Goal: Task Accomplishment & Management: Manage account settings

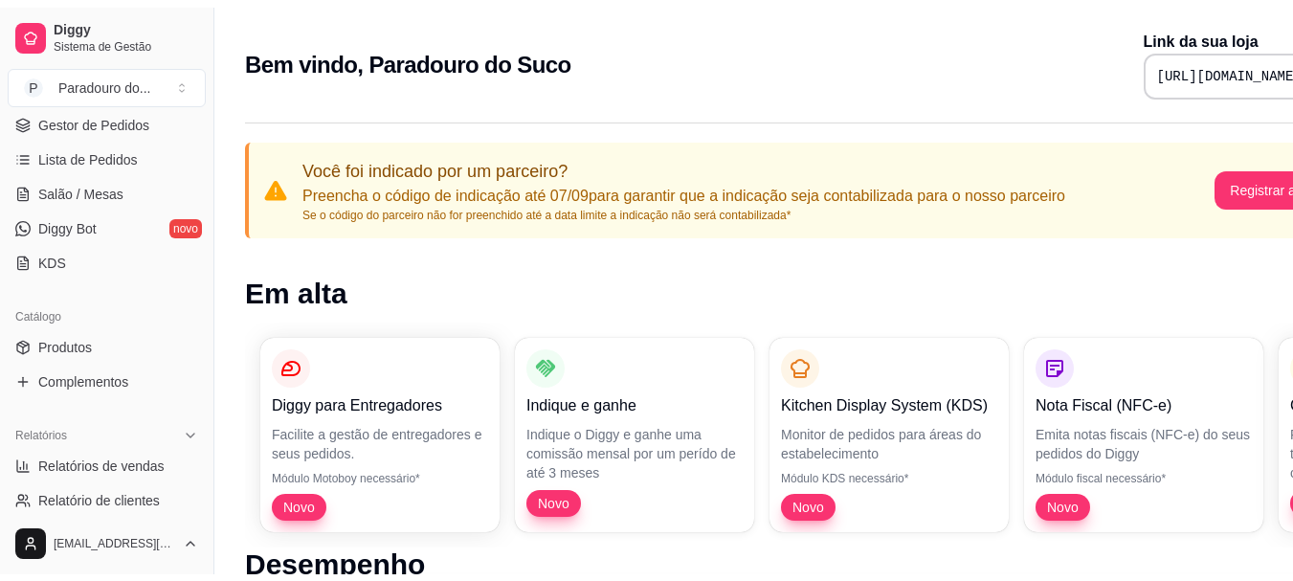
scroll to position [383, 0]
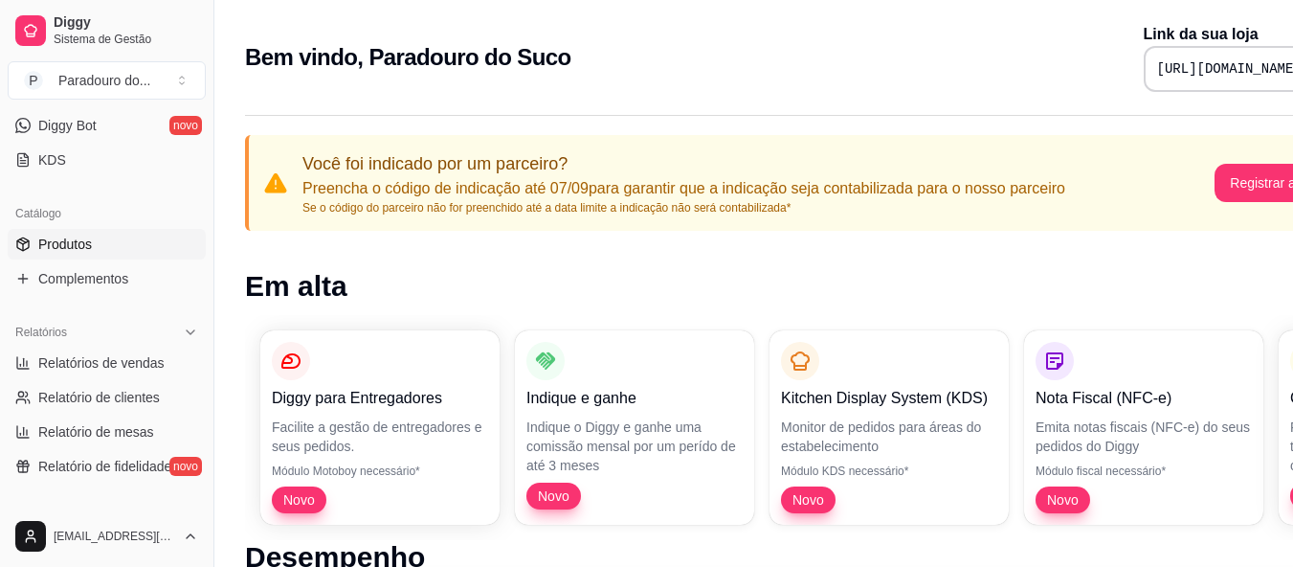
click at [99, 248] on link "Produtos" at bounding box center [107, 244] width 198 height 31
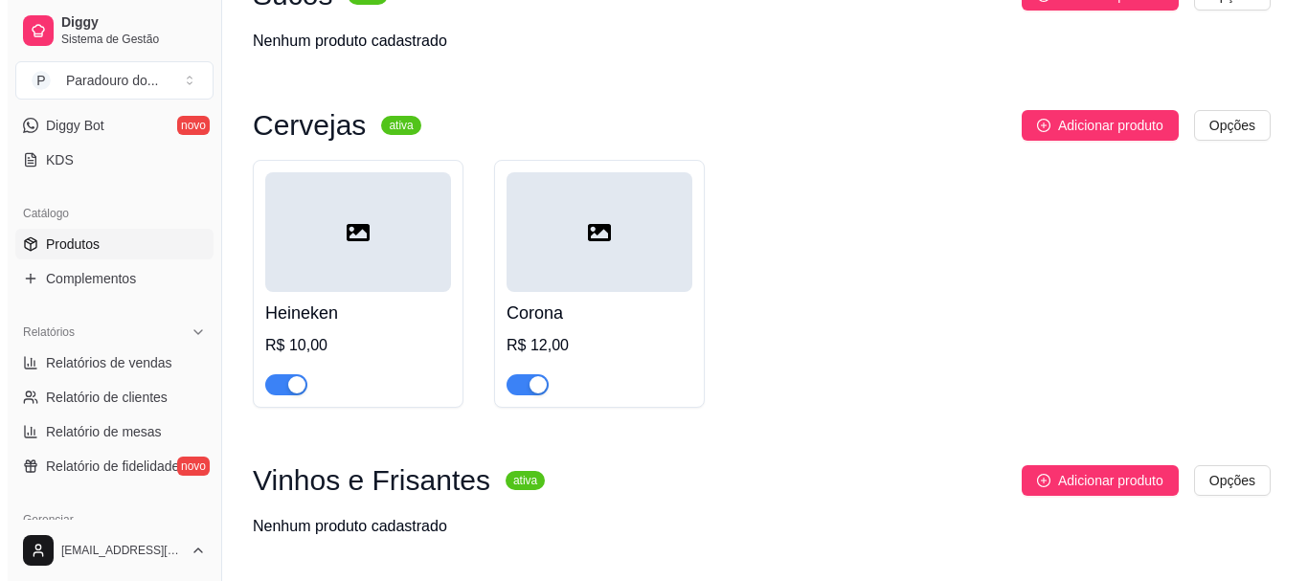
scroll to position [1244, 0]
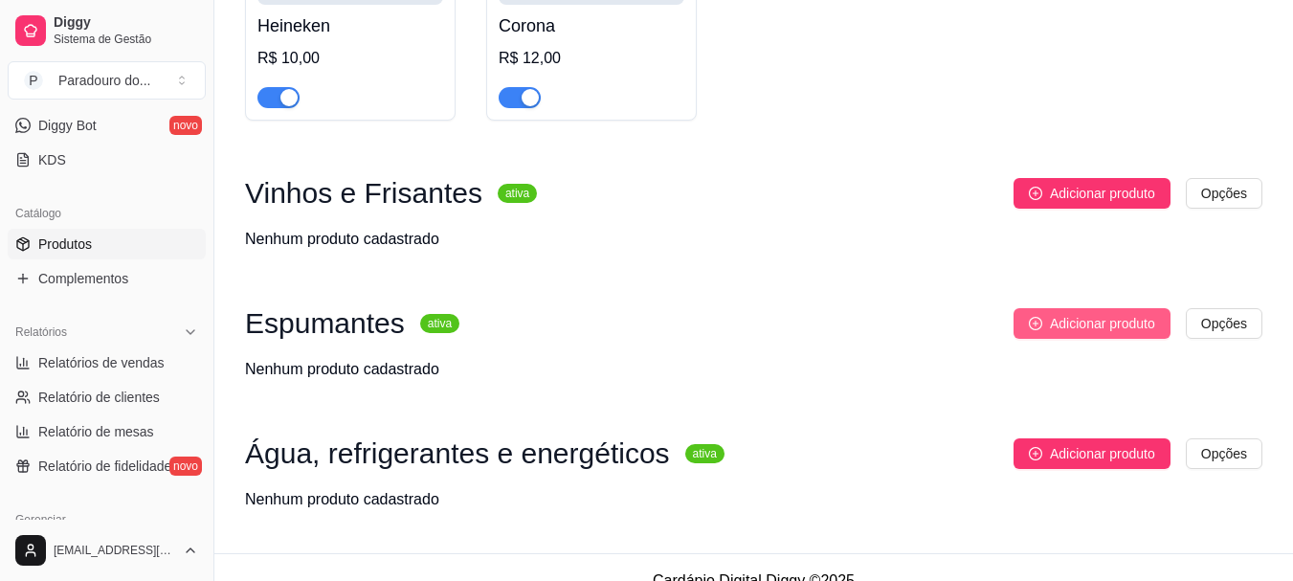
click at [1046, 325] on button "Adicionar produto" at bounding box center [1092, 323] width 157 height 31
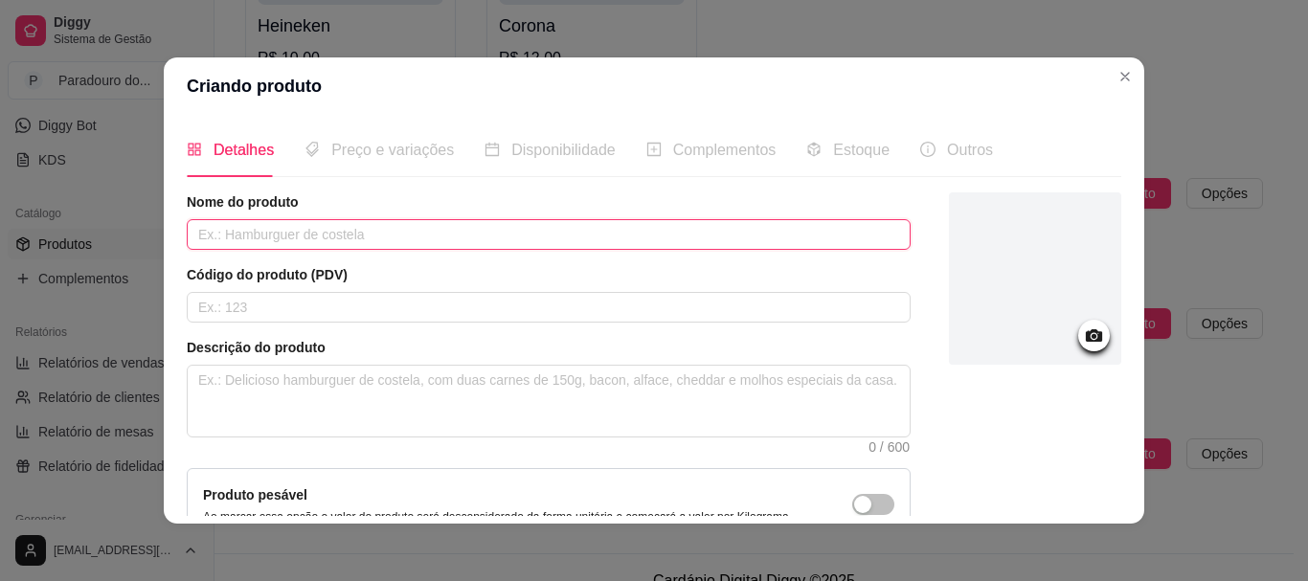
click at [359, 233] on input "text" at bounding box center [549, 234] width 724 height 31
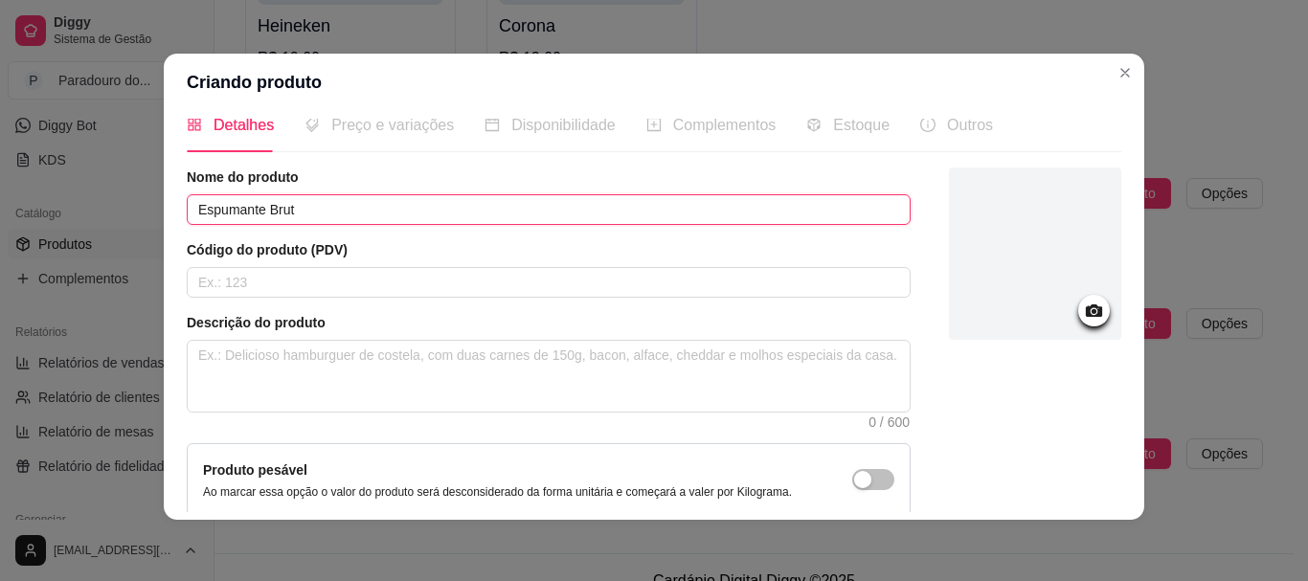
scroll to position [0, 0]
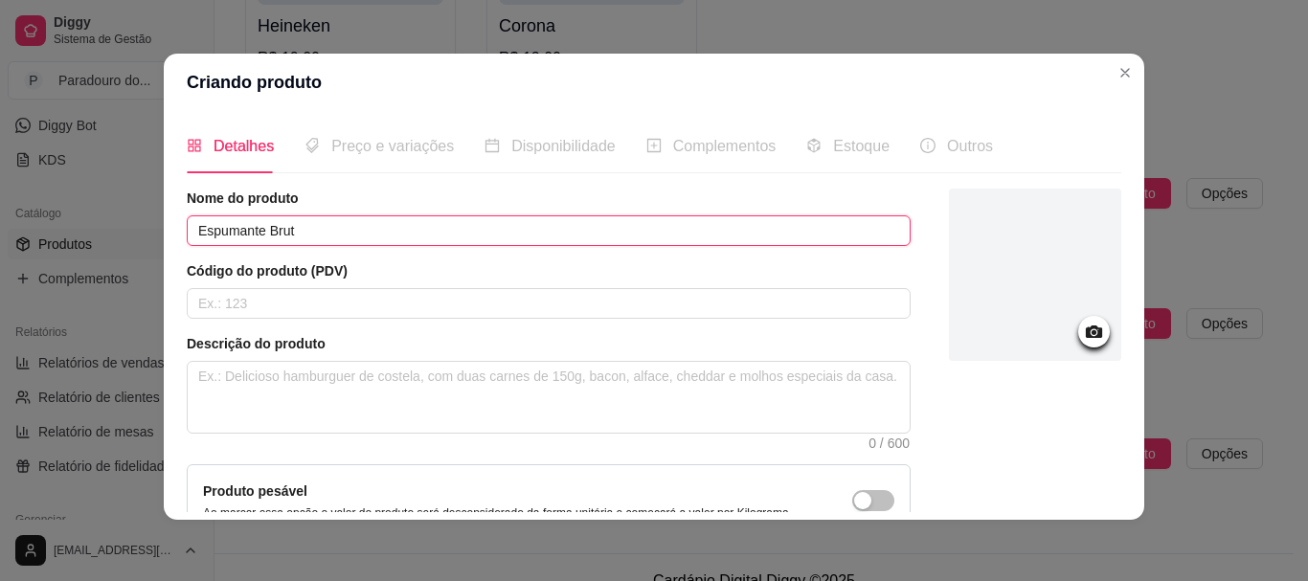
type input "Espumante Brut"
click at [393, 167] on div "Preço e variações" at bounding box center [378, 146] width 149 height 55
click at [384, 152] on span "Preço e variações" at bounding box center [392, 146] width 123 height 16
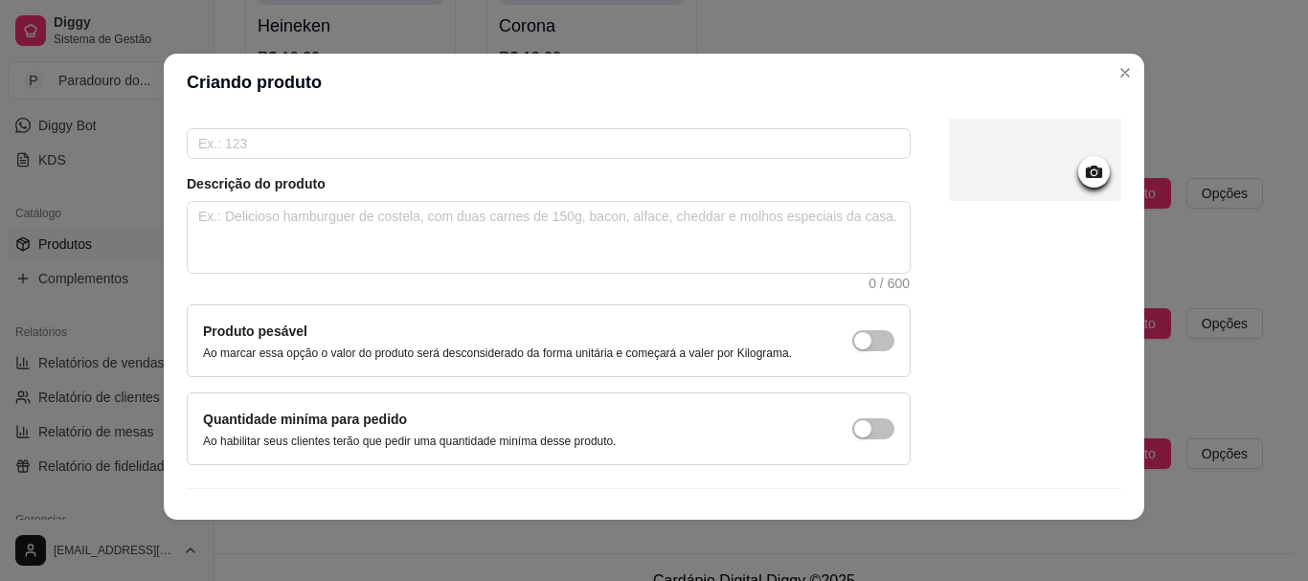
scroll to position [198, 0]
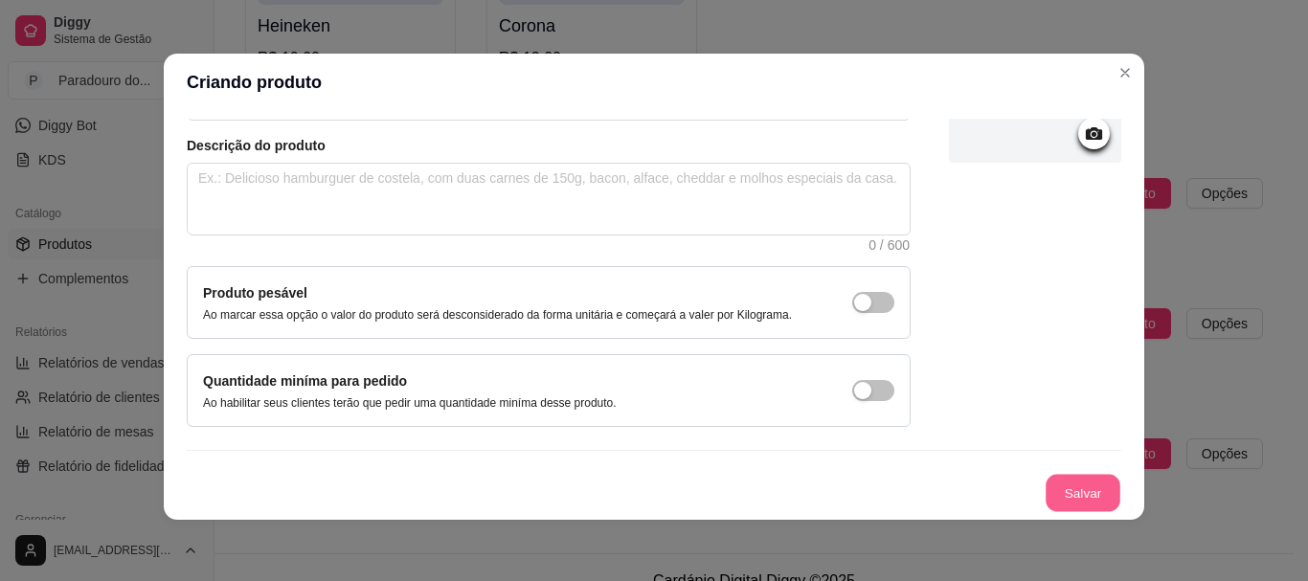
click at [1045, 490] on button "Salvar" at bounding box center [1082, 493] width 75 height 37
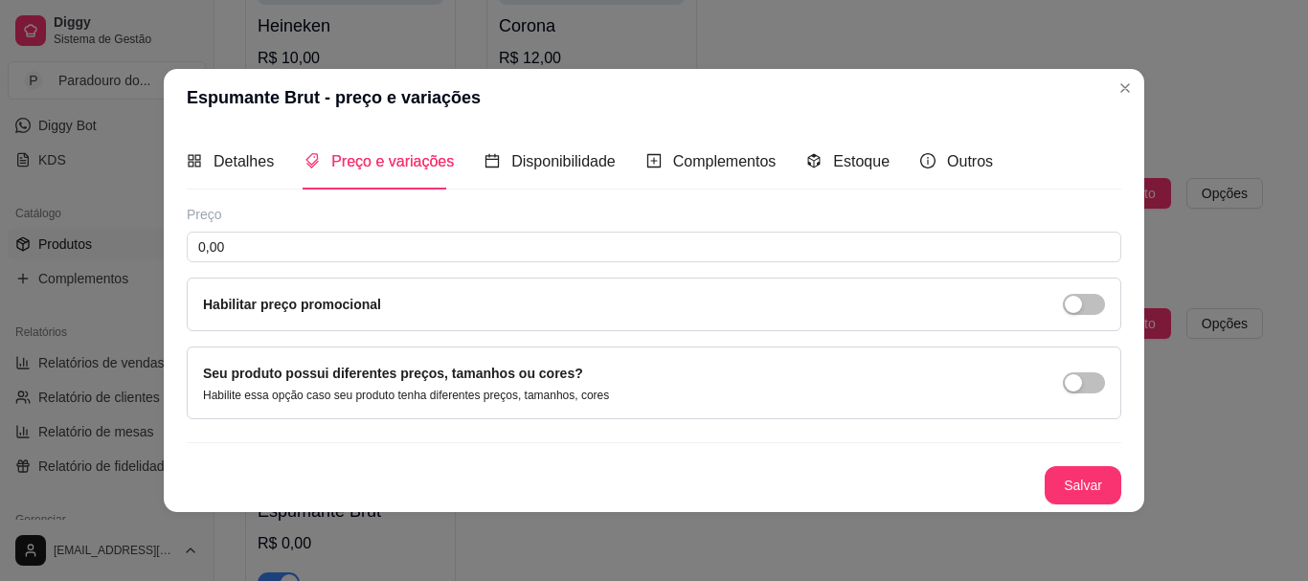
scroll to position [0, 0]
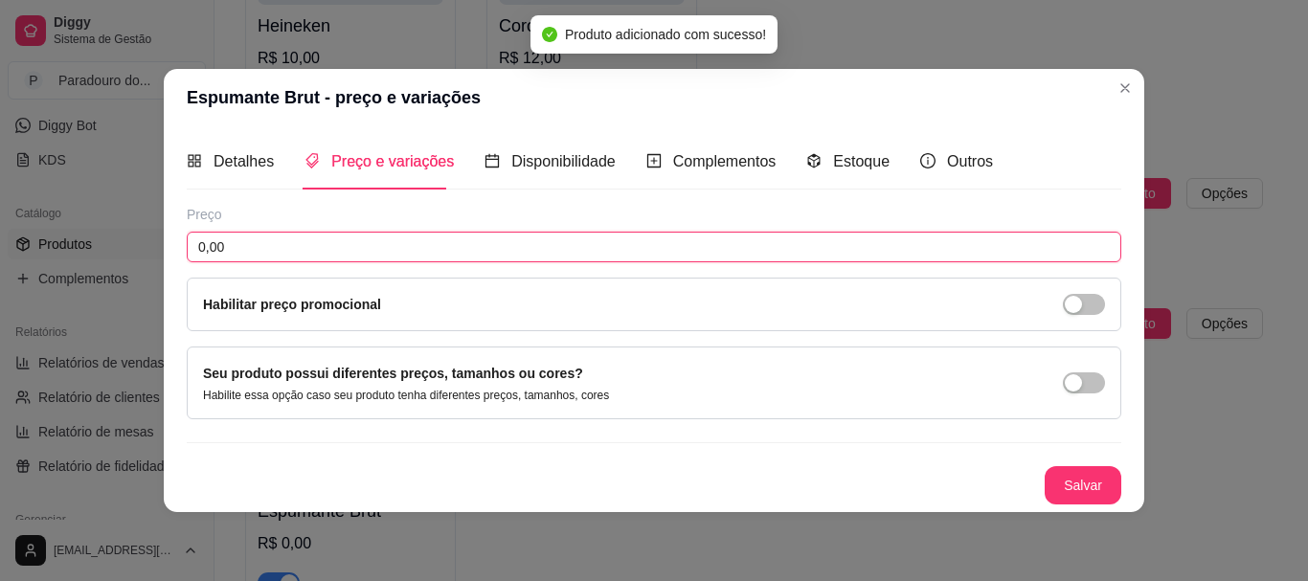
drag, startPoint x: 285, startPoint y: 235, endPoint x: 112, endPoint y: 244, distance: 173.5
click at [112, 244] on div "Espumante Brut - preço e variações Detalhes Preço e variações Disponibilidade C…" at bounding box center [654, 290] width 1308 height 581
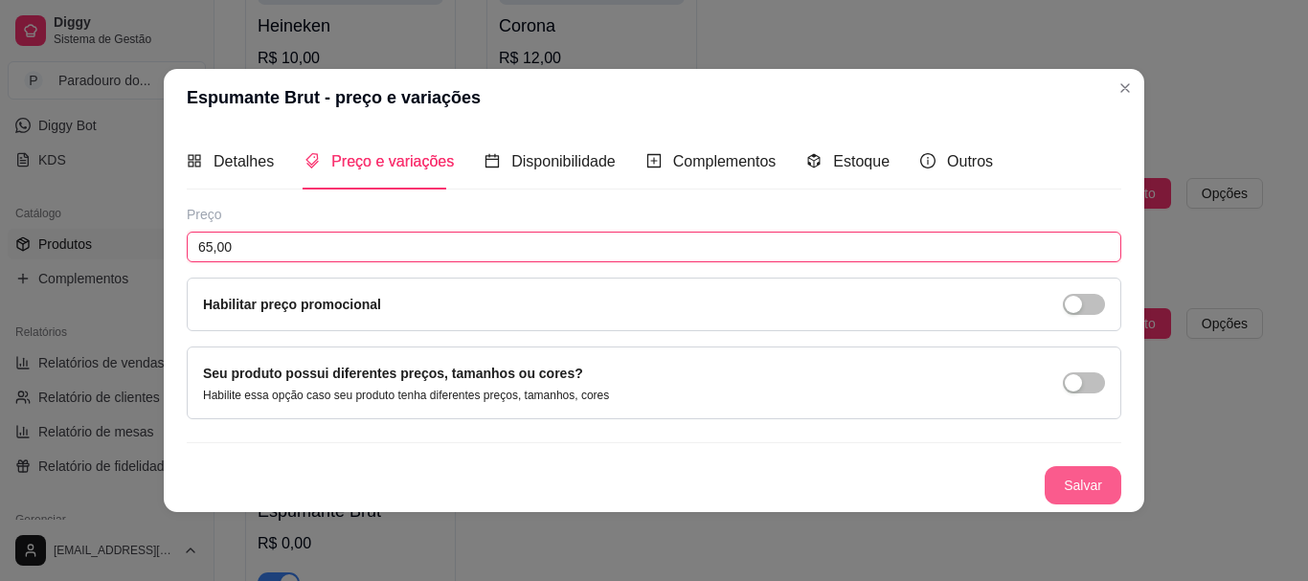
type input "65,00"
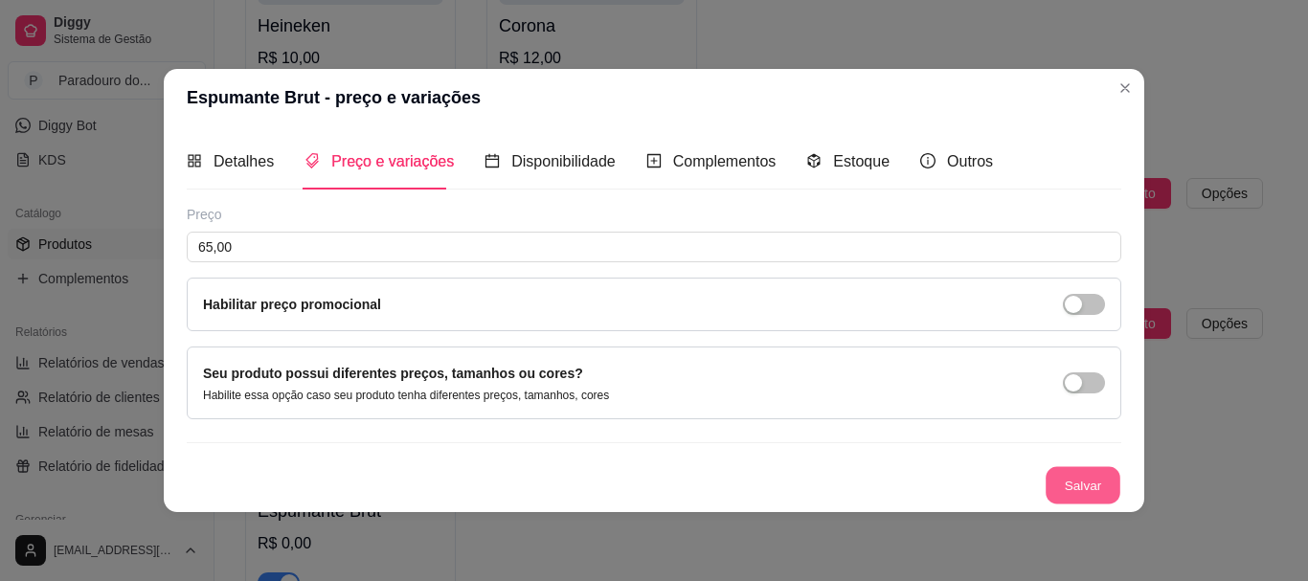
click at [1079, 479] on button "Salvar" at bounding box center [1082, 484] width 75 height 37
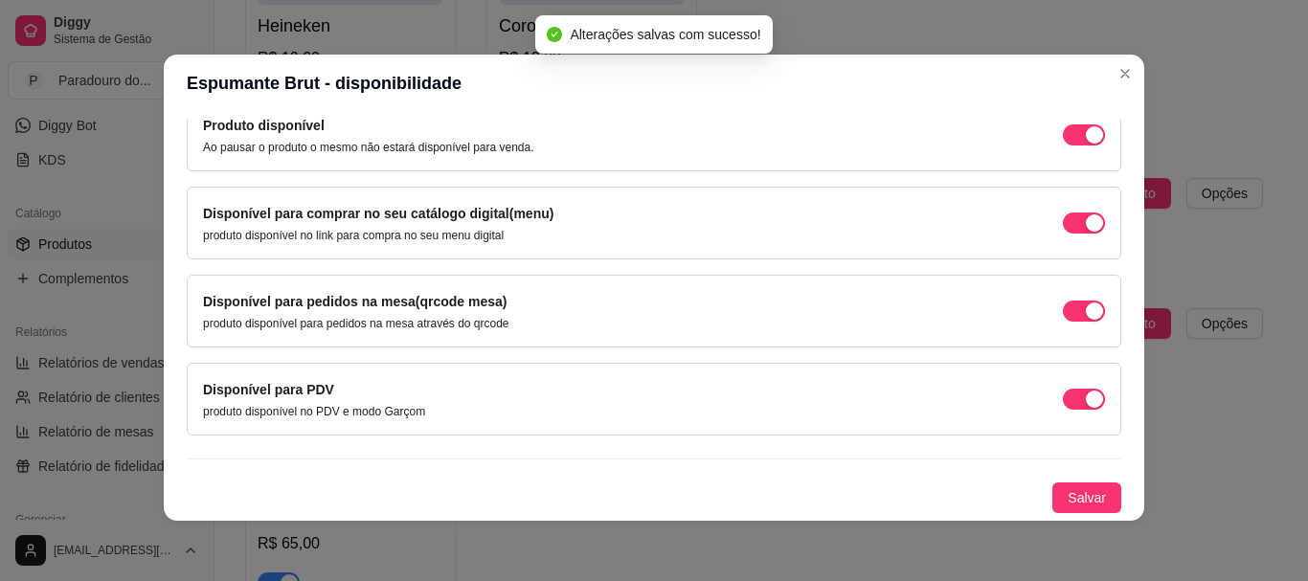
scroll to position [4, 0]
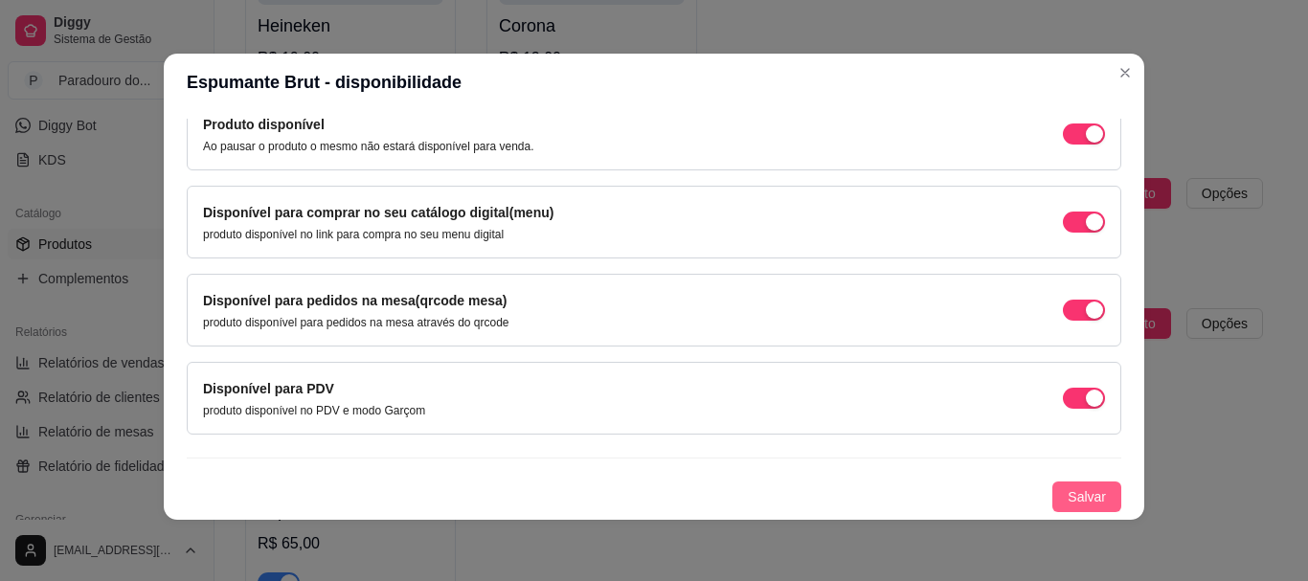
click at [1067, 494] on span "Salvar" at bounding box center [1086, 496] width 38 height 21
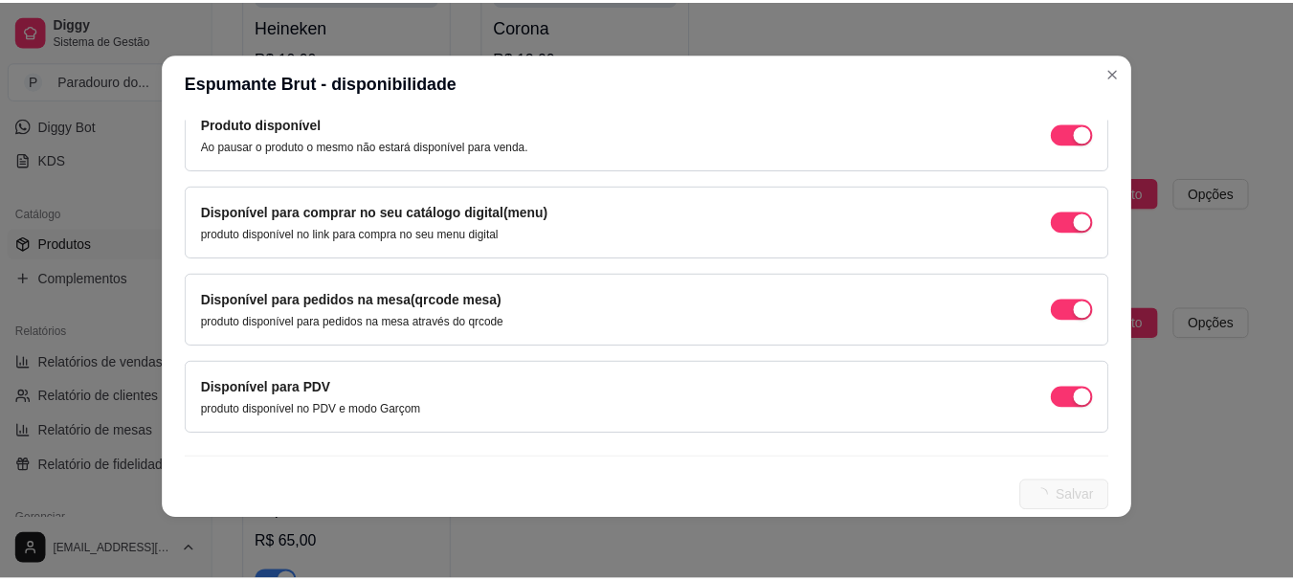
scroll to position [0, 0]
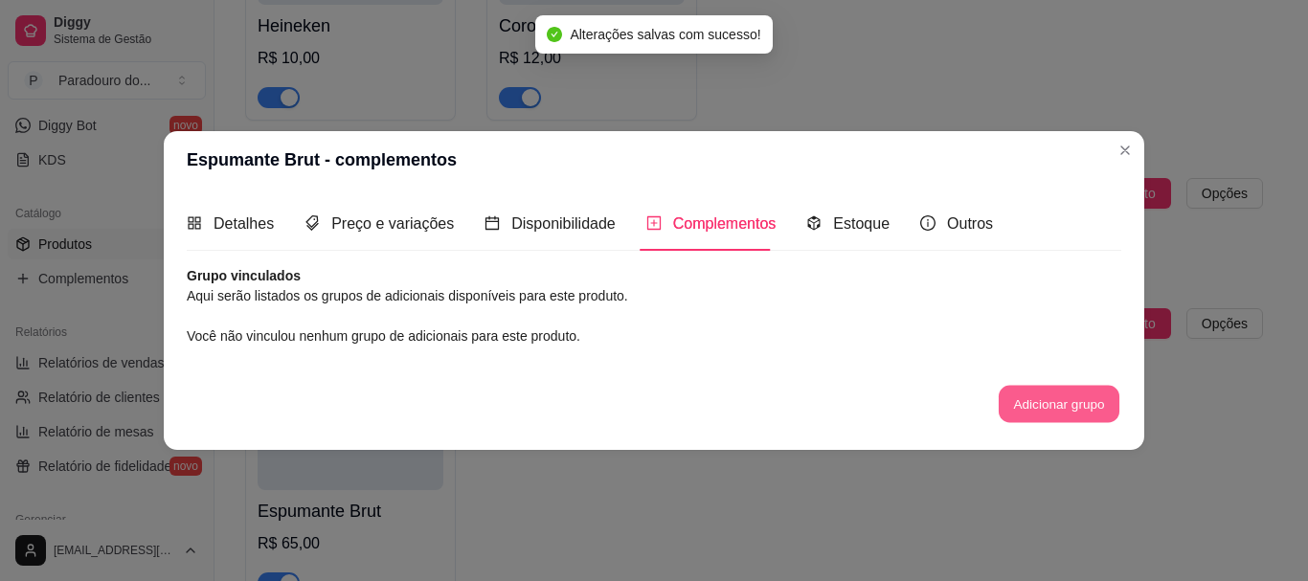
click at [1032, 417] on button "Adicionar grupo" at bounding box center [1058, 404] width 121 height 37
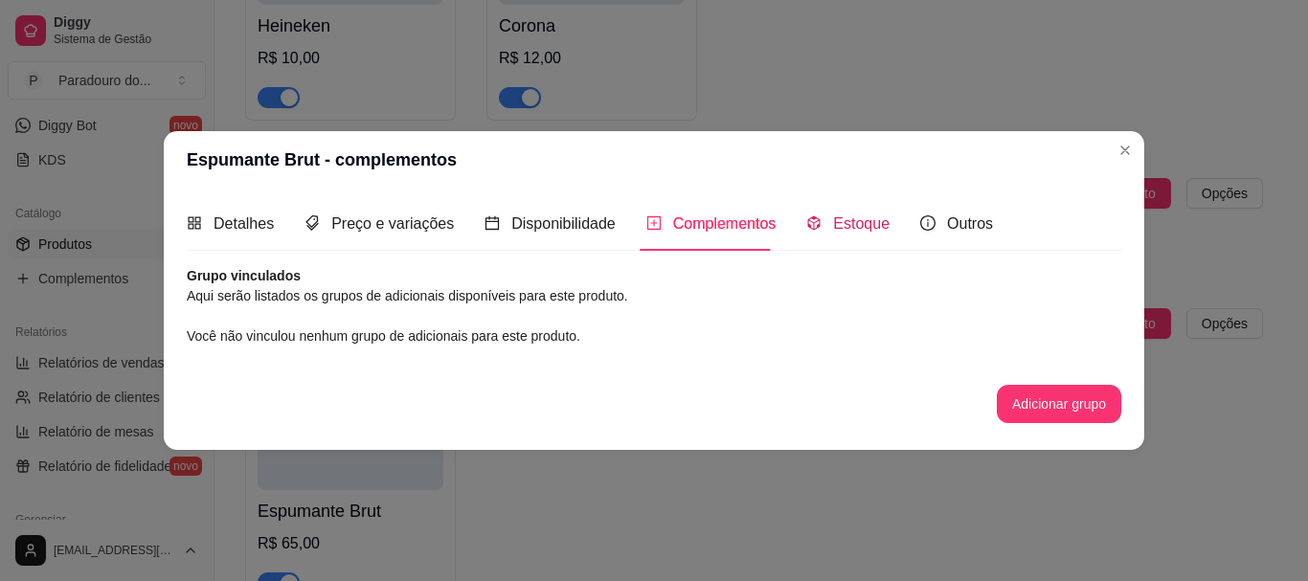
click at [833, 231] on span "Estoque" at bounding box center [861, 223] width 56 height 16
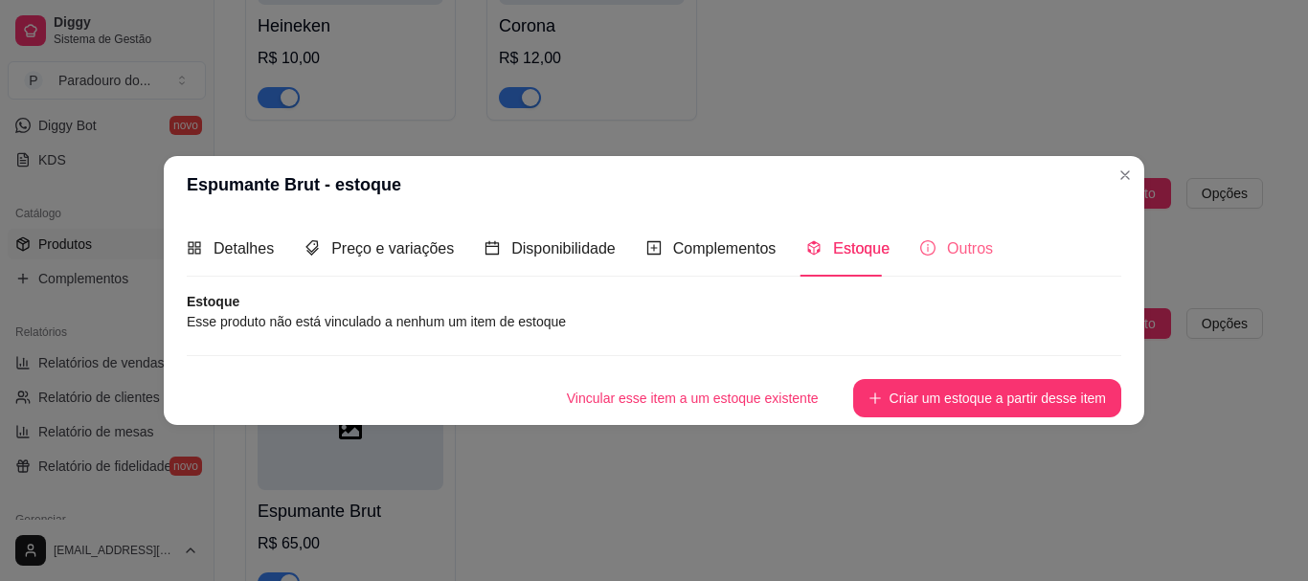
click at [931, 263] on div "Outros" at bounding box center [956, 248] width 73 height 55
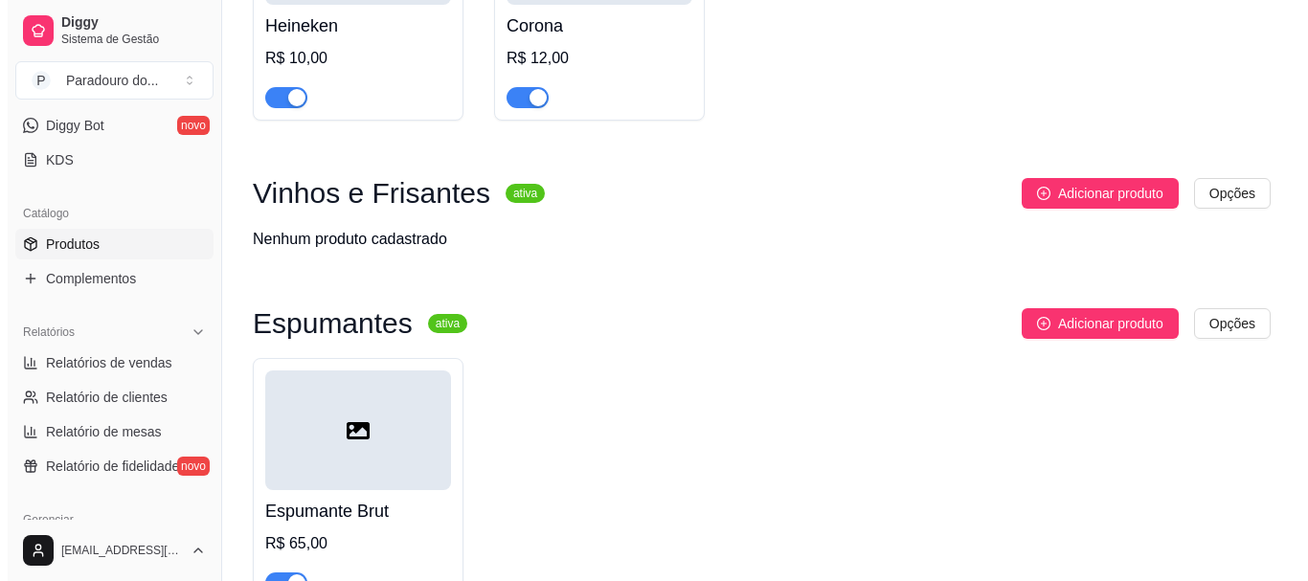
scroll to position [1340, 0]
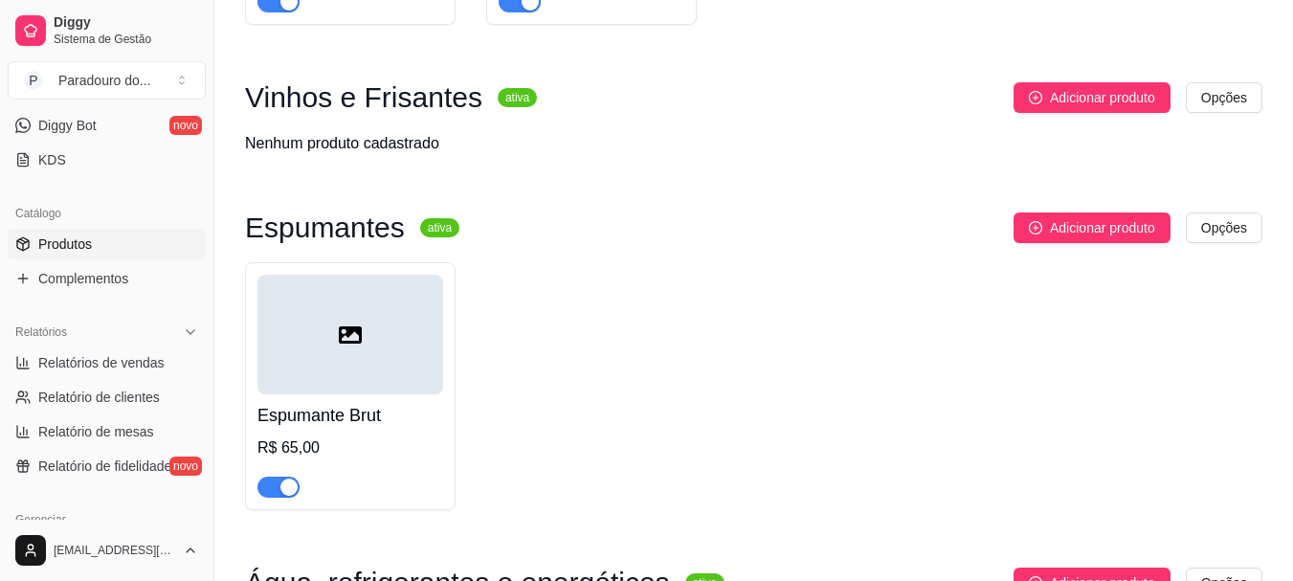
drag, startPoint x: 417, startPoint y: 363, endPoint x: 919, endPoint y: 451, distance: 509.3
click at [918, 458] on div "Espumante Brut R$ 65,00" at bounding box center [754, 386] width 1018 height 248
click at [1063, 219] on button "Adicionar produto" at bounding box center [1092, 228] width 157 height 31
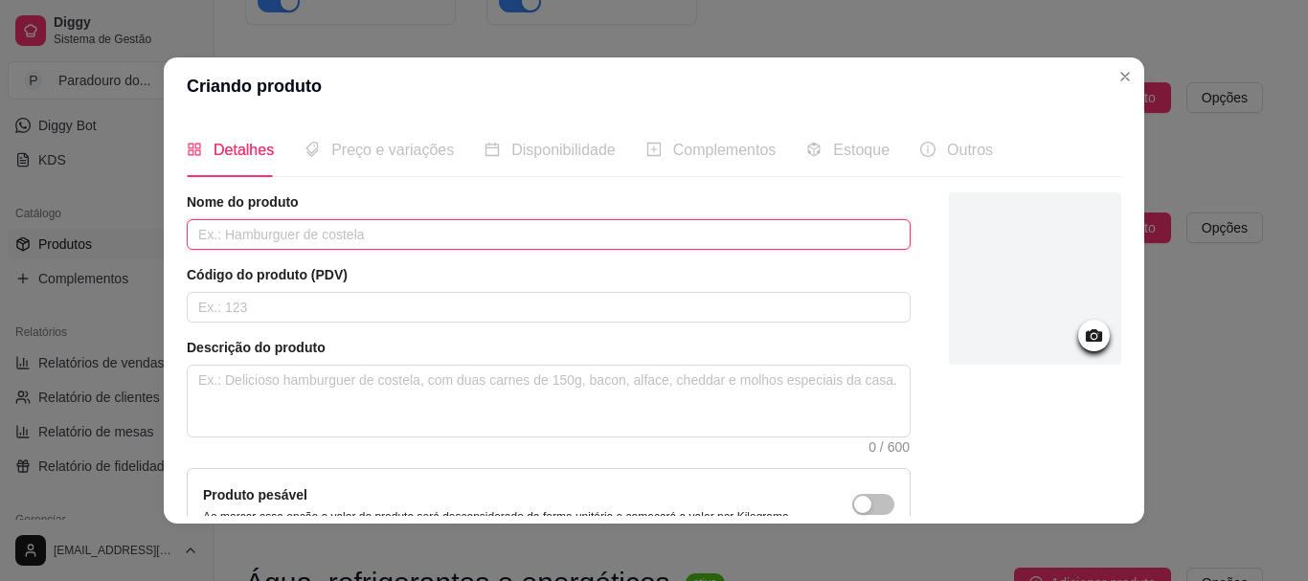
click at [216, 243] on input "text" at bounding box center [549, 234] width 724 height 31
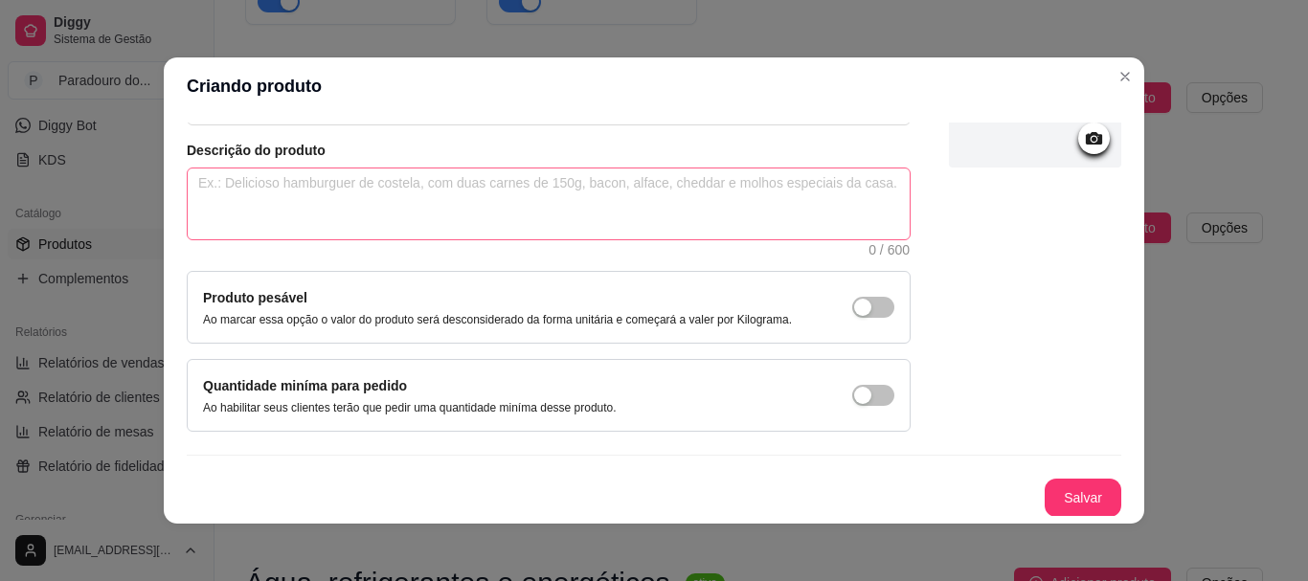
scroll to position [198, 0]
type input "Espumante Brut Rosé"
click at [1044, 495] on button "Salvar" at bounding box center [1082, 497] width 77 height 38
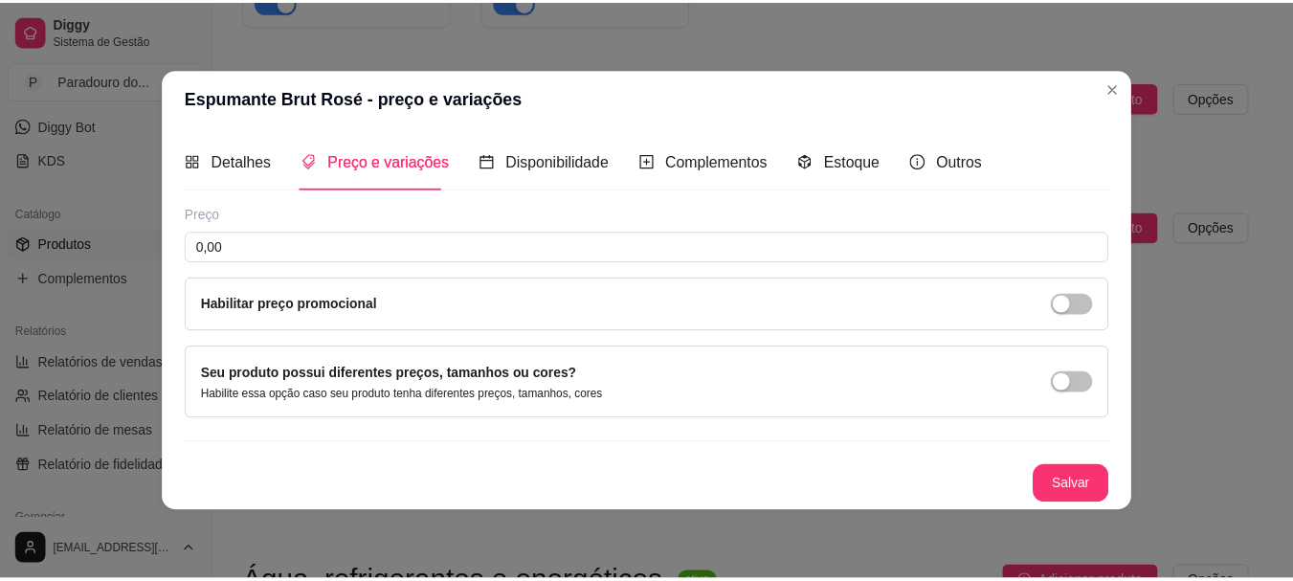
scroll to position [0, 0]
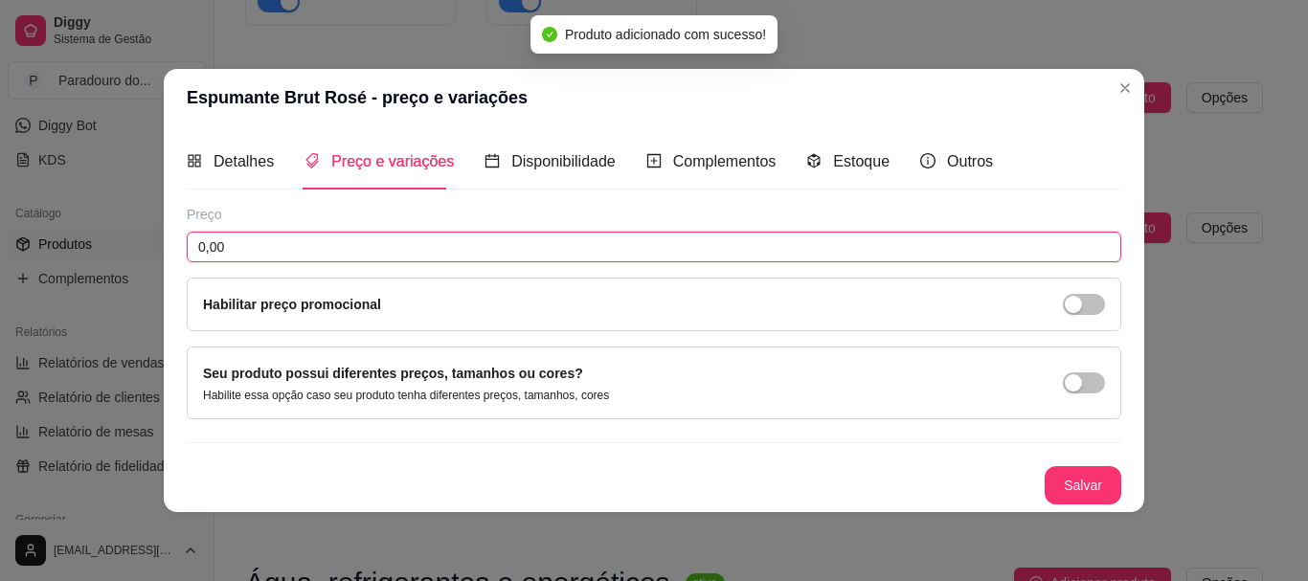
drag, startPoint x: 324, startPoint y: 244, endPoint x: 0, endPoint y: 280, distance: 325.6
click at [0, 280] on div "Espumante Brut Rosé - preço e variações Detalhes Preço e variações Disponibilid…" at bounding box center [654, 290] width 1308 height 581
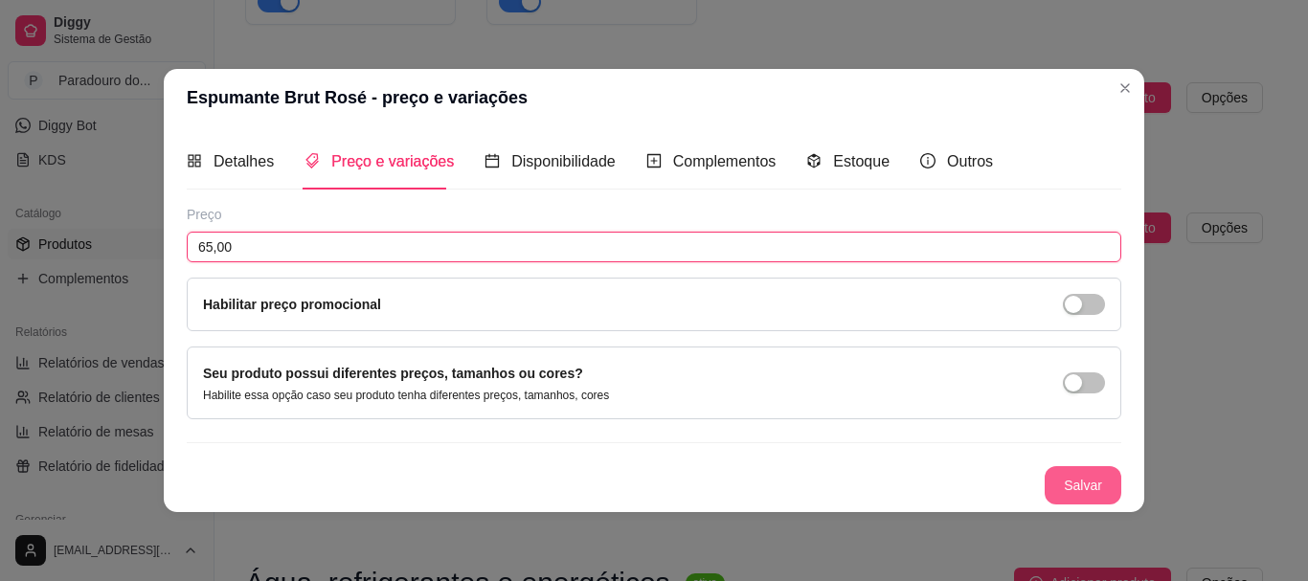
type input "65,00"
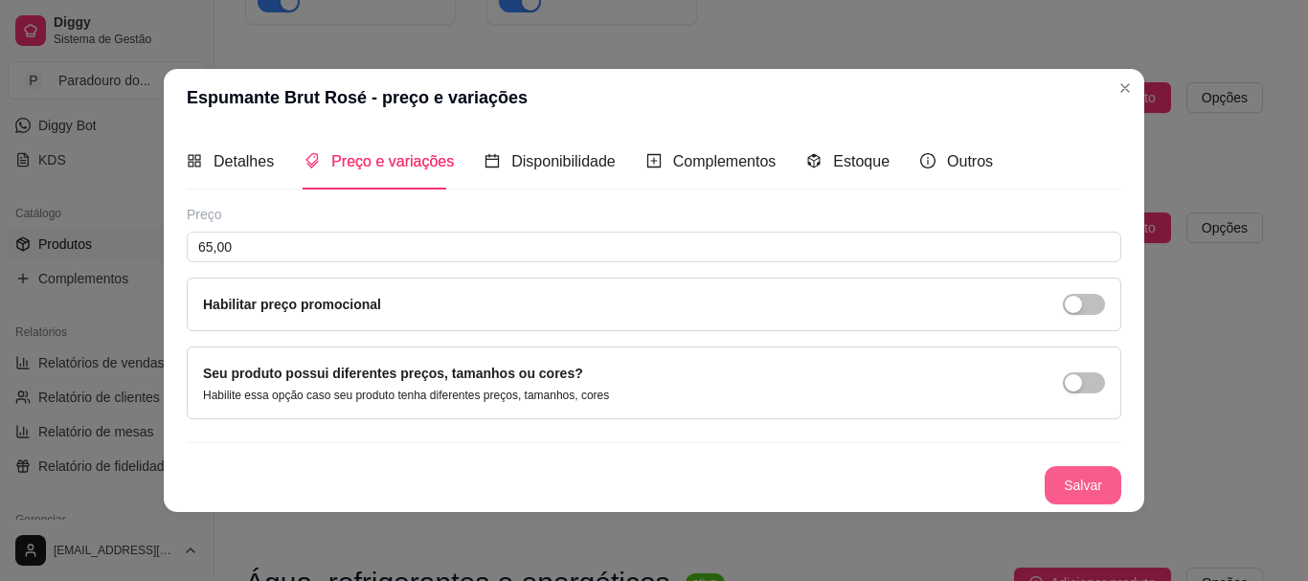
click at [1102, 490] on button "Salvar" at bounding box center [1082, 485] width 77 height 38
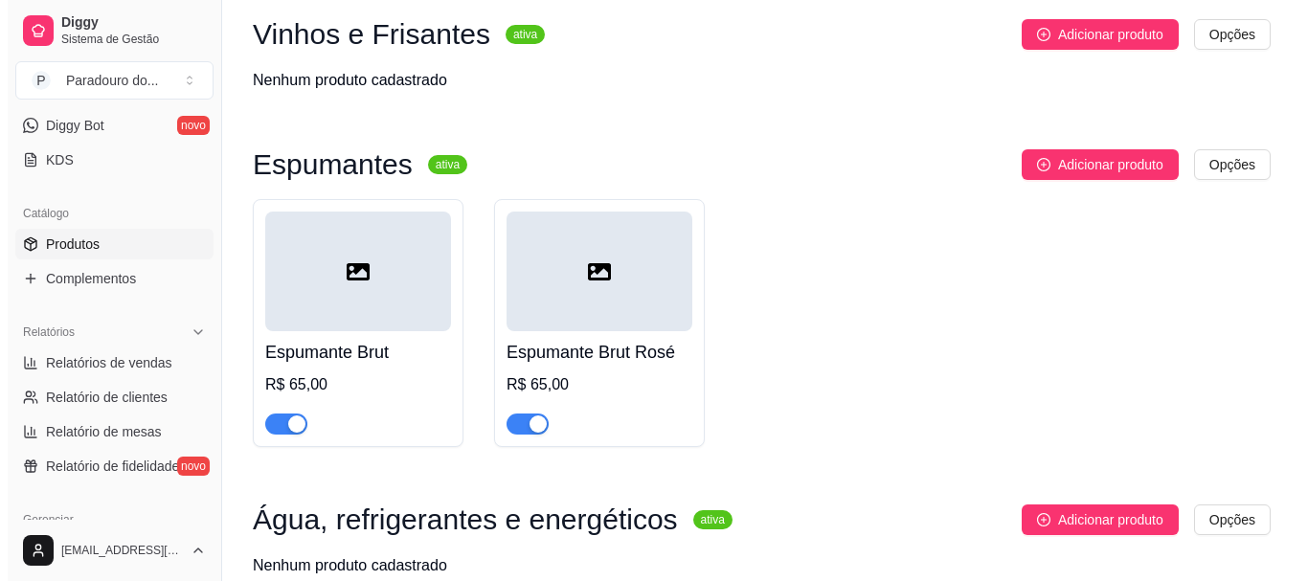
scroll to position [1436, 0]
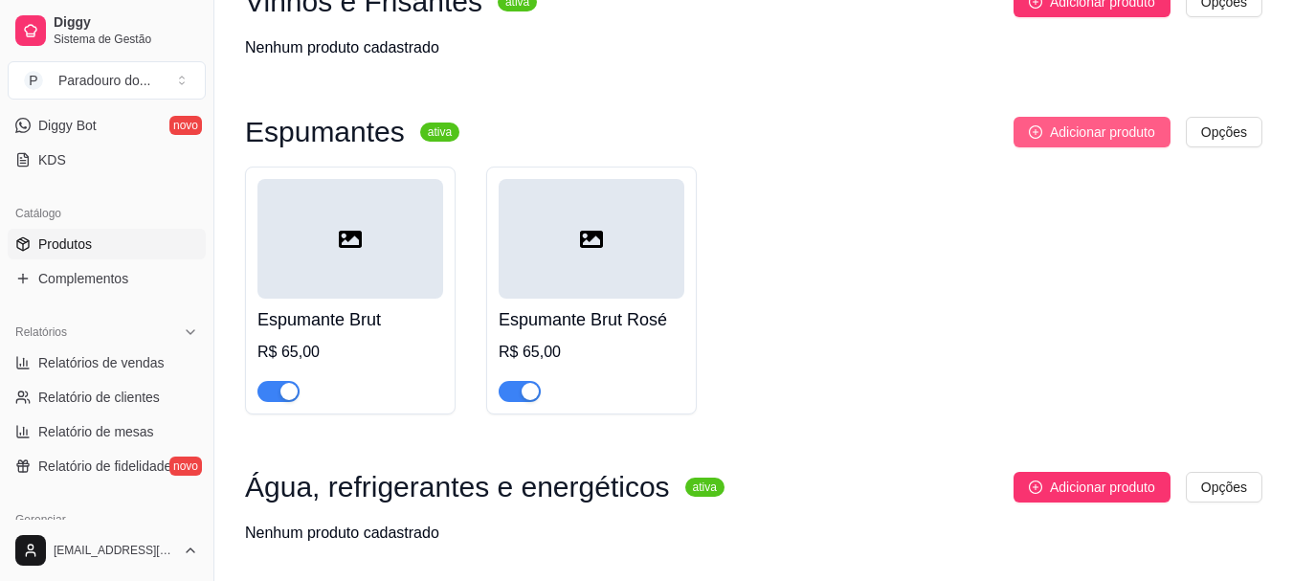
click at [1095, 137] on span "Adicionar produto" at bounding box center [1102, 132] width 105 height 21
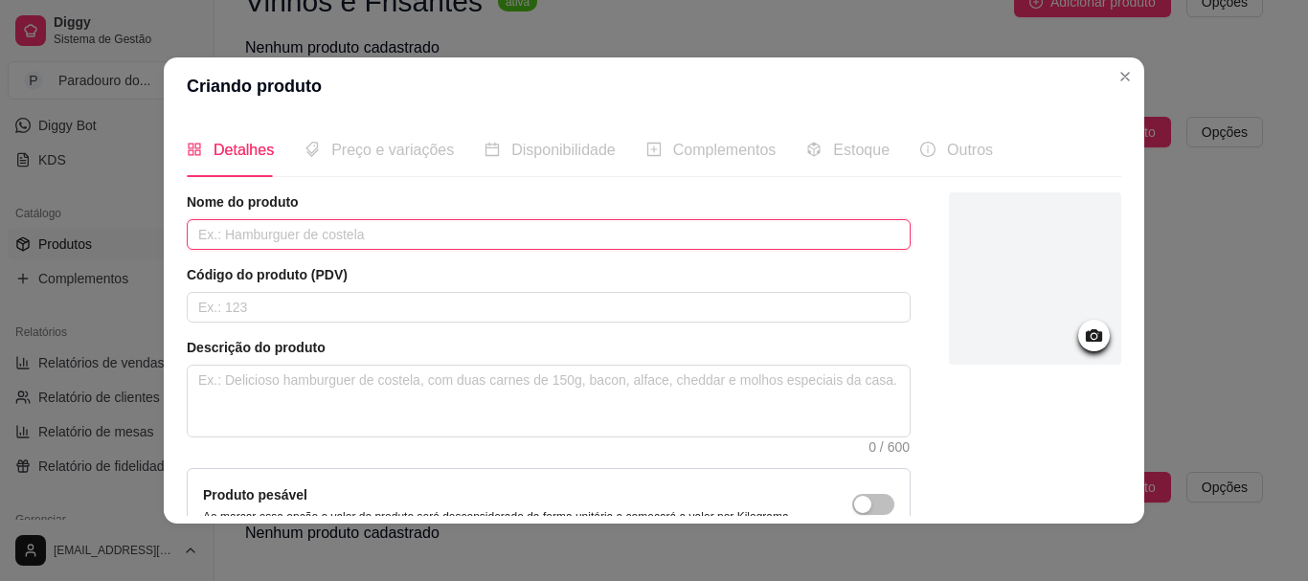
click at [458, 229] on input "text" at bounding box center [549, 234] width 724 height 31
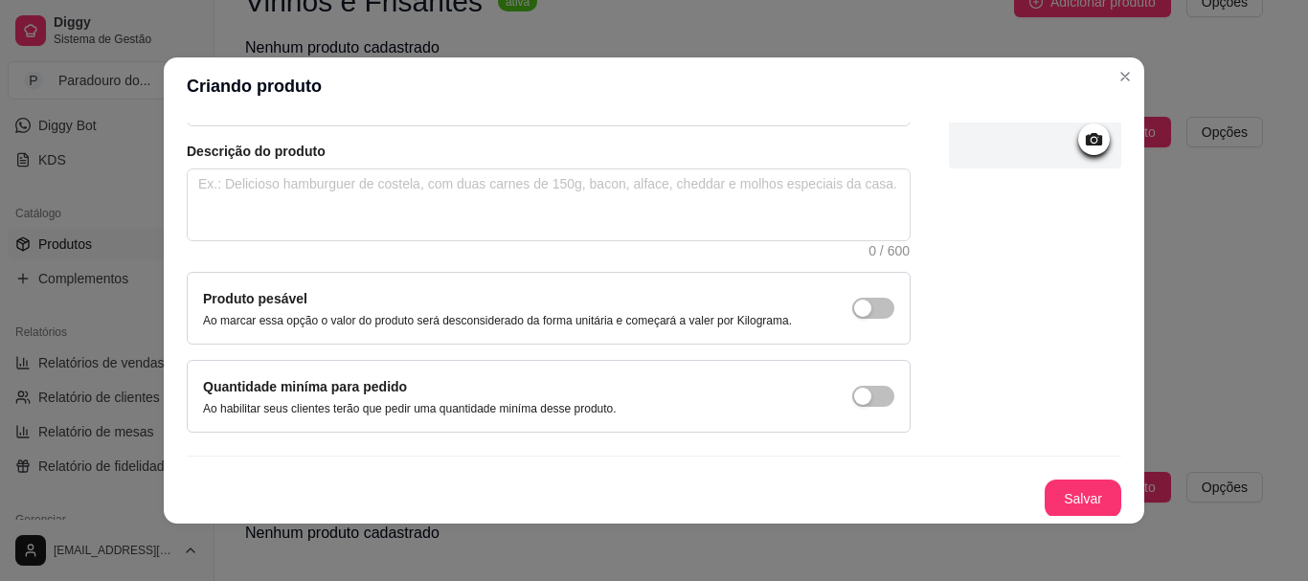
scroll to position [198, 0]
type input "Espumante Moscatel Rosé"
click at [1045, 480] on button "Salvar" at bounding box center [1082, 497] width 77 height 38
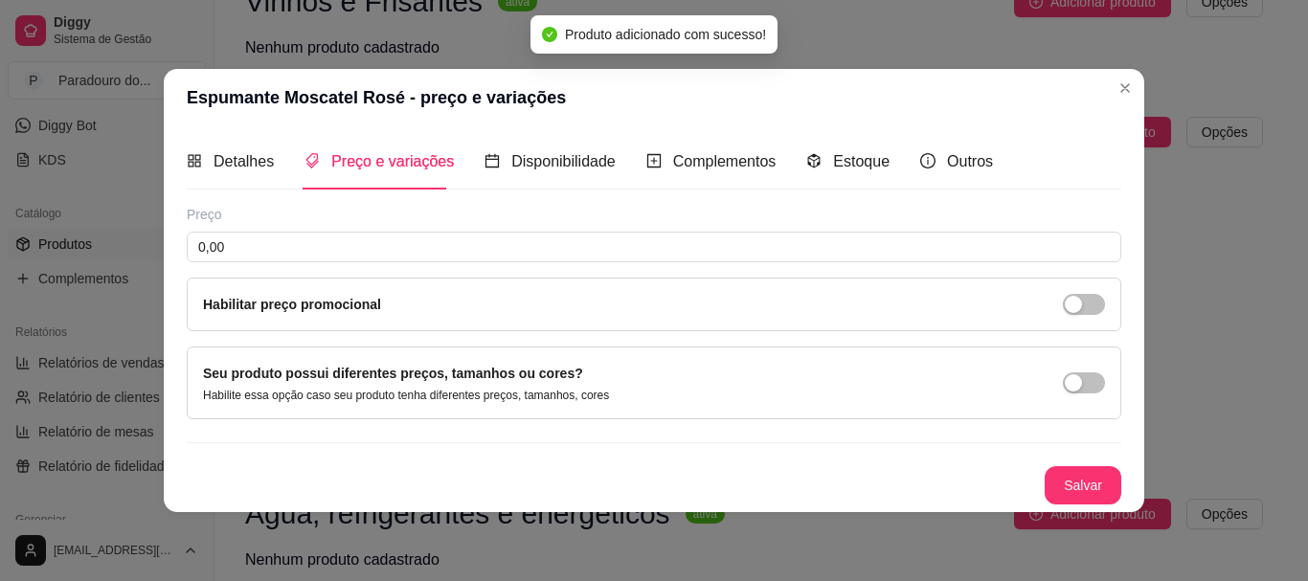
scroll to position [0, 0]
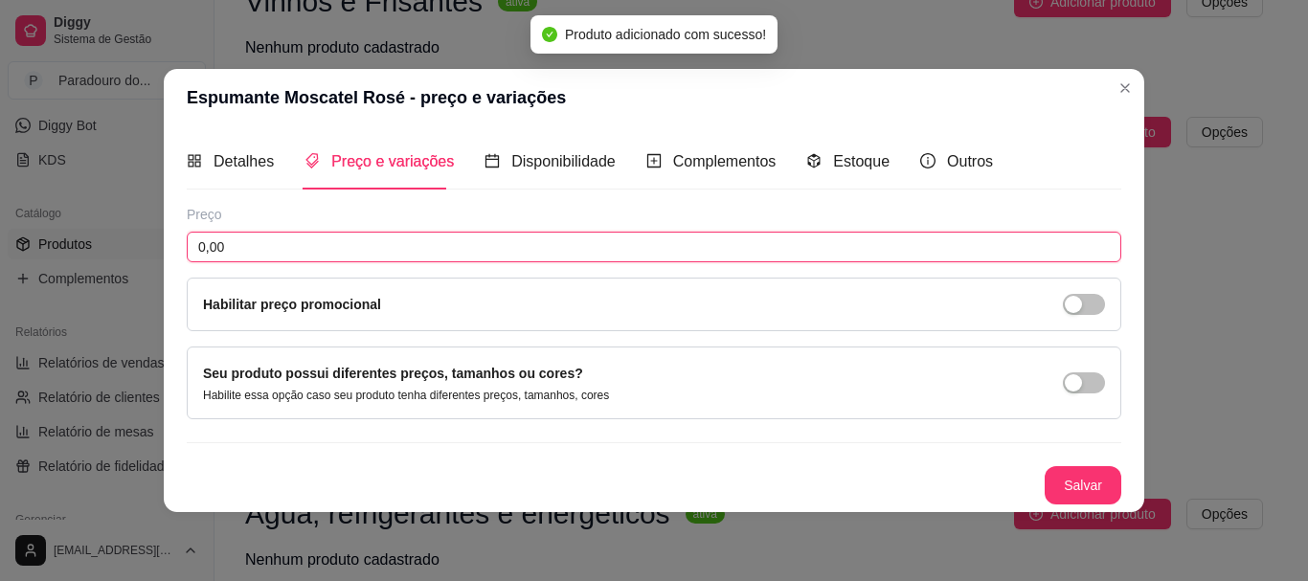
drag, startPoint x: 283, startPoint y: 245, endPoint x: 77, endPoint y: 265, distance: 207.7
click at [77, 265] on div "Espumante Moscatel Rosé - preço e variações Detalhes Preço e variações Disponib…" at bounding box center [654, 290] width 1308 height 581
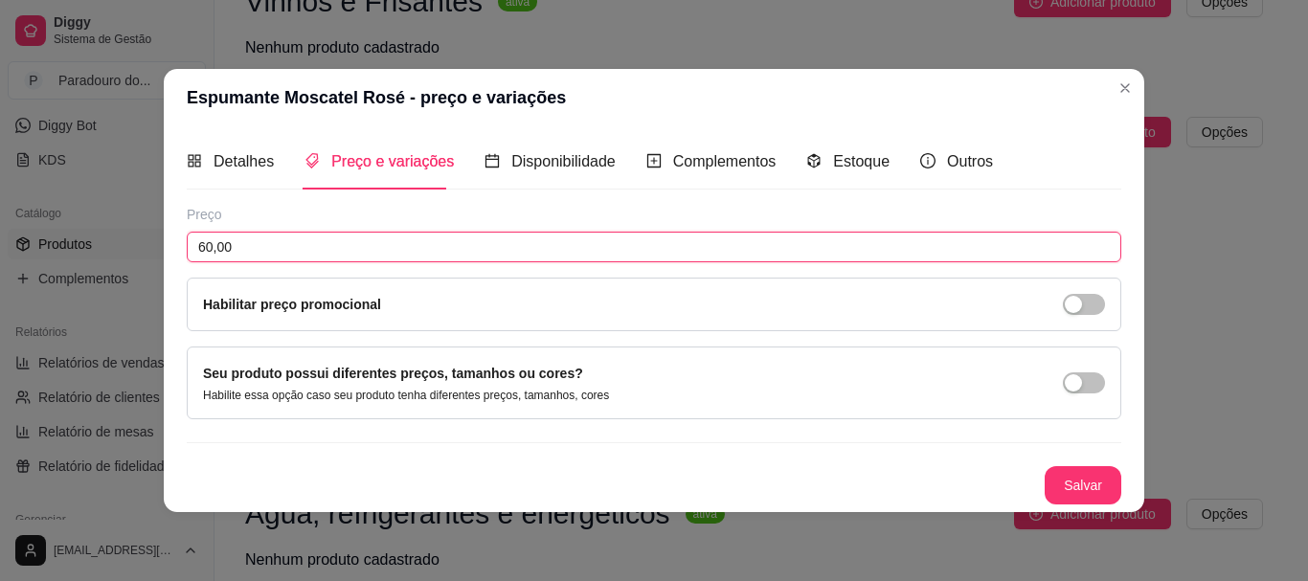
type input "60,00"
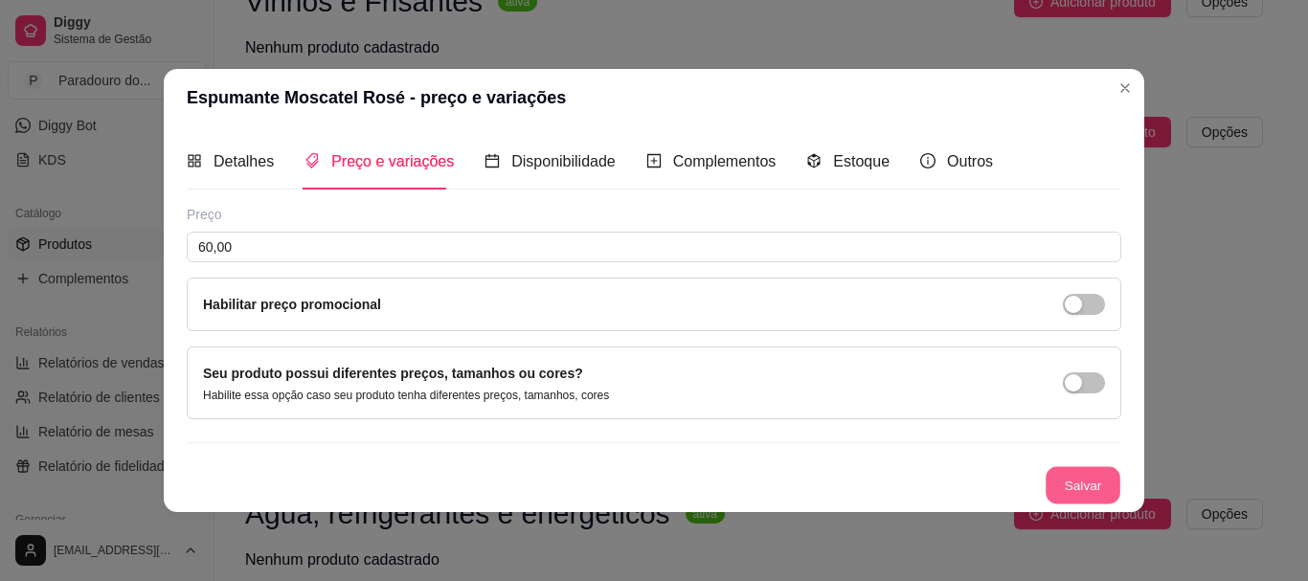
click at [1082, 478] on button "Salvar" at bounding box center [1082, 484] width 75 height 37
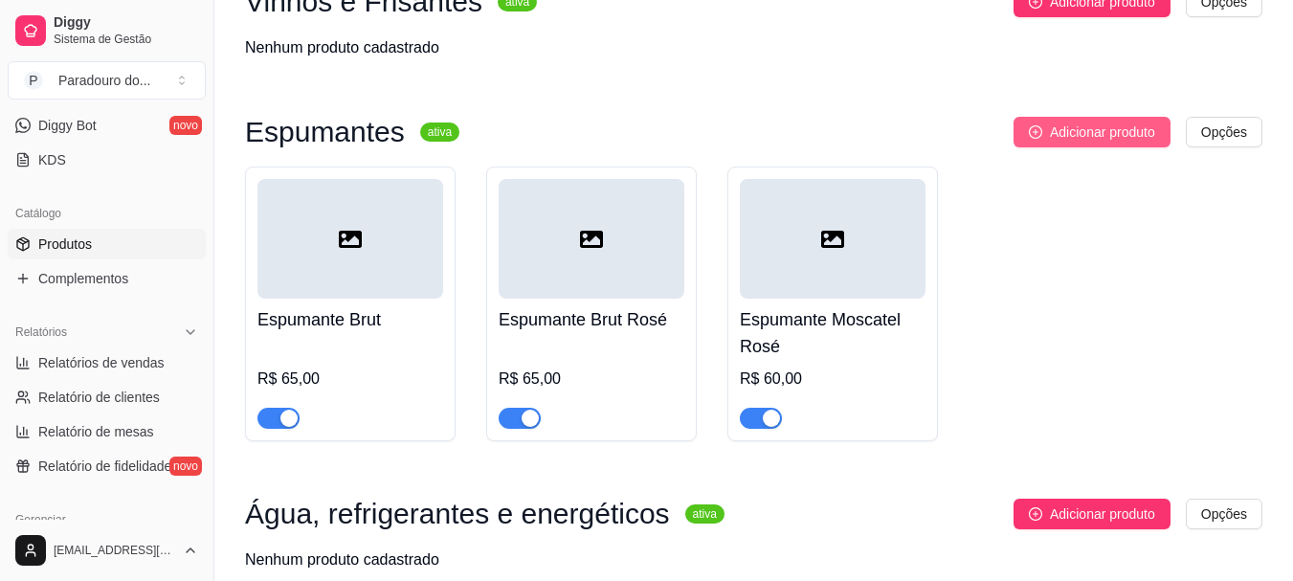
click at [1076, 135] on span "Adicionar produto" at bounding box center [1102, 132] width 105 height 21
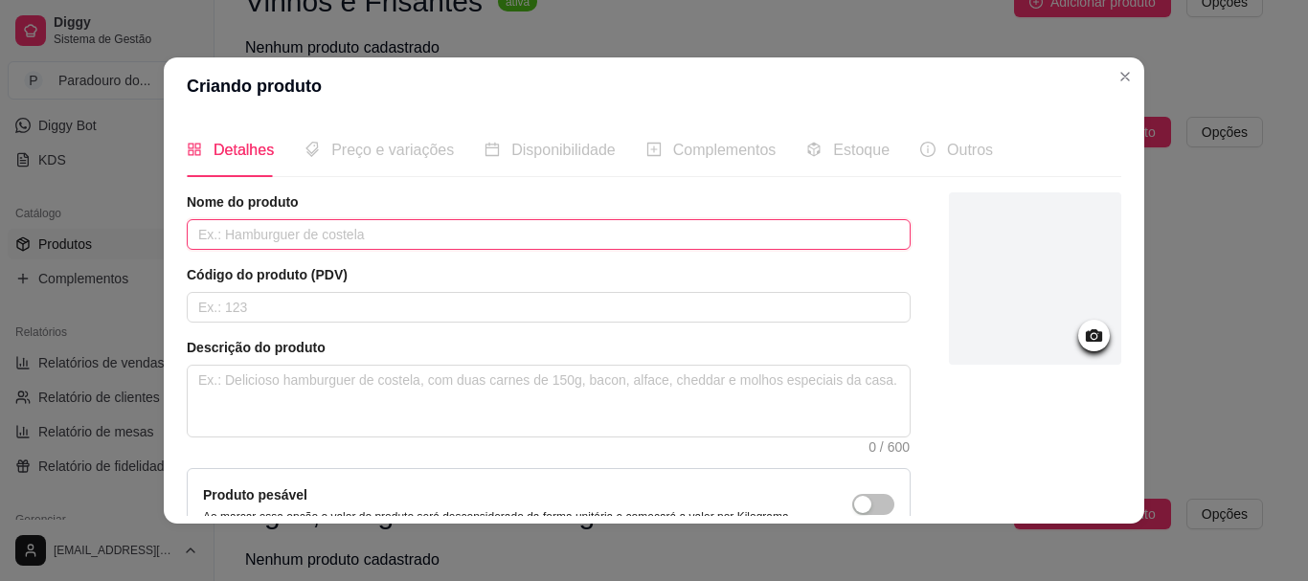
click at [410, 220] on input "text" at bounding box center [549, 234] width 724 height 31
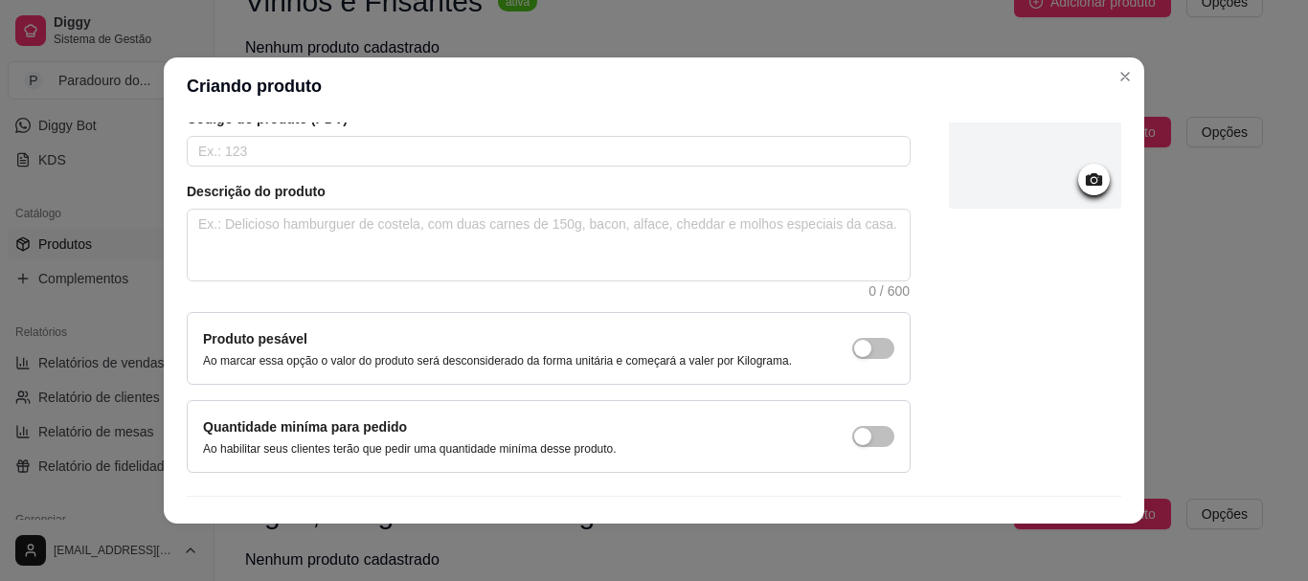
scroll to position [198, 0]
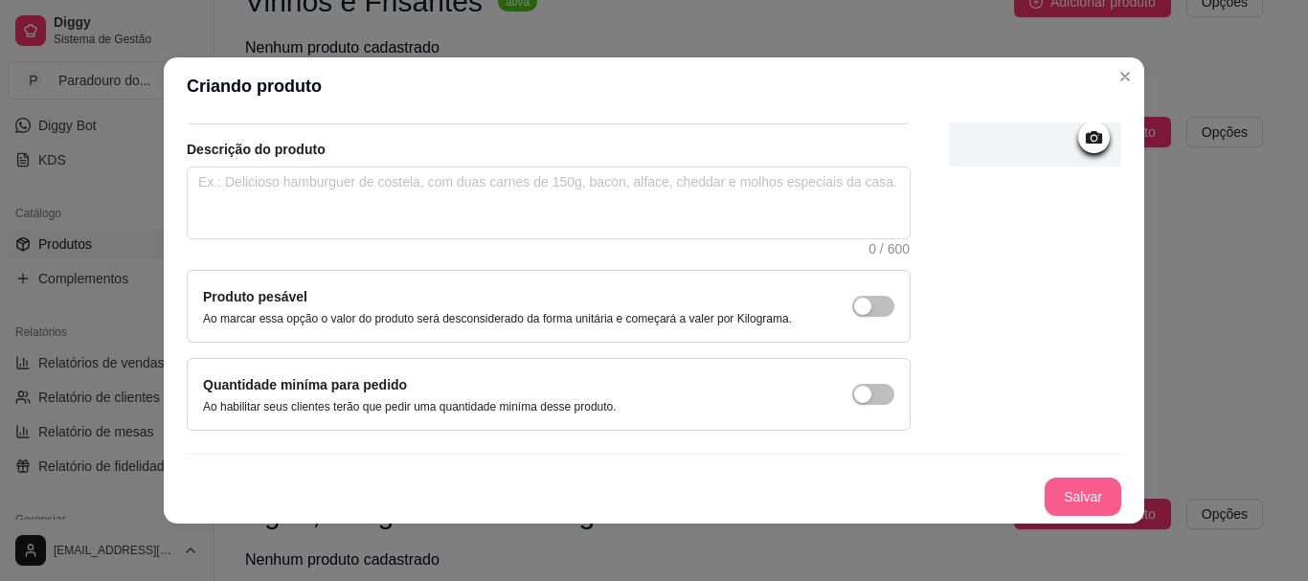
type input "Espumante Moscatel"
click at [1027, 480] on div "Salvar" at bounding box center [654, 497] width 934 height 38
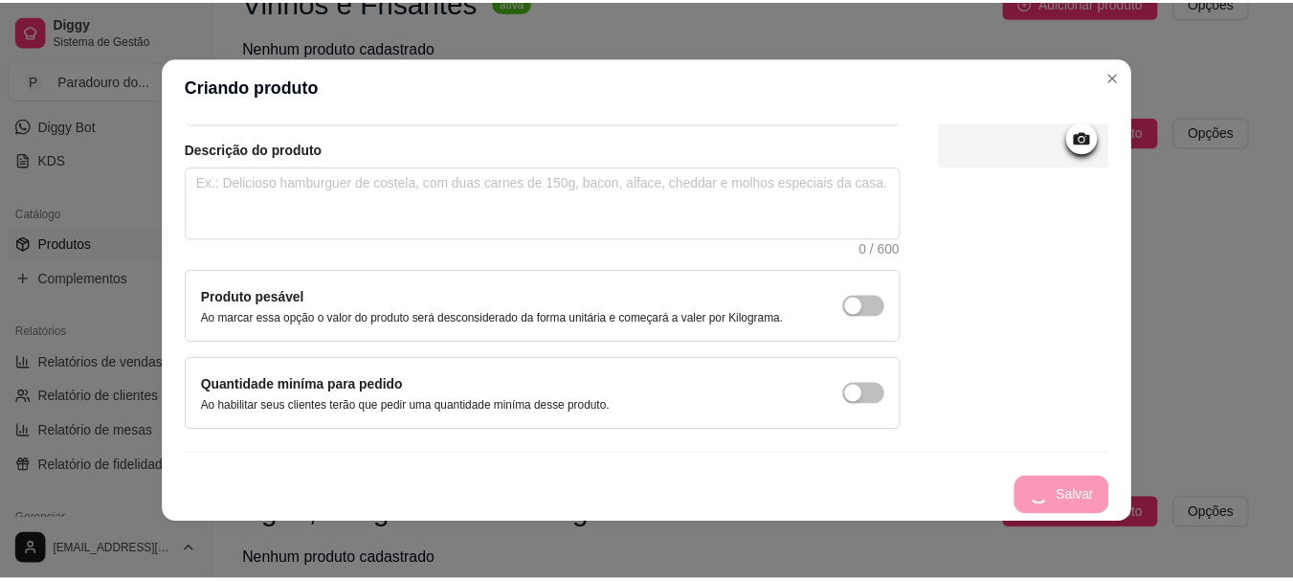
scroll to position [0, 0]
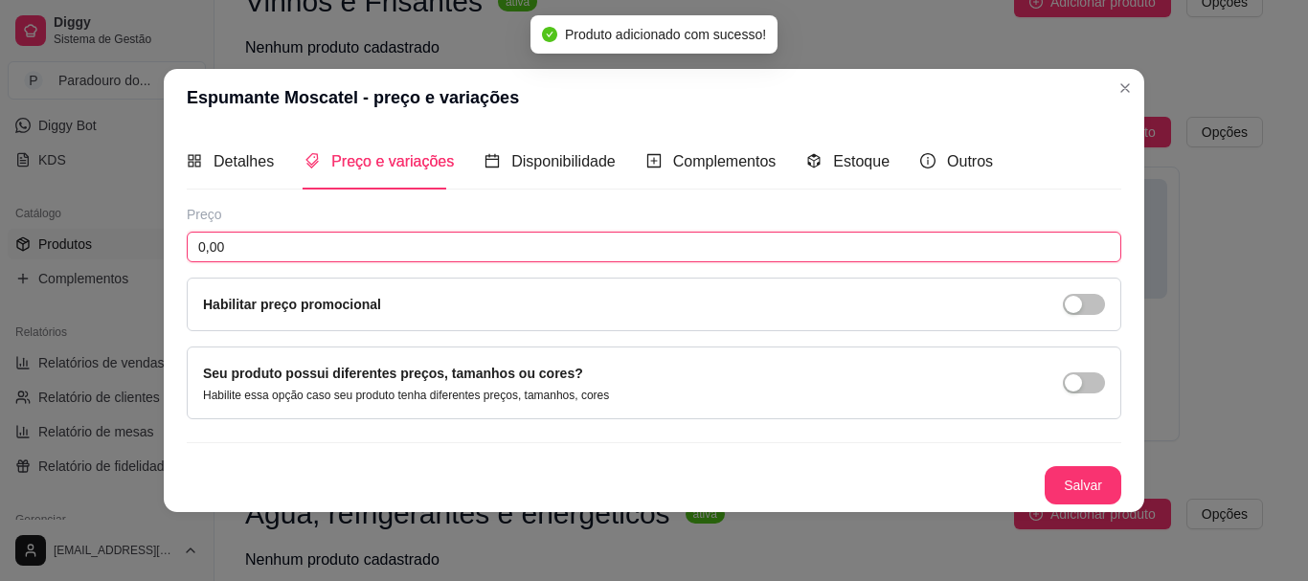
drag, startPoint x: 262, startPoint y: 247, endPoint x: 17, endPoint y: 246, distance: 245.1
click at [17, 246] on div "Espumante Moscatel - preço e variações Detalhes Preço e variações Disponibilida…" at bounding box center [654, 290] width 1308 height 581
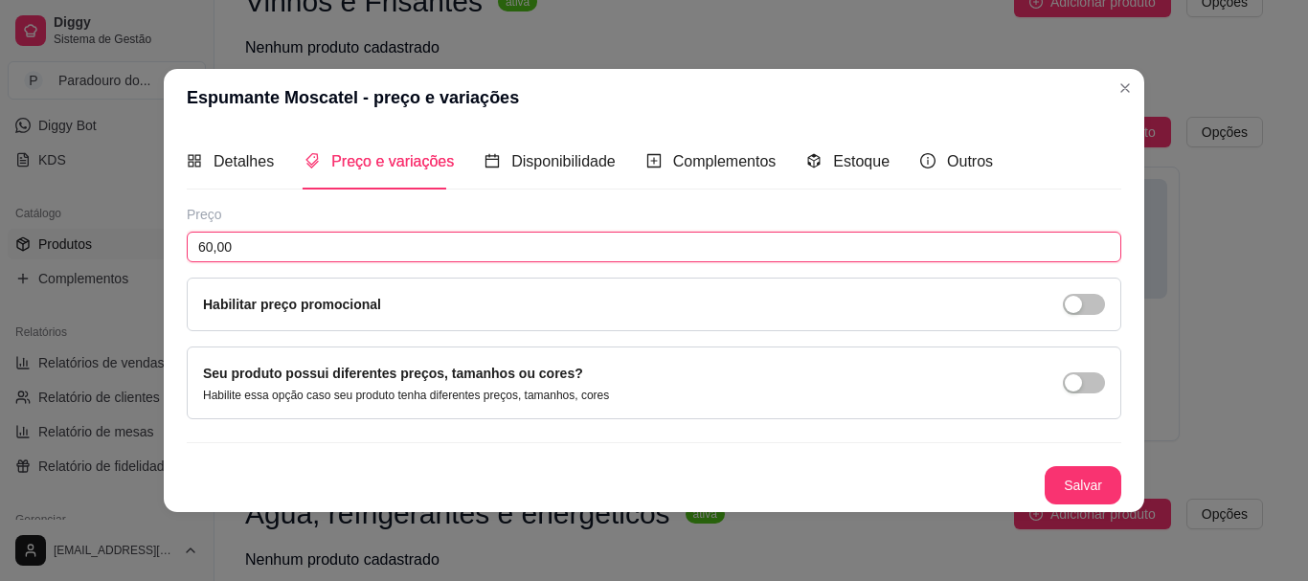
type input "60,00"
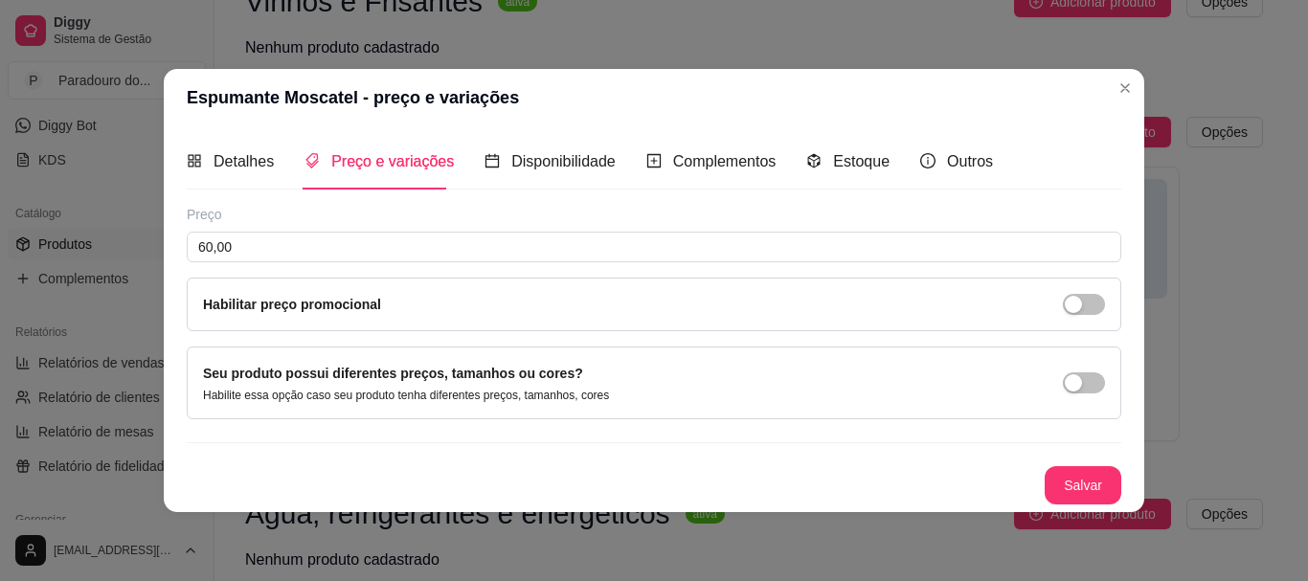
click at [1078, 478] on button "Salvar" at bounding box center [1082, 485] width 77 height 38
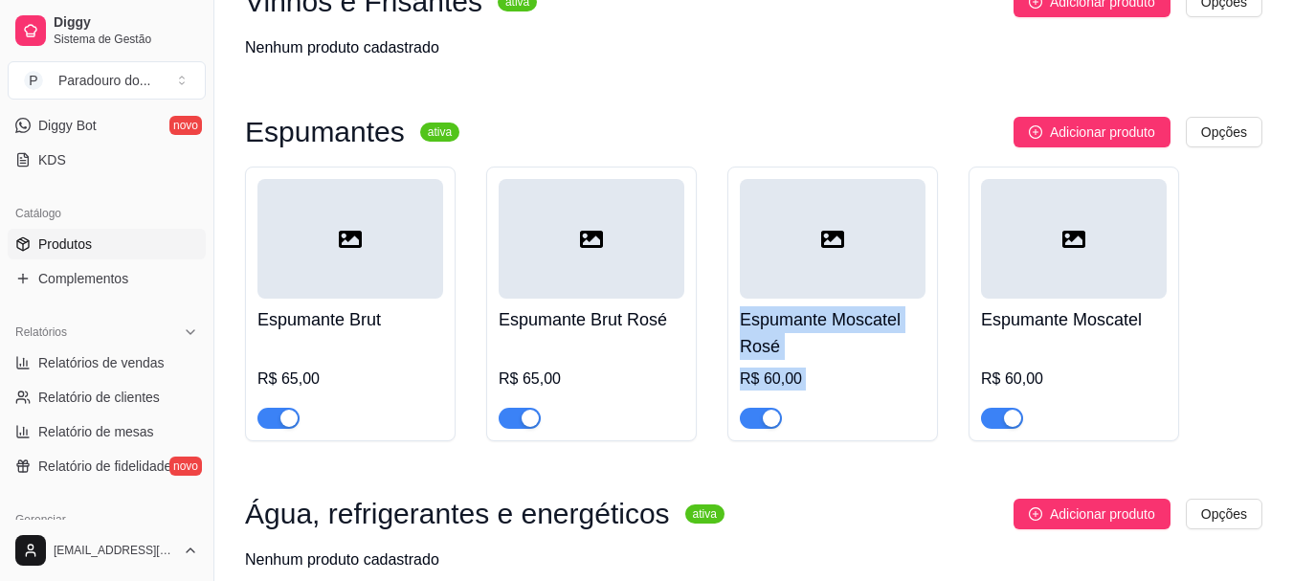
drag, startPoint x: 1040, startPoint y: 298, endPoint x: 1139, endPoint y: 335, distance: 106.3
click at [735, 283] on div "Espumante Brut R$ 65,00 Espumante Brut Rosé R$ 65,00 Espumante Moscatel Rosé R$…" at bounding box center [754, 304] width 1018 height 275
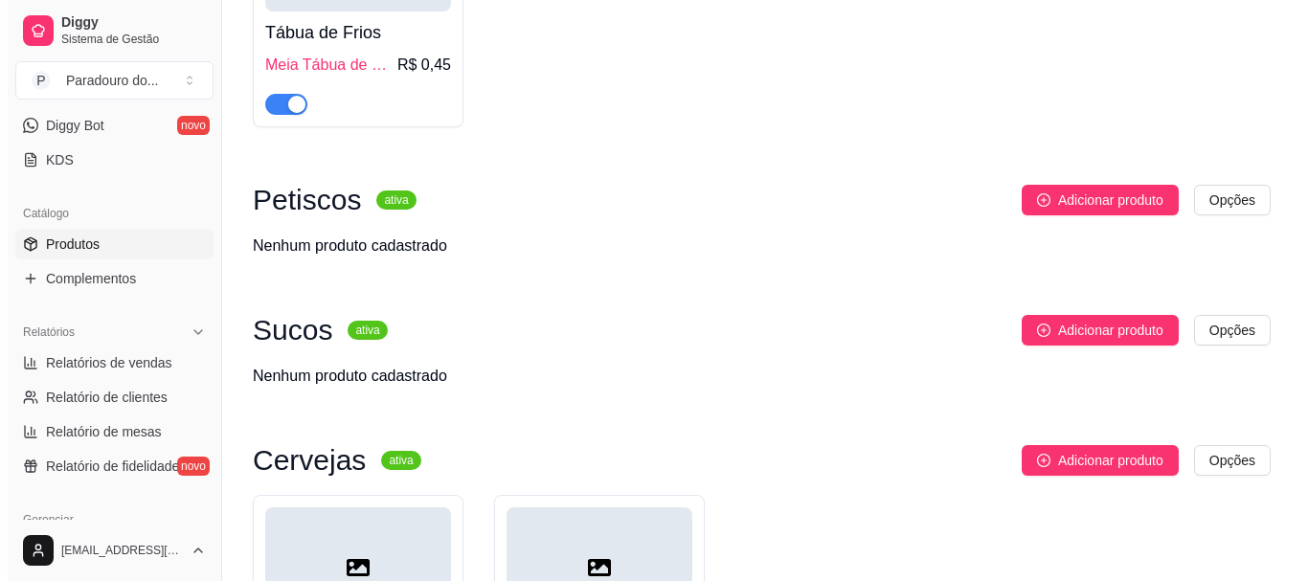
scroll to position [640, 0]
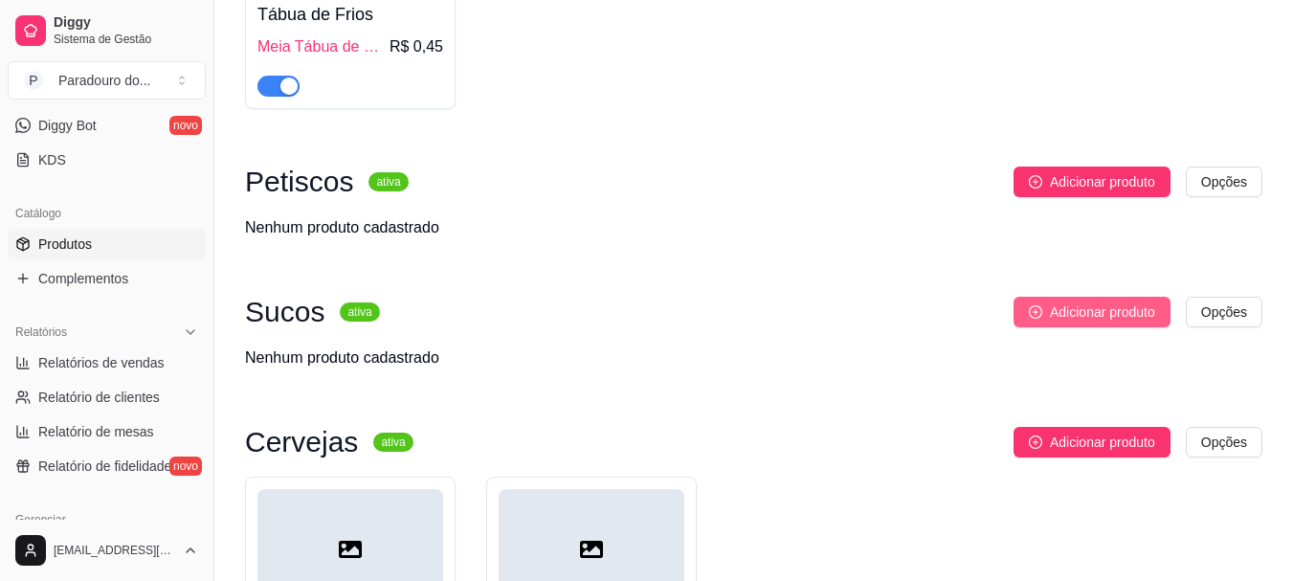
click at [1056, 317] on span "Adicionar produto" at bounding box center [1102, 312] width 105 height 21
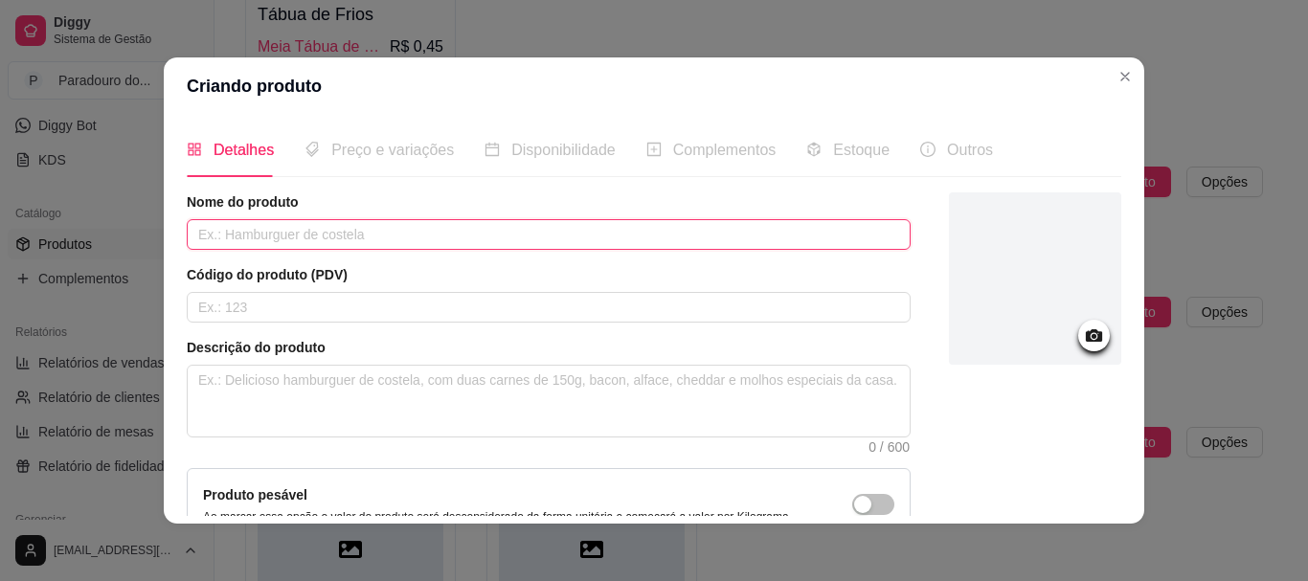
drag, startPoint x: 272, startPoint y: 242, endPoint x: 269, endPoint y: 232, distance: 10.9
click at [271, 235] on input "text" at bounding box center [549, 234] width 724 height 31
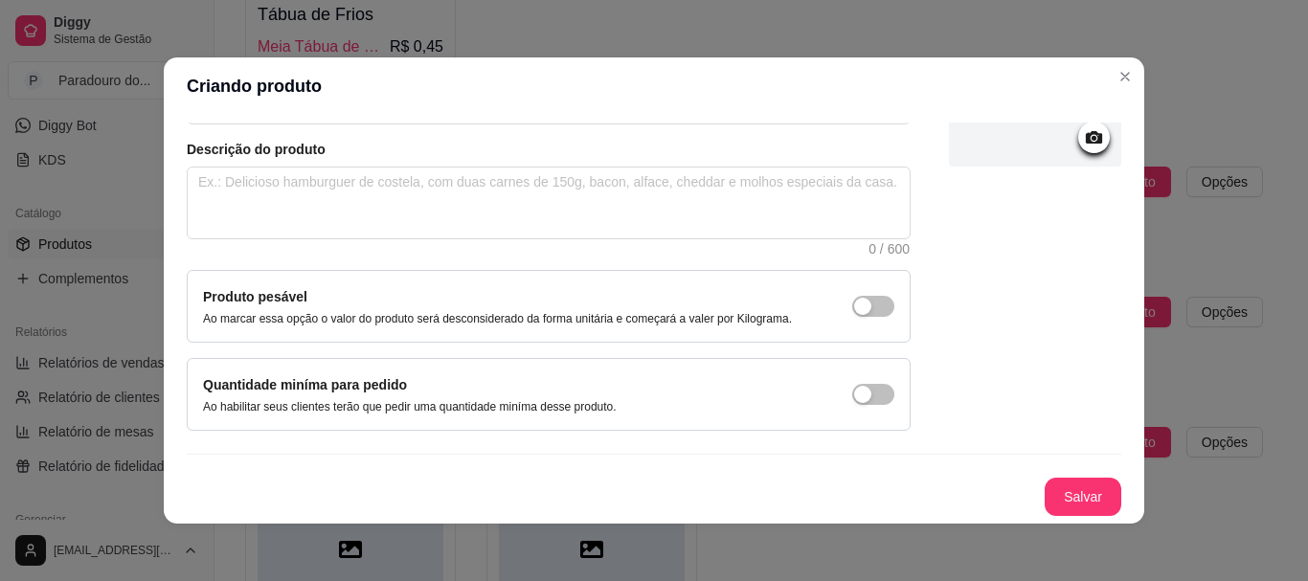
scroll to position [4, 0]
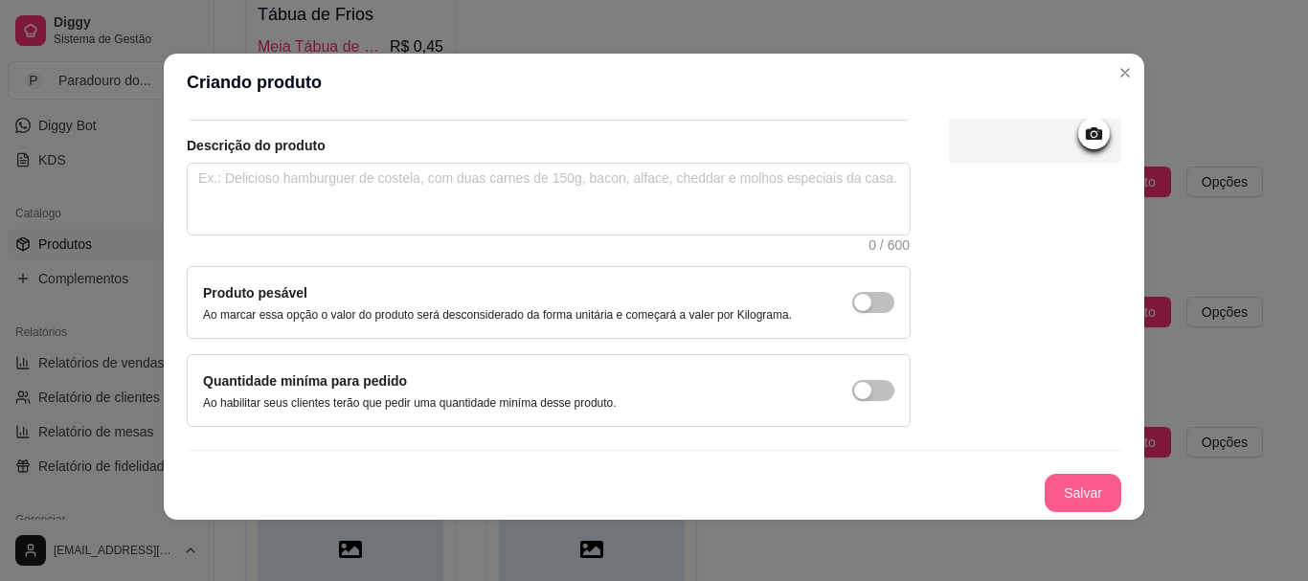
type input "Suco Tinto 1 Litro"
click at [1047, 492] on button "Salvar" at bounding box center [1082, 493] width 77 height 38
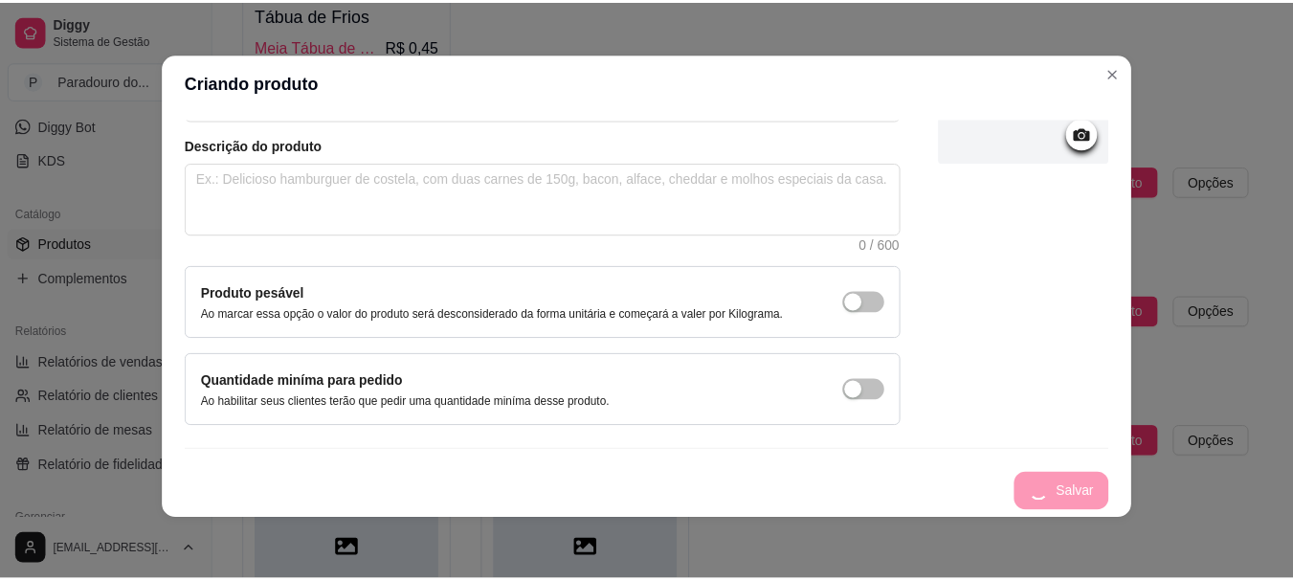
scroll to position [0, 0]
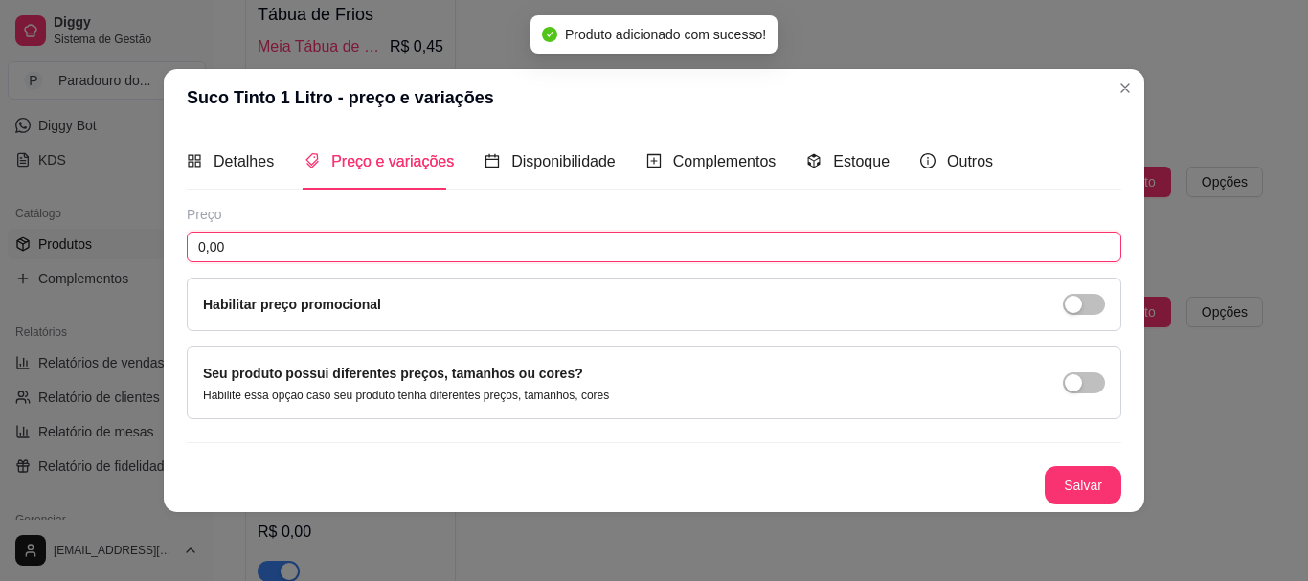
drag, startPoint x: 284, startPoint y: 251, endPoint x: 48, endPoint y: 215, distance: 239.1
click at [48, 215] on div "Suco Tinto 1 Litro - preço e variações Detalhes Preço e variações Disponibilida…" at bounding box center [654, 290] width 1308 height 581
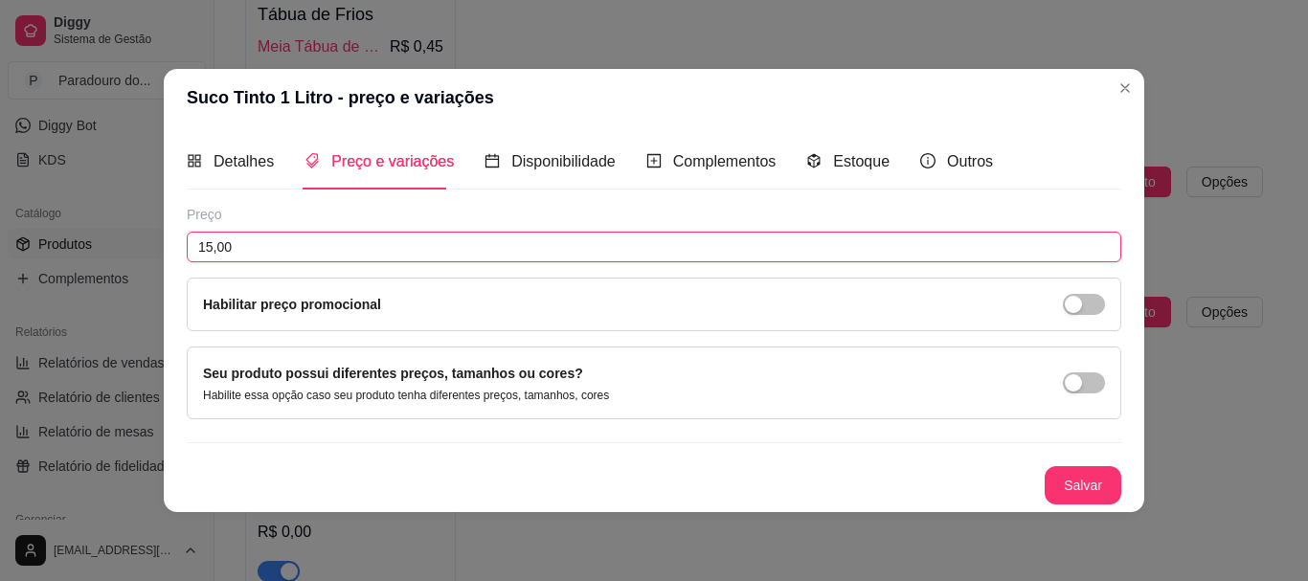
type input "15,00"
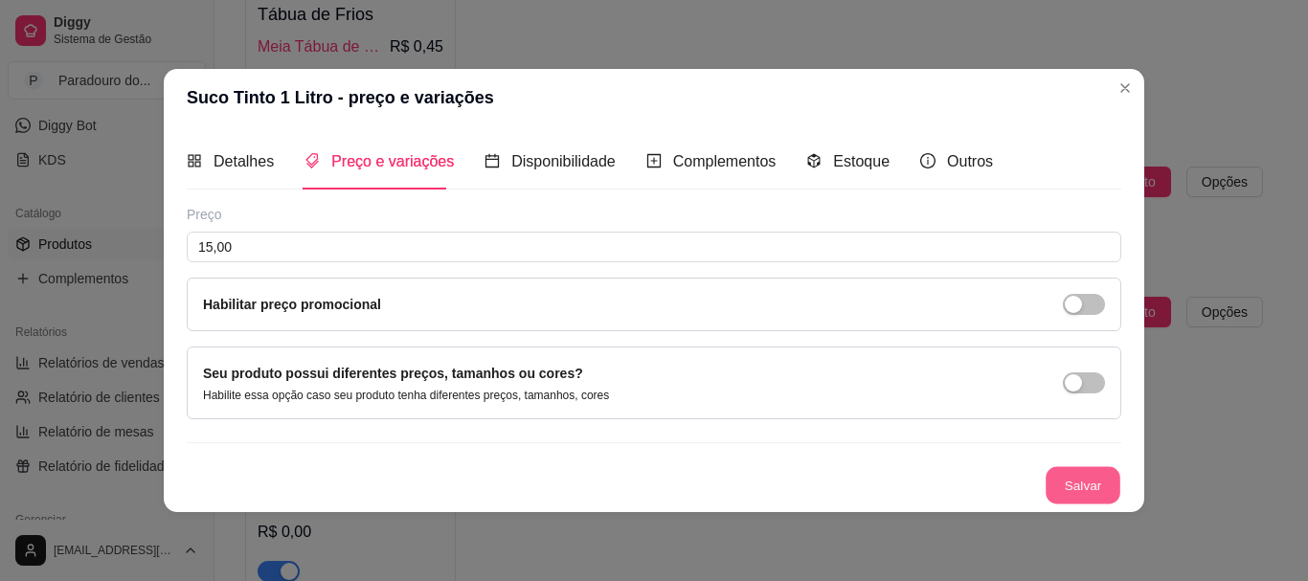
click at [1087, 488] on button "Salvar" at bounding box center [1082, 484] width 75 height 37
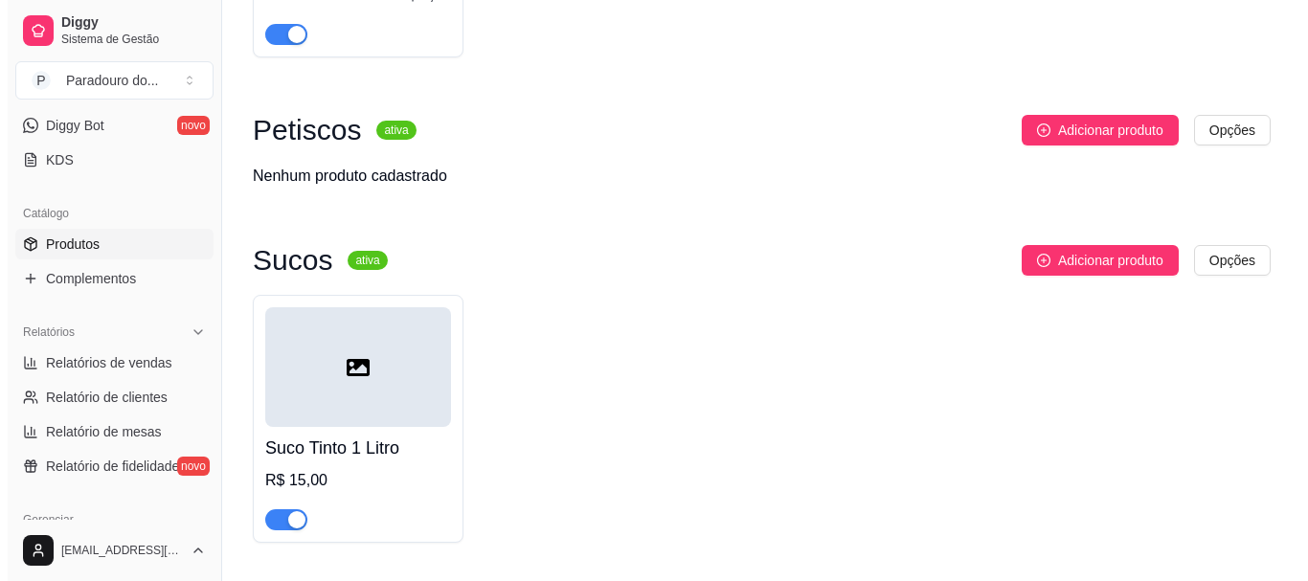
scroll to position [736, 0]
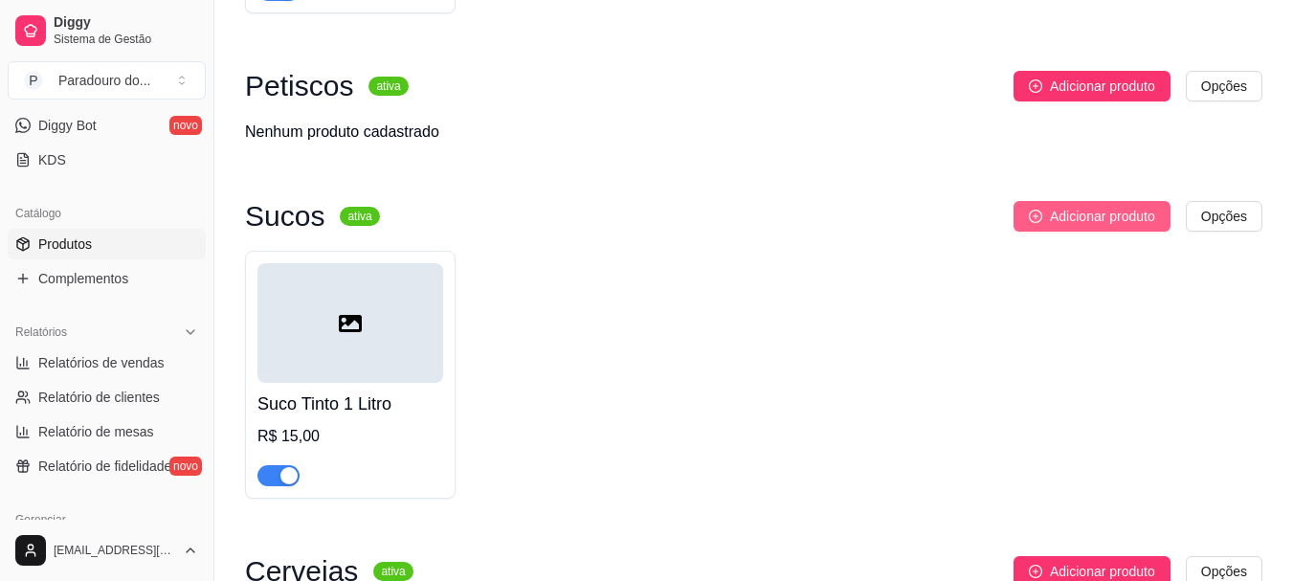
click at [1051, 213] on span "Adicionar produto" at bounding box center [1102, 216] width 105 height 21
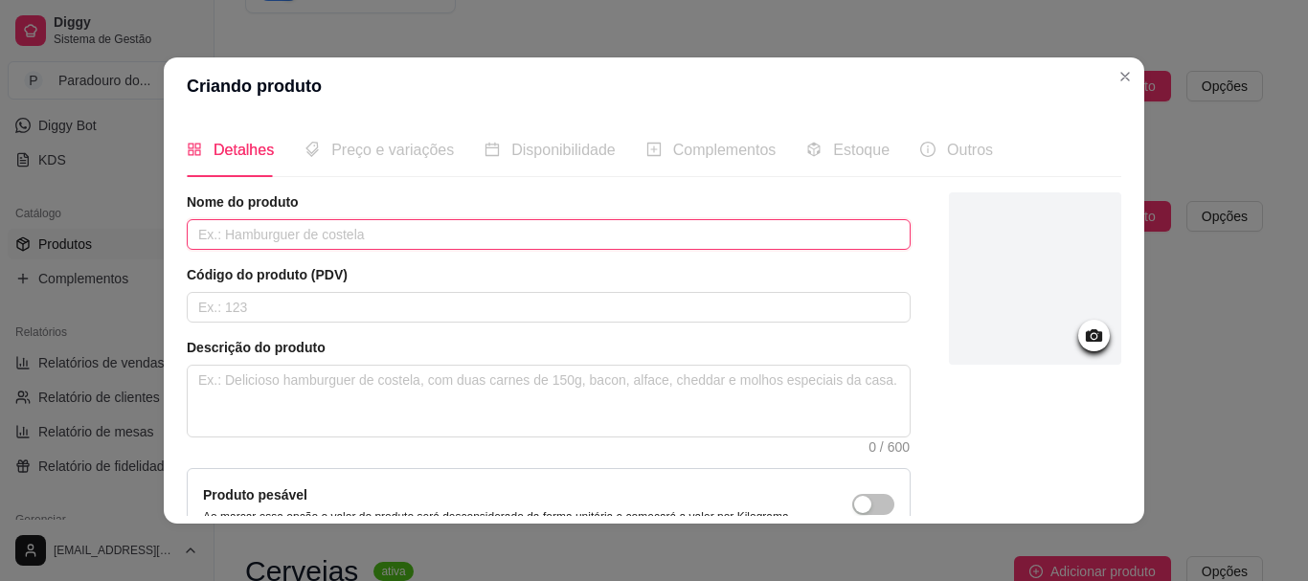
click at [290, 245] on input "text" at bounding box center [549, 234] width 724 height 31
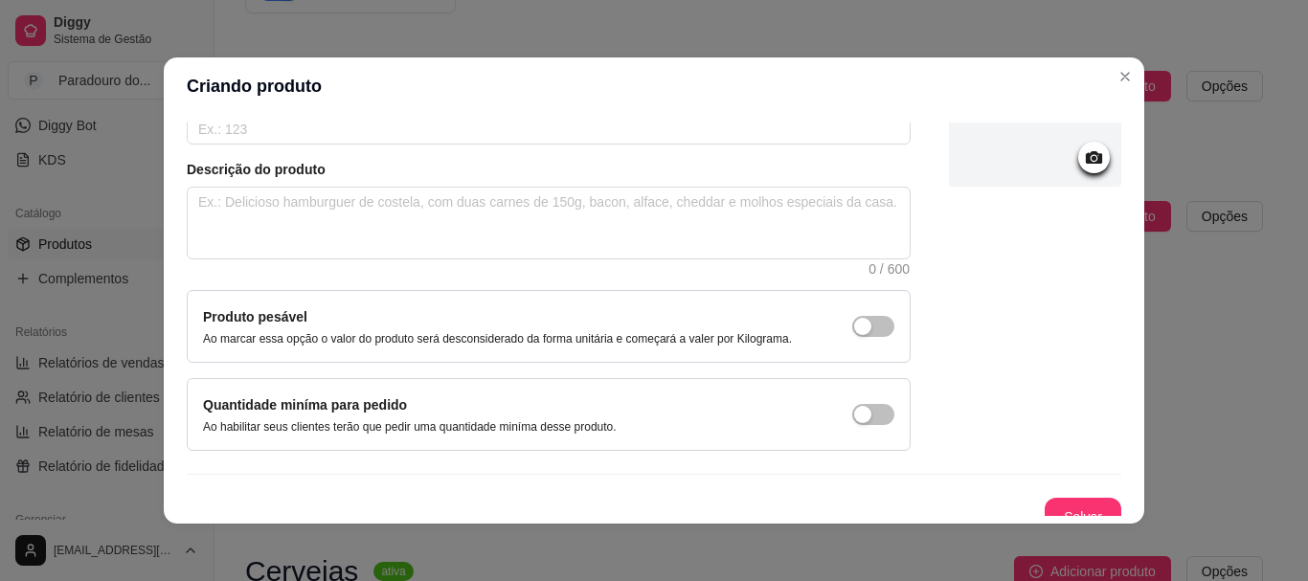
scroll to position [198, 0]
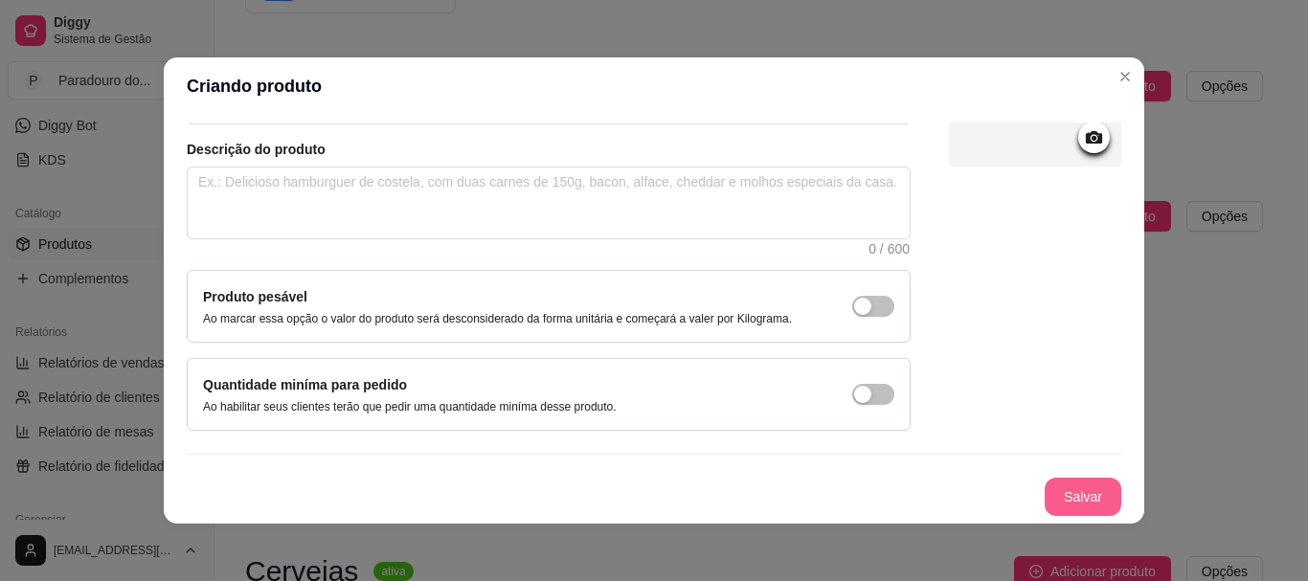
type input "Suco Branco 1 Litro"
click at [1067, 485] on button "Salvar" at bounding box center [1082, 497] width 77 height 38
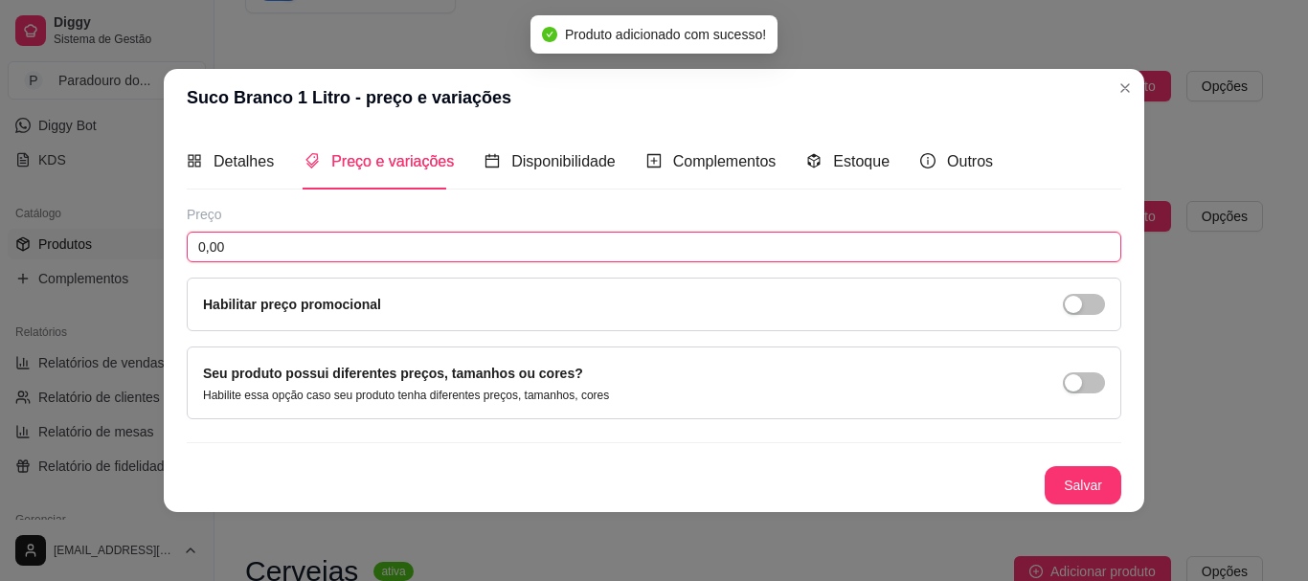
drag, startPoint x: 304, startPoint y: 261, endPoint x: 0, endPoint y: 292, distance: 305.9
click at [0, 292] on div "Suco Branco 1 Litro - preço e variações Detalhes Preço e variações Disponibilid…" at bounding box center [654, 290] width 1308 height 581
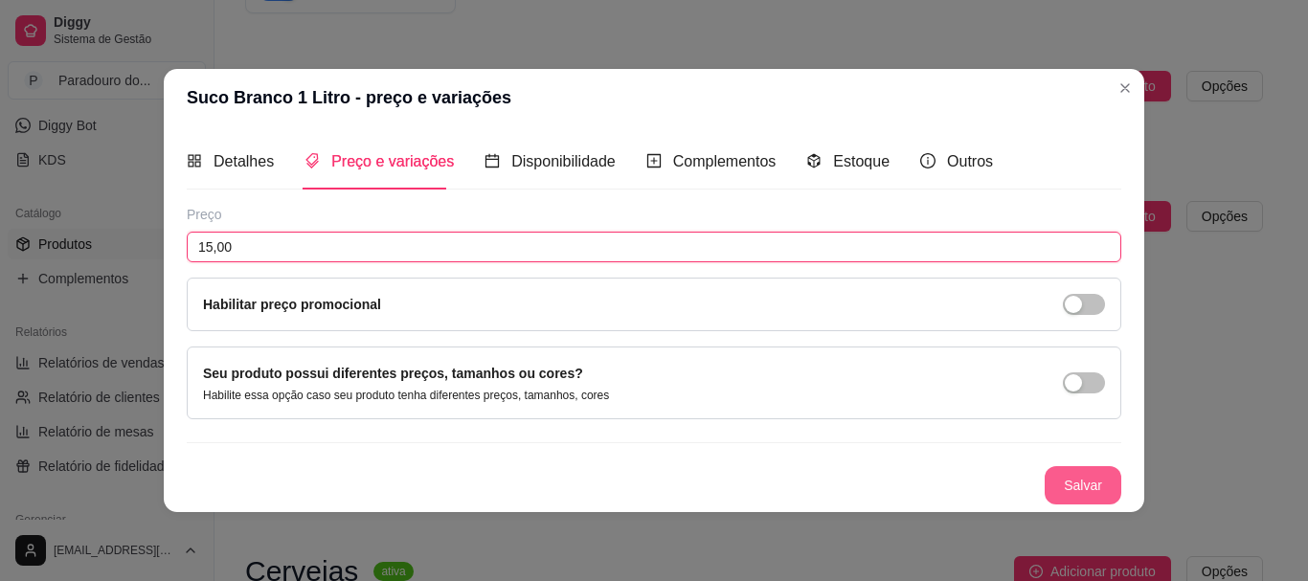
type input "15,00"
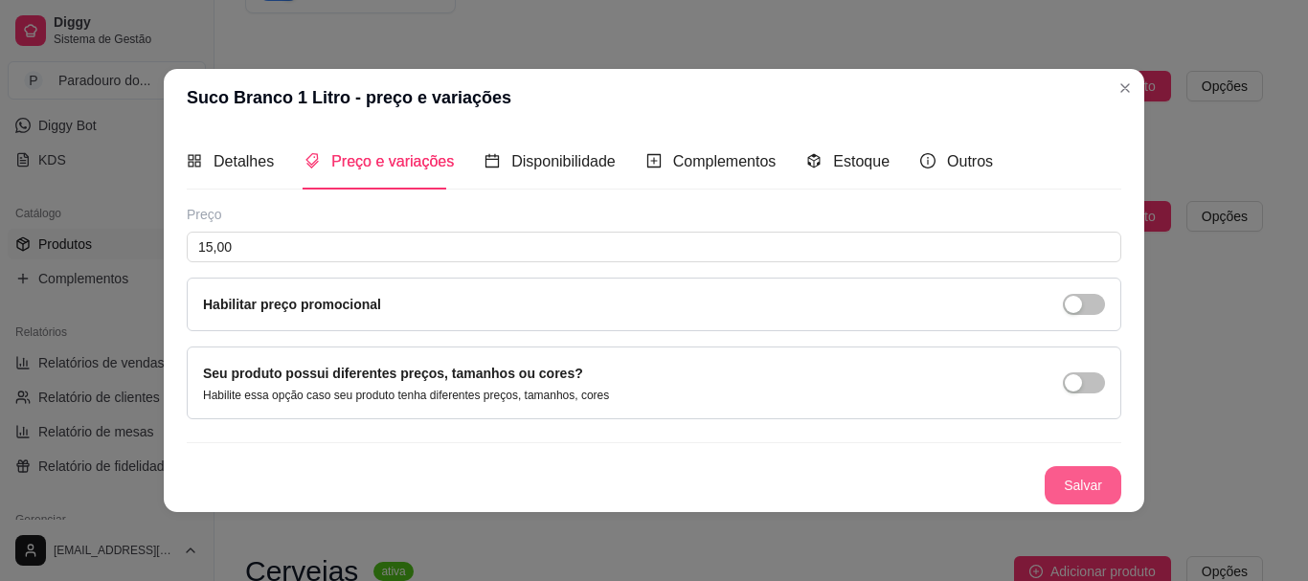
click at [1092, 487] on button "Salvar" at bounding box center [1082, 485] width 77 height 38
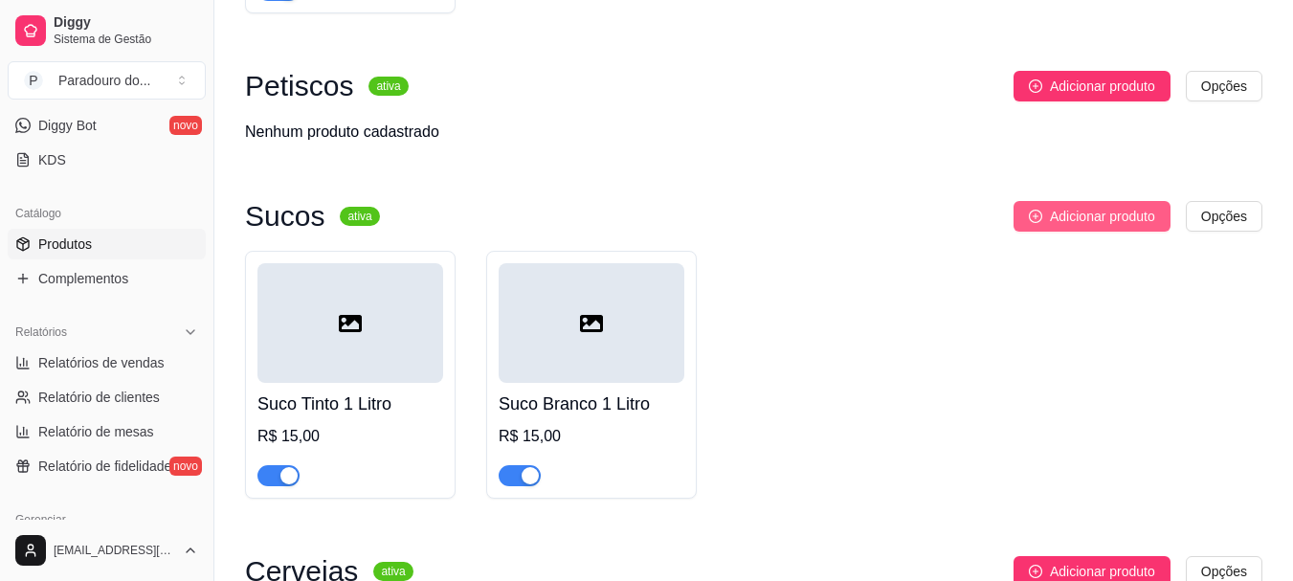
click at [1043, 229] on button "Adicionar produto" at bounding box center [1092, 216] width 157 height 31
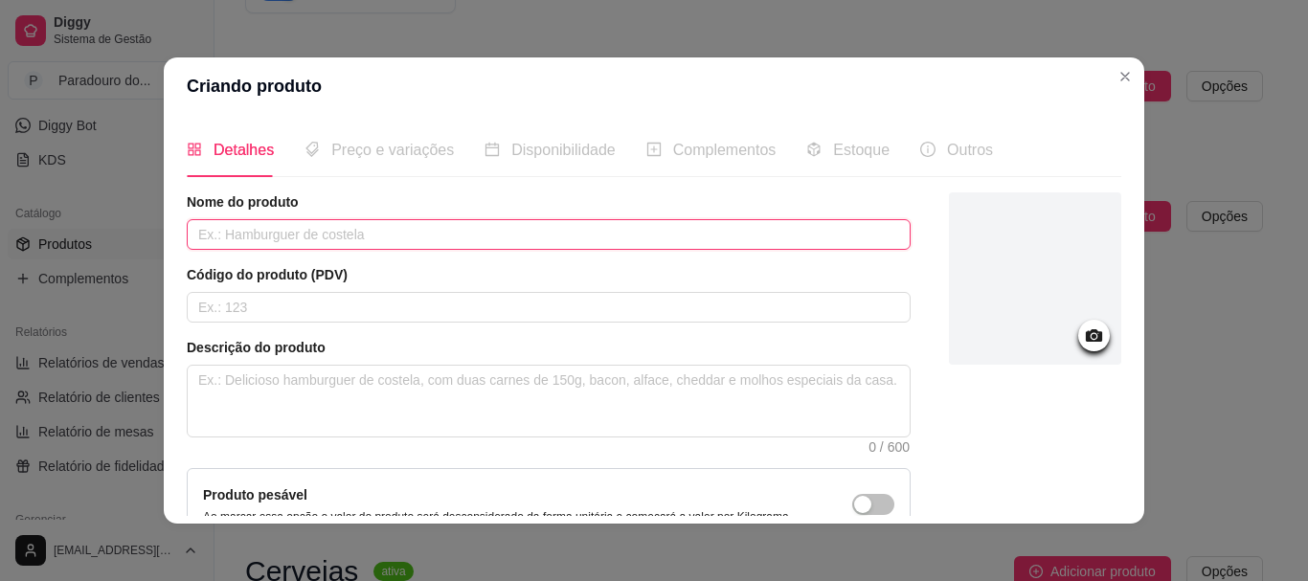
click at [336, 221] on input "text" at bounding box center [549, 234] width 724 height 31
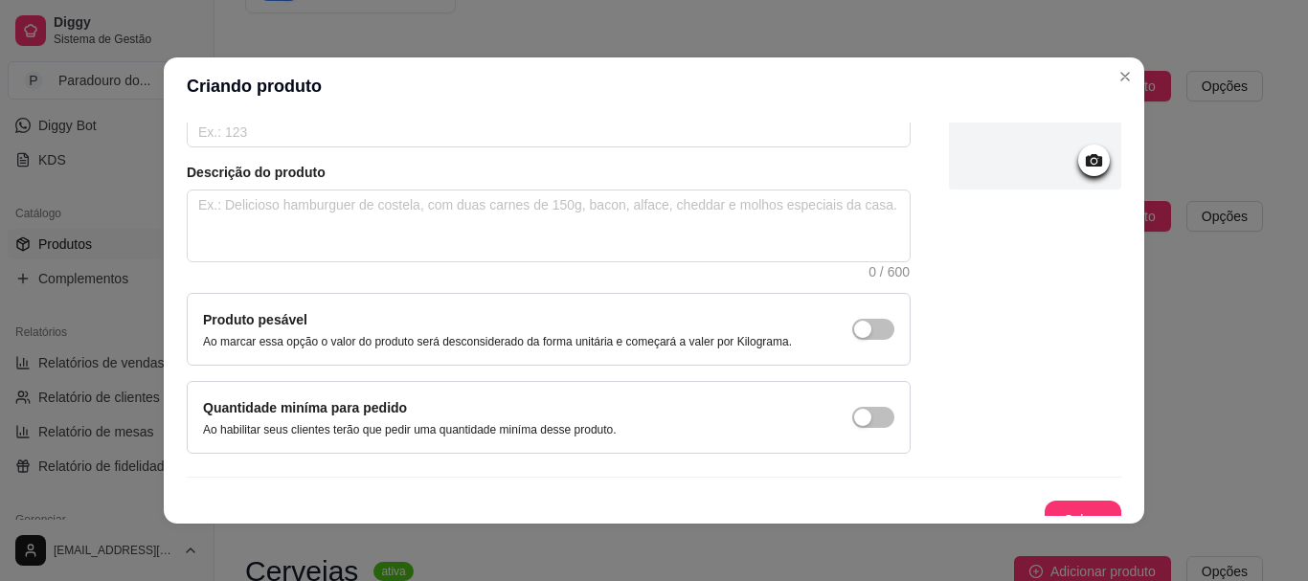
scroll to position [191, 0]
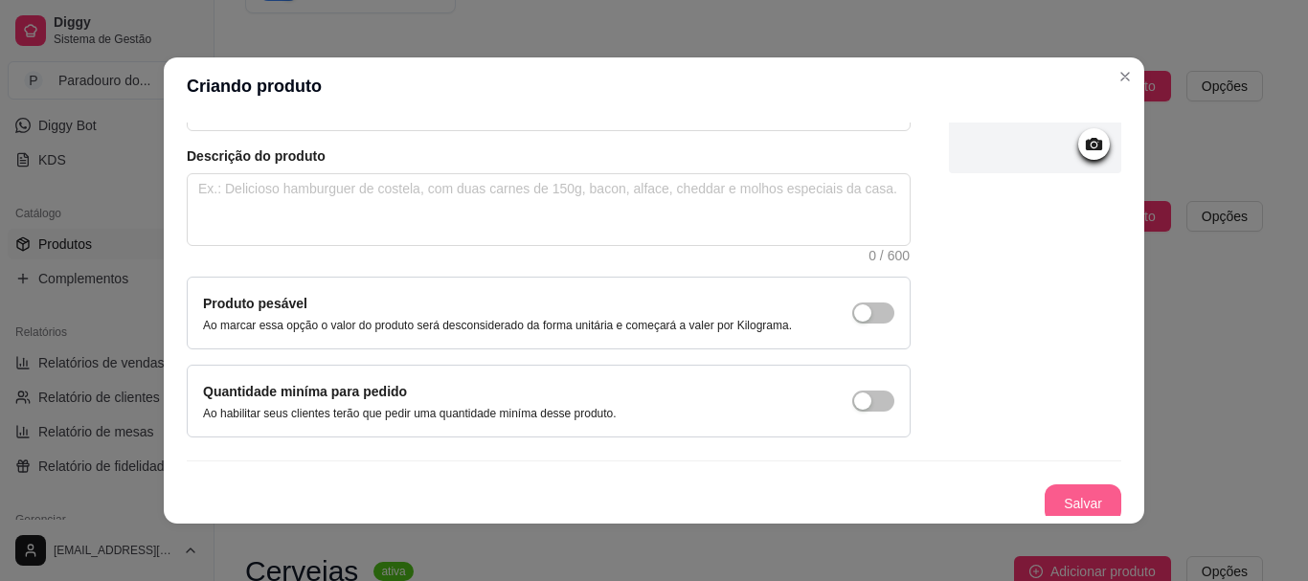
type input "Suco Tinto 500 ml"
click at [1091, 509] on button "Salvar" at bounding box center [1082, 503] width 77 height 38
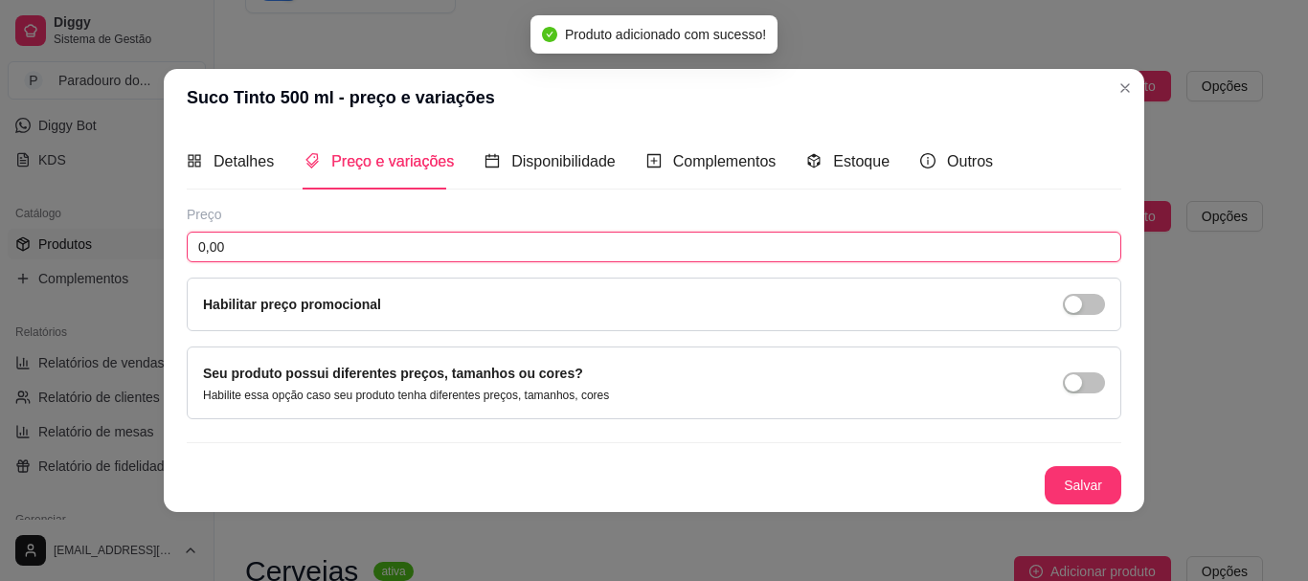
drag, startPoint x: 414, startPoint y: 258, endPoint x: 0, endPoint y: 311, distance: 416.9
click at [0, 311] on div "Suco Tinto 500 ml - preço e variações Detalhes Preço e variações Disponibilidad…" at bounding box center [654, 290] width 1308 height 581
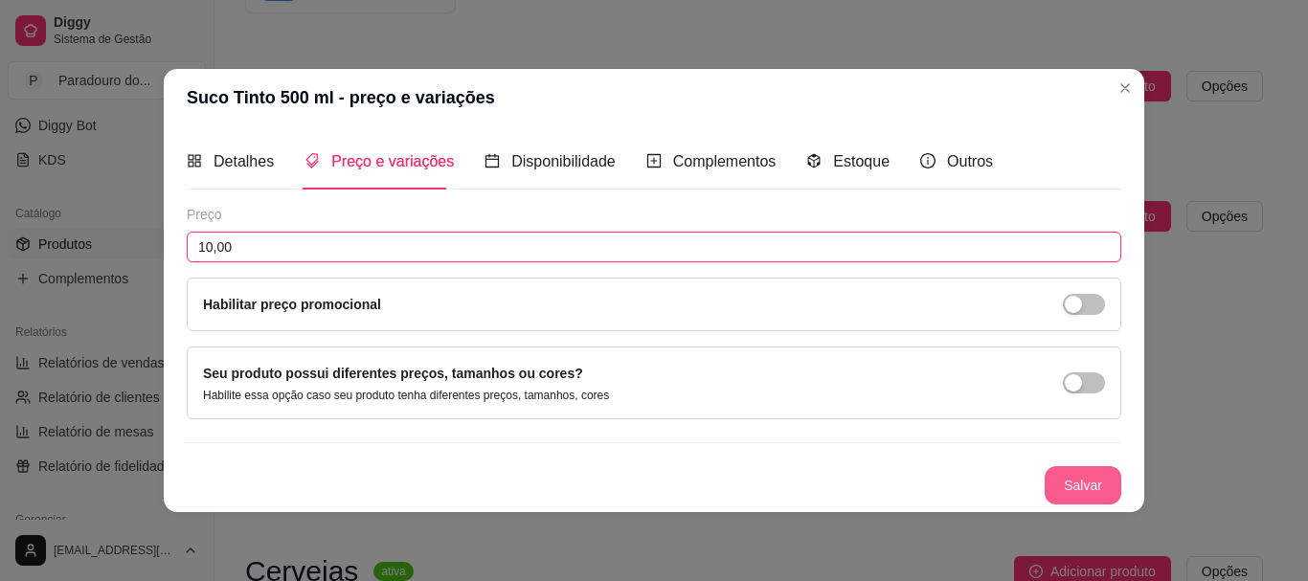
type input "10,00"
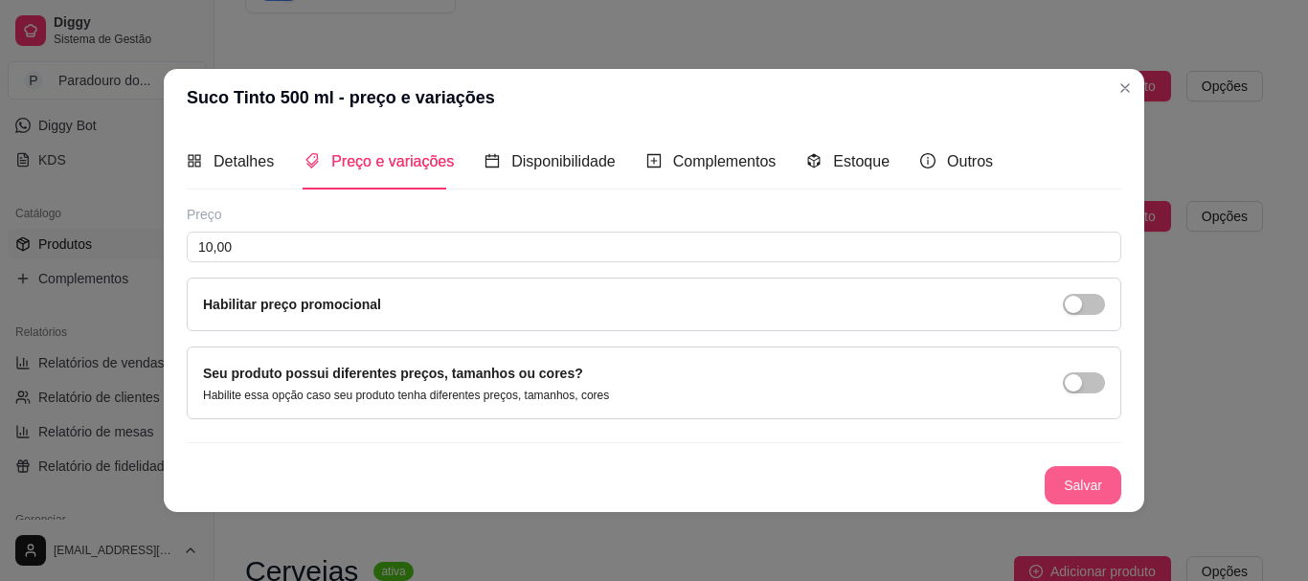
click at [1079, 474] on button "Salvar" at bounding box center [1082, 485] width 77 height 38
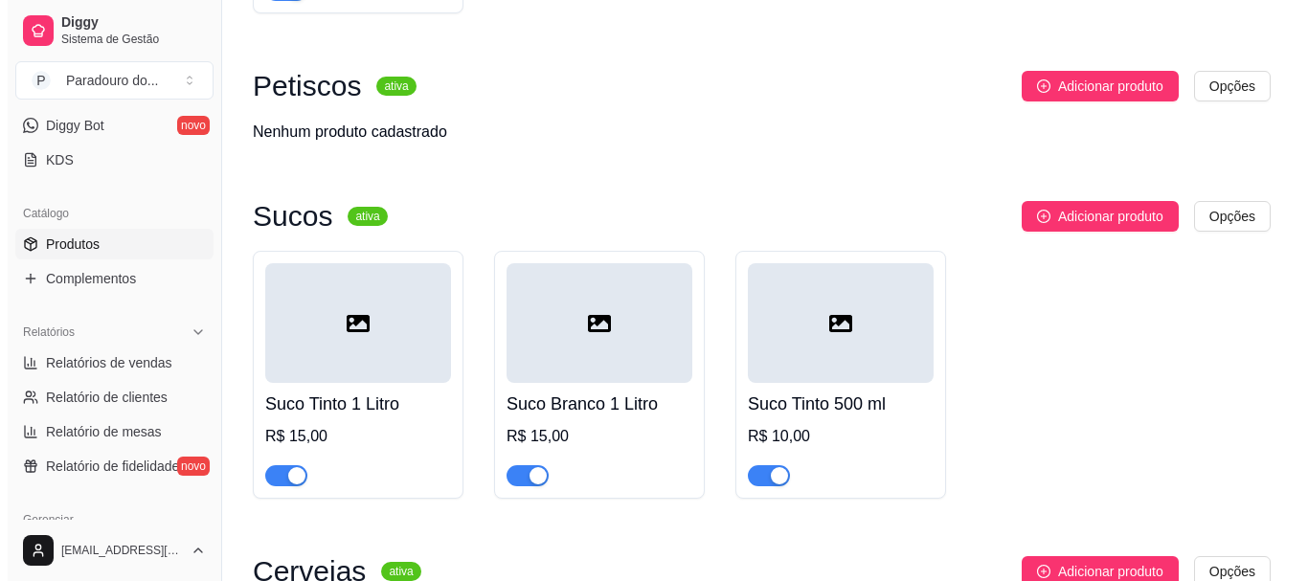
scroll to position [832, 0]
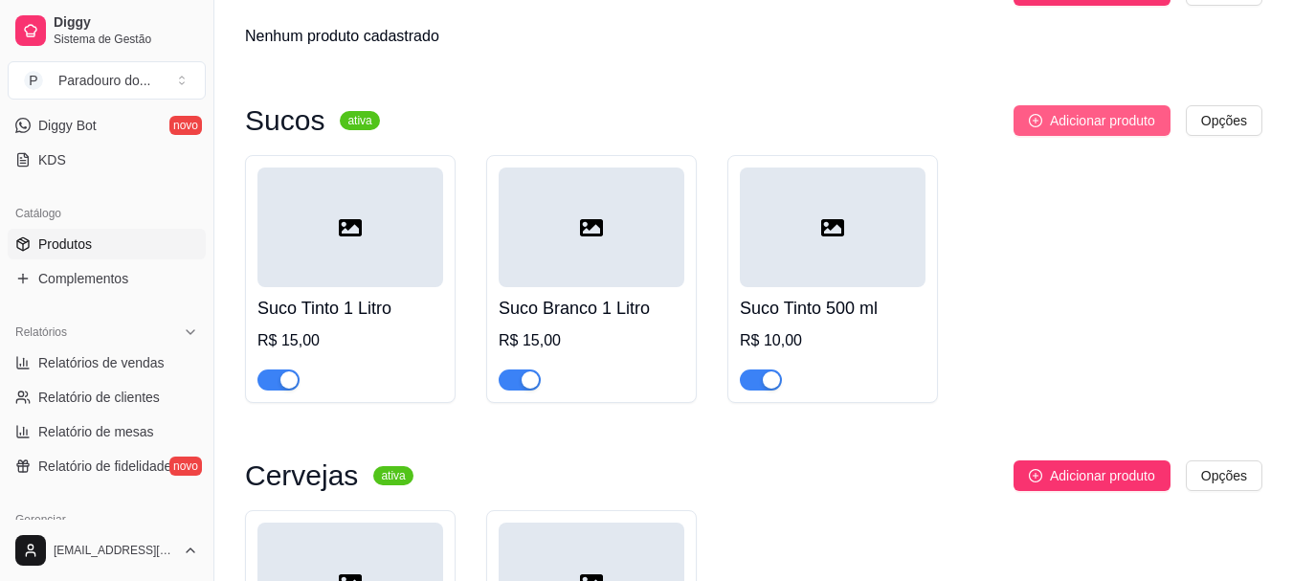
click at [1050, 129] on span "Adicionar produto" at bounding box center [1102, 120] width 105 height 21
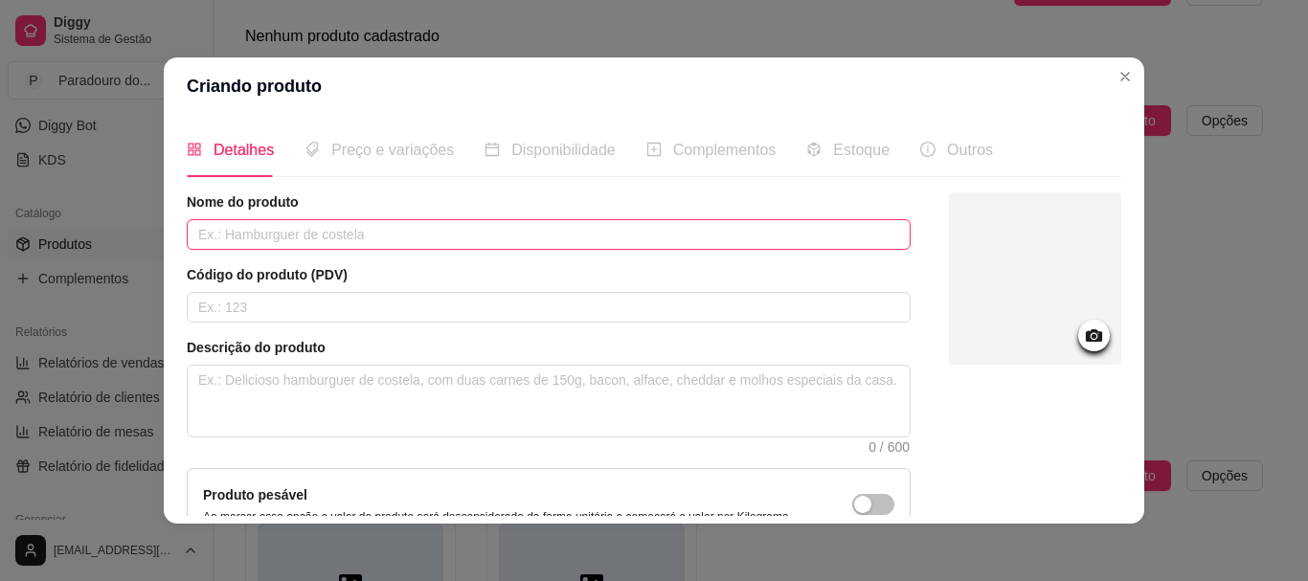
click at [467, 240] on input "text" at bounding box center [549, 234] width 724 height 31
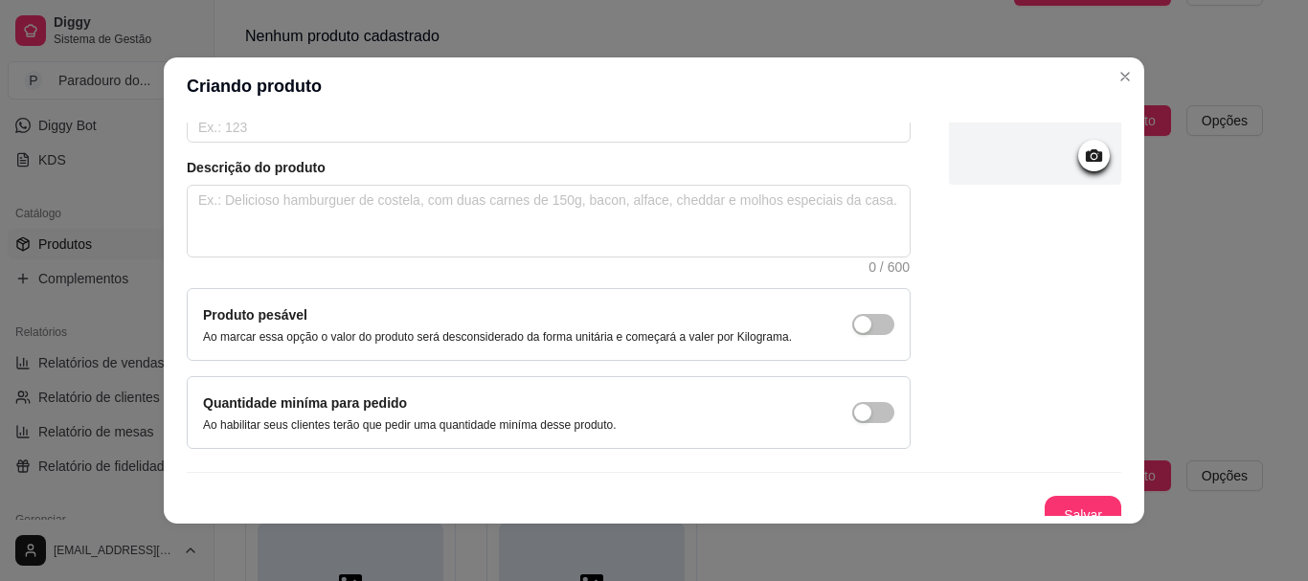
scroll to position [198, 0]
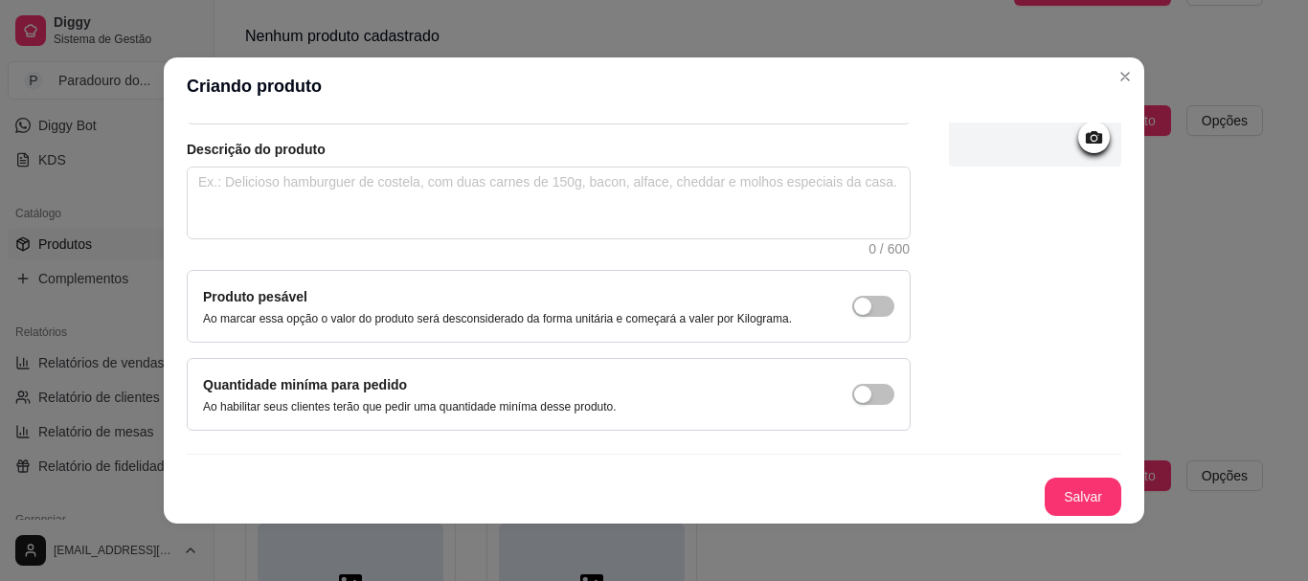
type input "Suco Tinto 300ml"
click at [1074, 494] on button "Salvar" at bounding box center [1082, 497] width 75 height 37
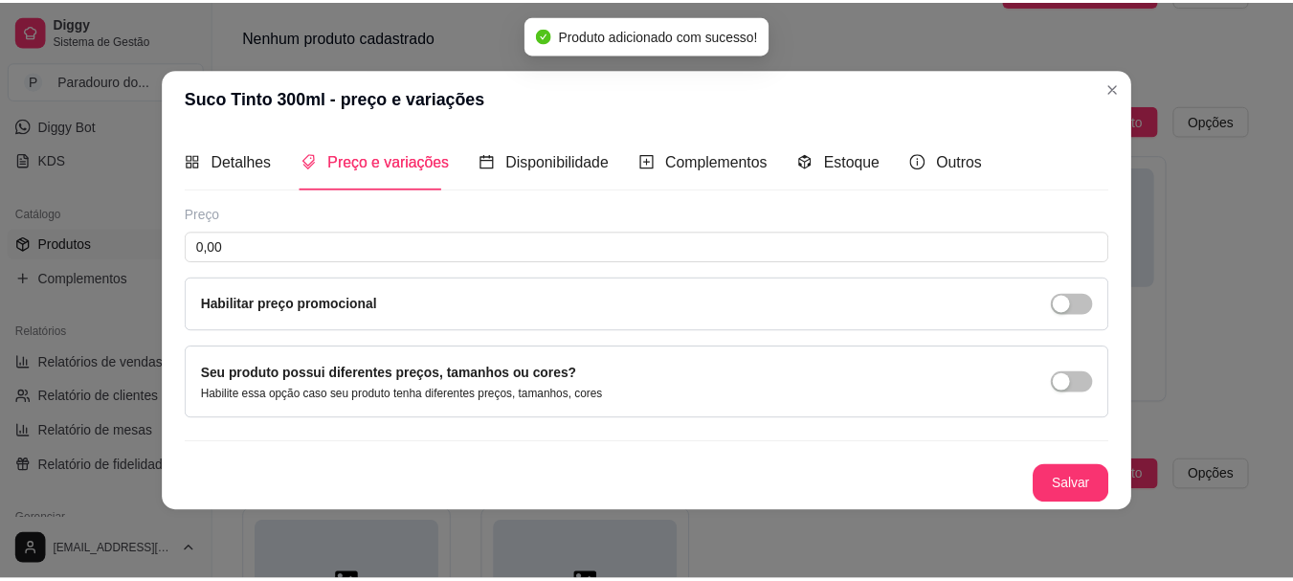
scroll to position [0, 0]
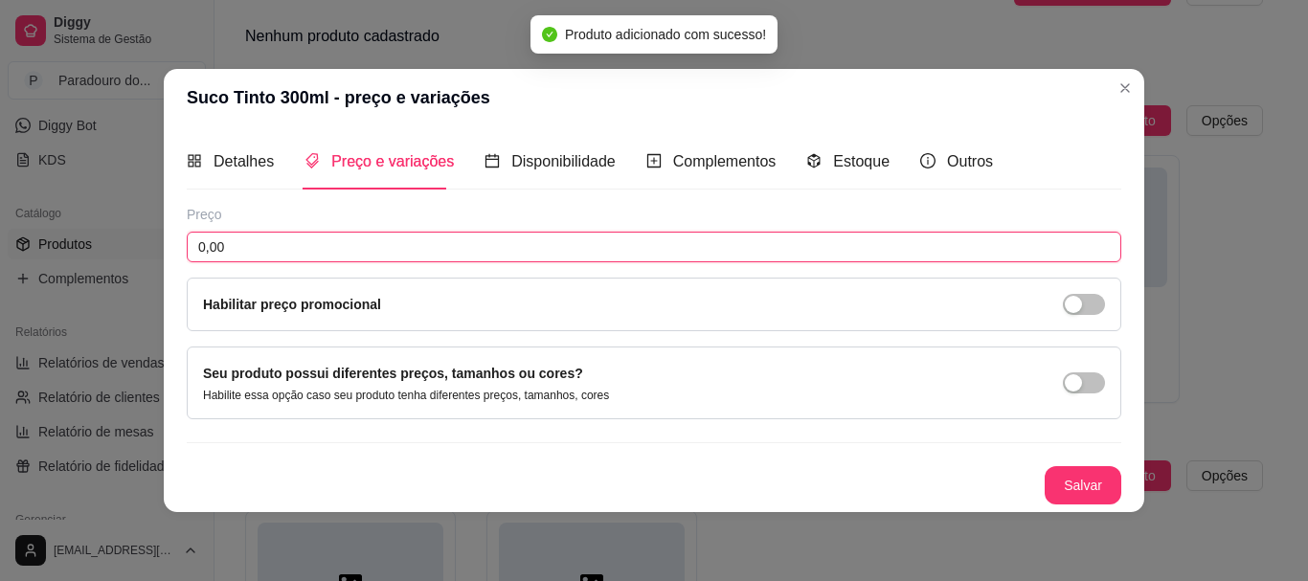
drag, startPoint x: 288, startPoint y: 246, endPoint x: 0, endPoint y: 172, distance: 297.4
click at [0, 176] on div "Suco Tinto 300ml - preço e variações Detalhes Preço e variações Disponibilidade…" at bounding box center [654, 290] width 1308 height 581
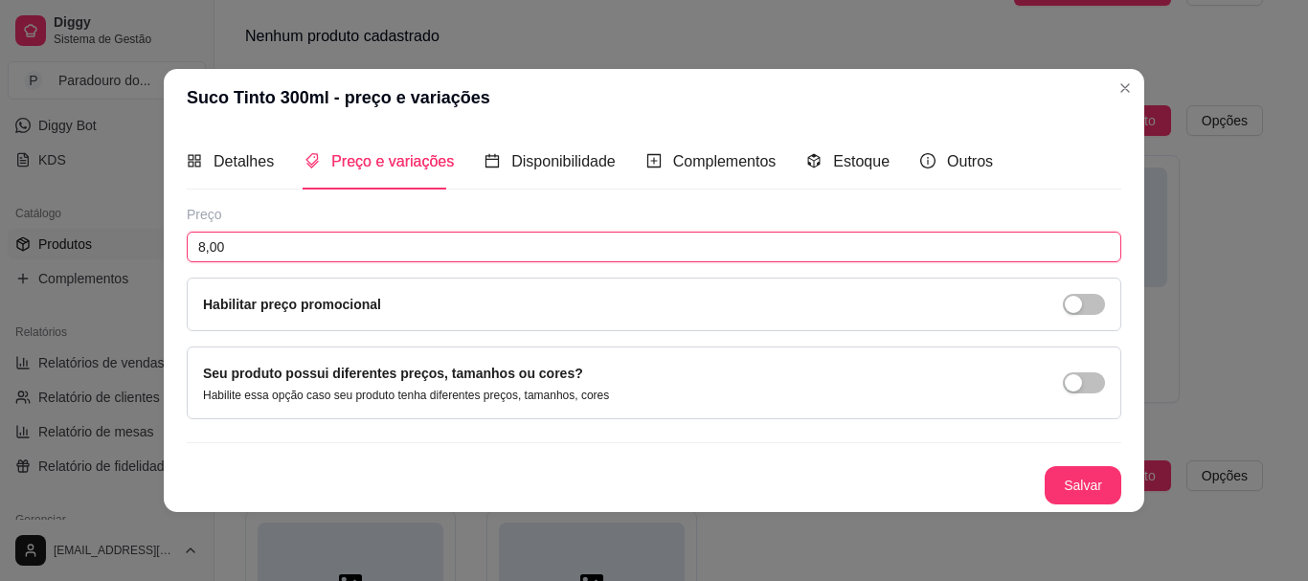
type input "8,00"
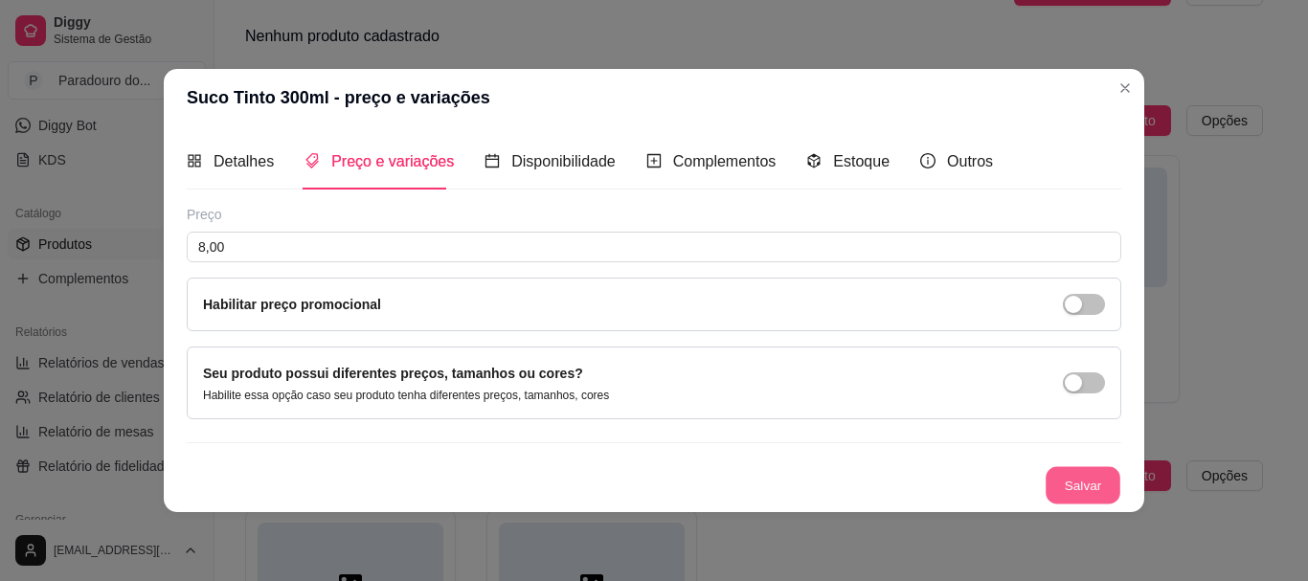
click at [1058, 490] on button "Salvar" at bounding box center [1082, 484] width 75 height 37
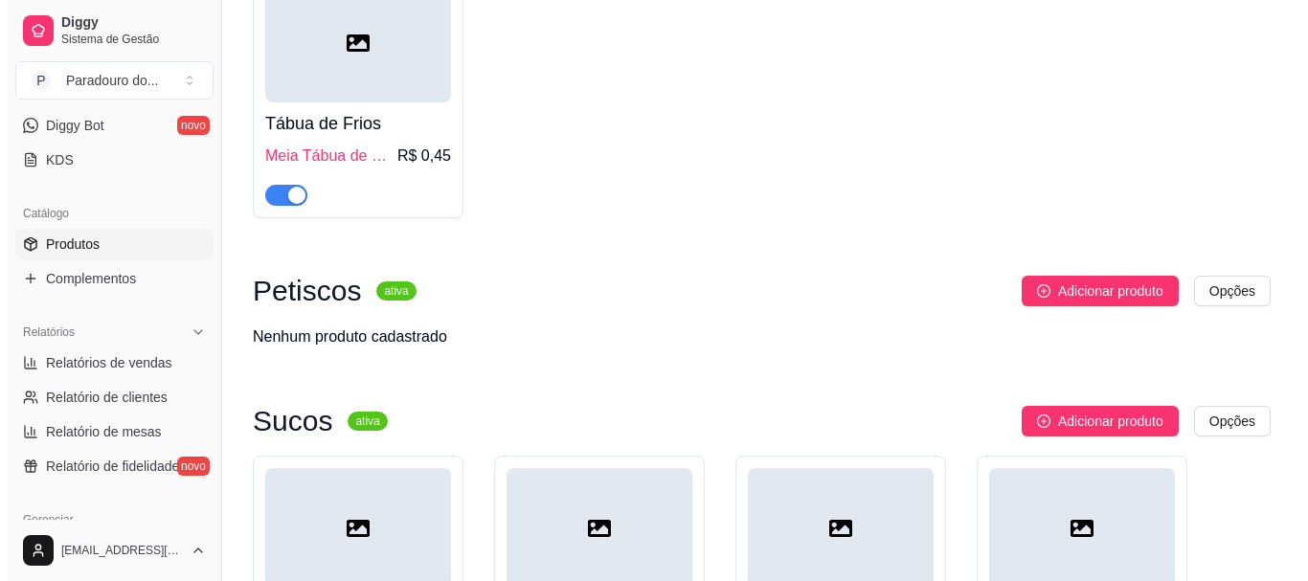
scroll to position [353, 0]
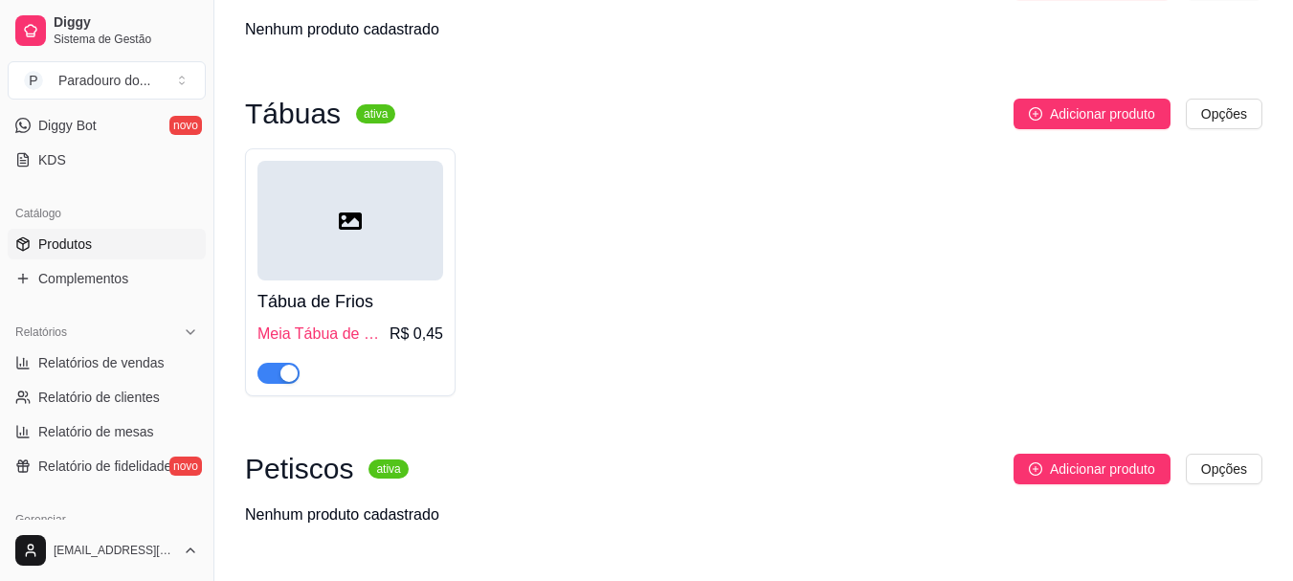
click at [358, 329] on span "Meia Tábua de Frios" at bounding box center [321, 334] width 128 height 23
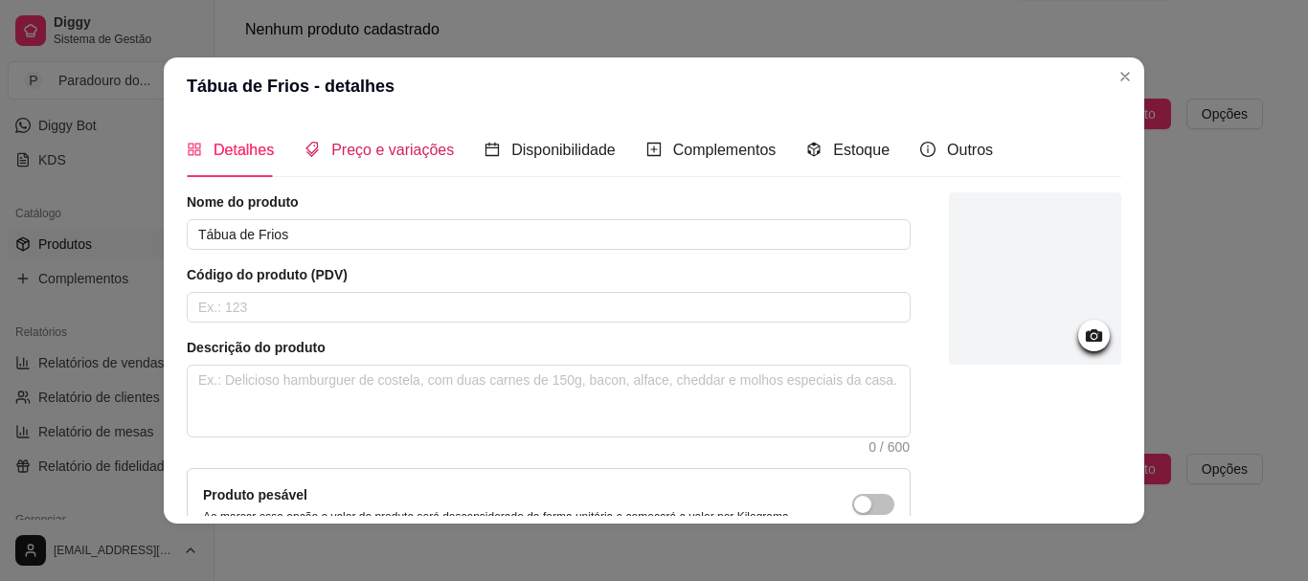
click at [414, 143] on span "Preço e variações" at bounding box center [392, 150] width 123 height 16
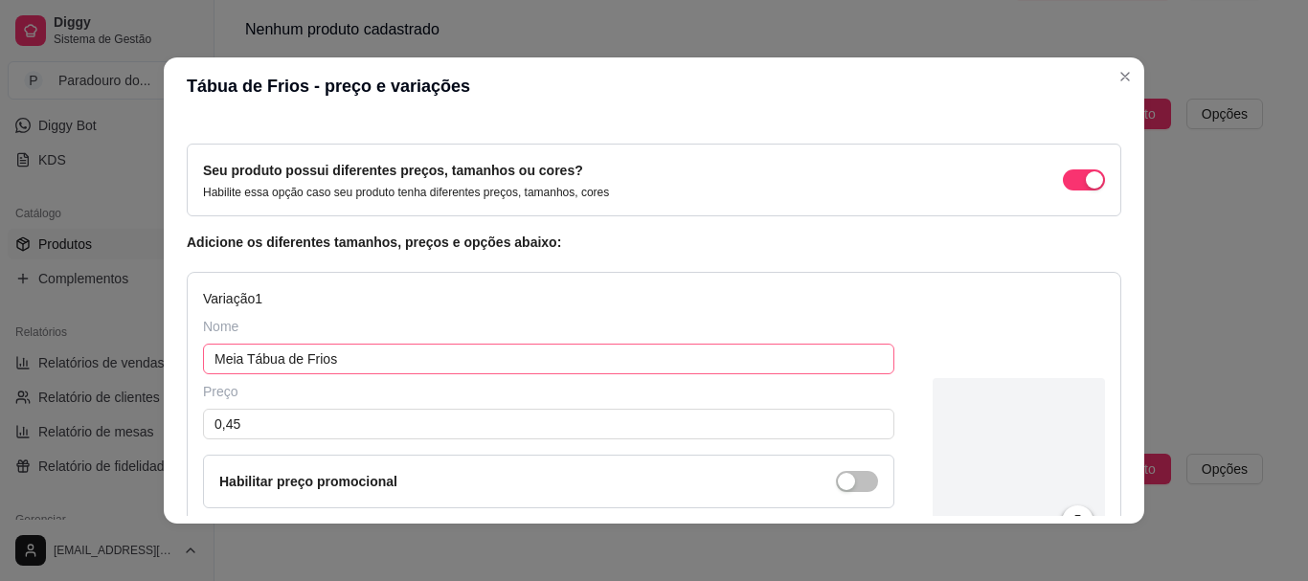
scroll to position [96, 0]
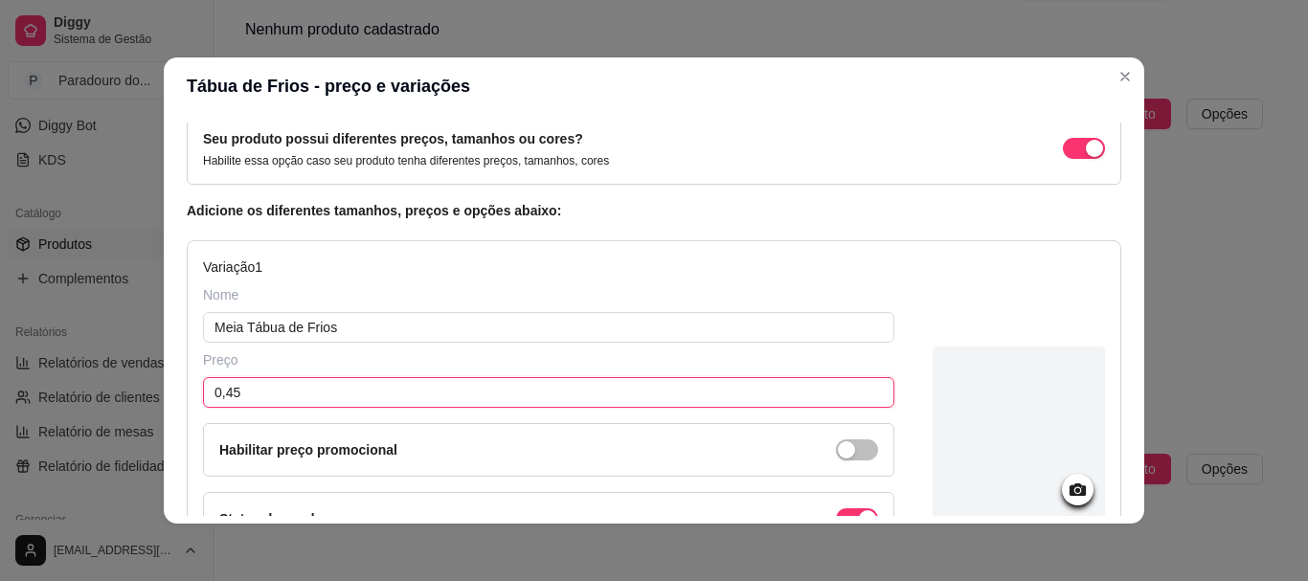
drag, startPoint x: 297, startPoint y: 399, endPoint x: 212, endPoint y: 302, distance: 129.6
click at [204, 317] on div "Variação 1 Nome Meia Tábua de Frios Preço 0,45 Habilitar preço promocional Stat…" at bounding box center [548, 436] width 691 height 358
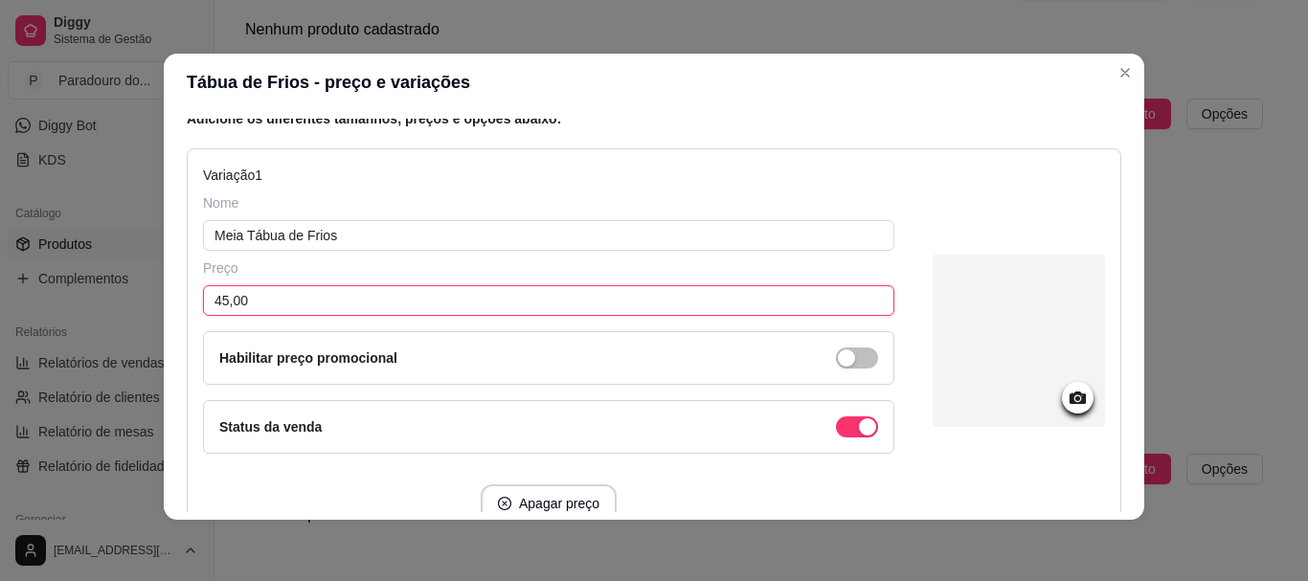
scroll to position [349, 0]
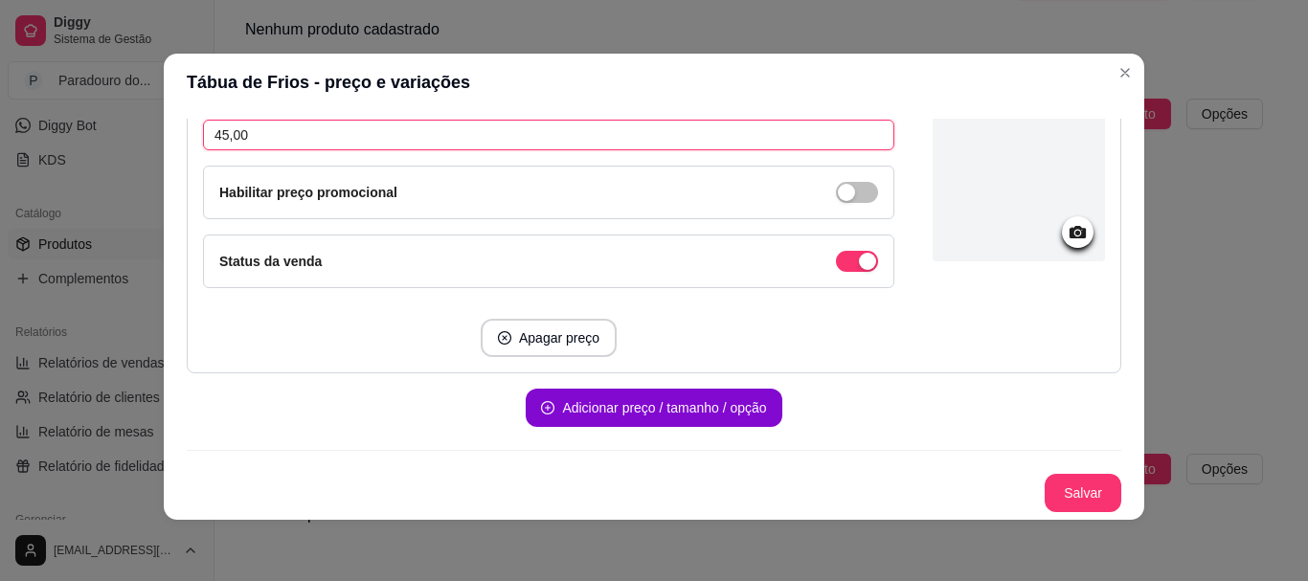
type input "45,00"
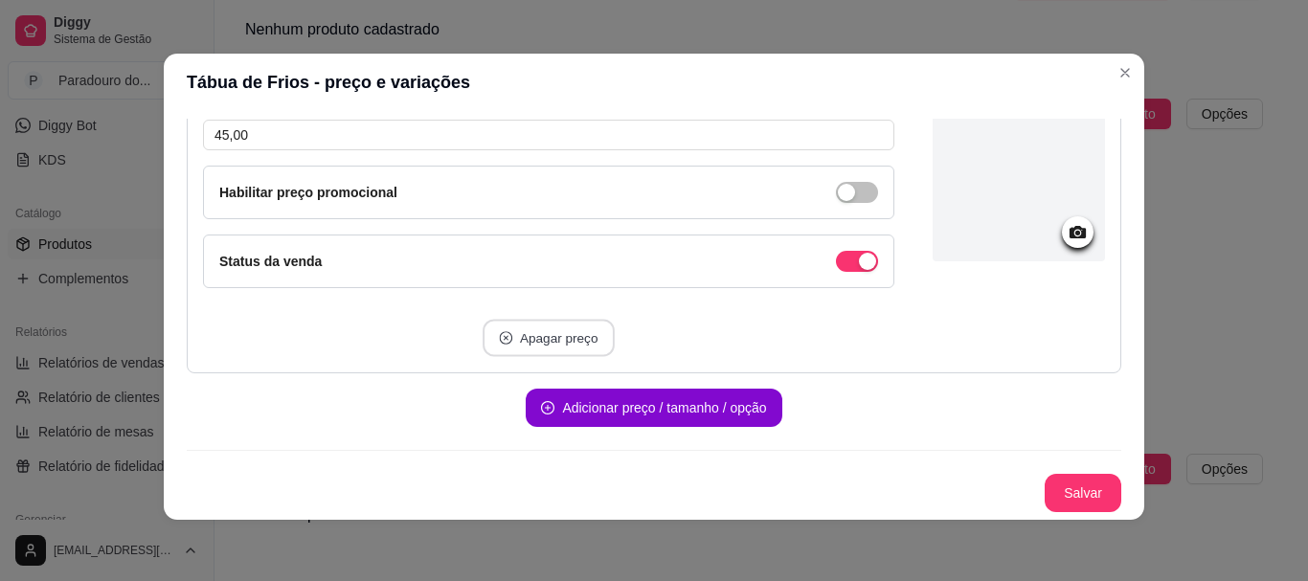
scroll to position [0, 0]
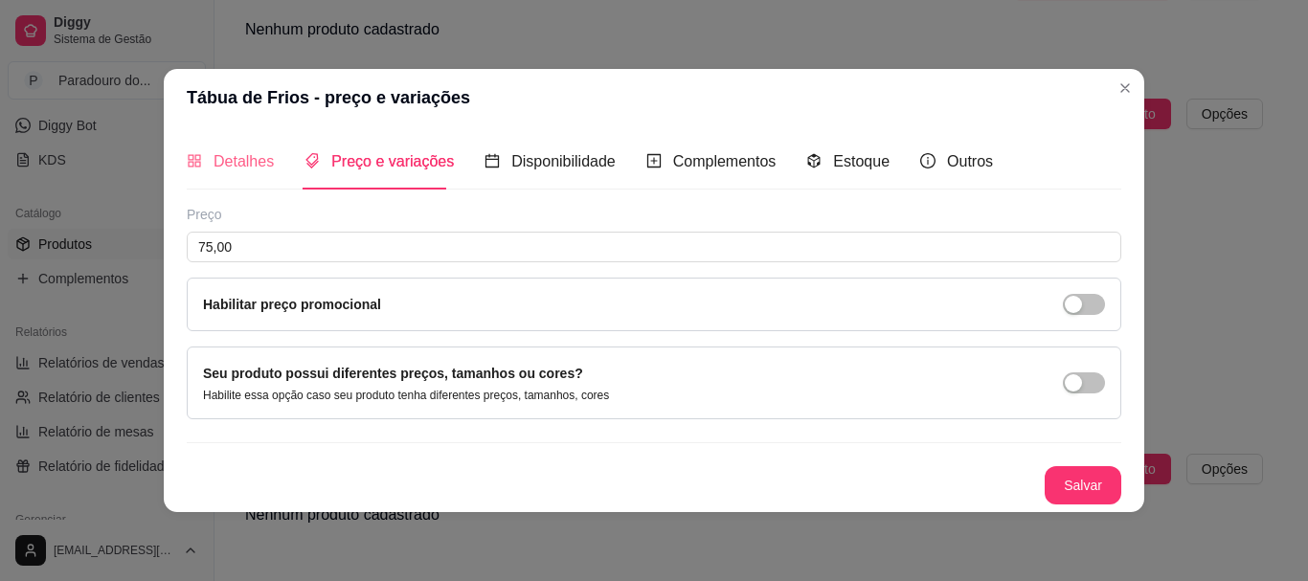
click at [221, 174] on div "Detalhes" at bounding box center [230, 161] width 87 height 55
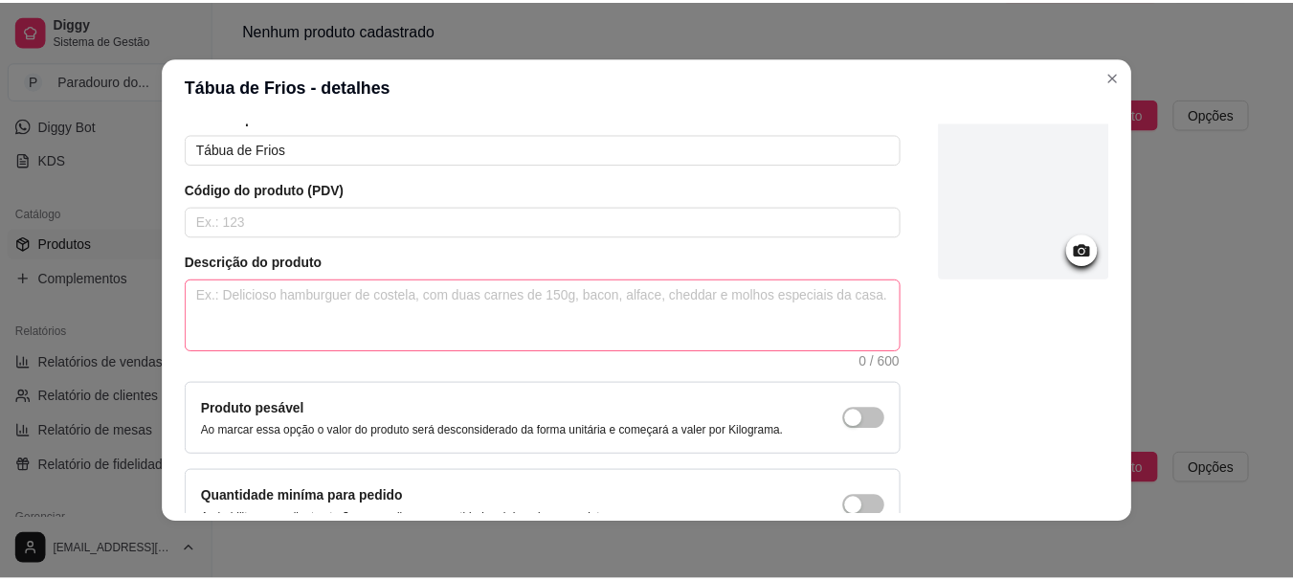
scroll to position [198, 0]
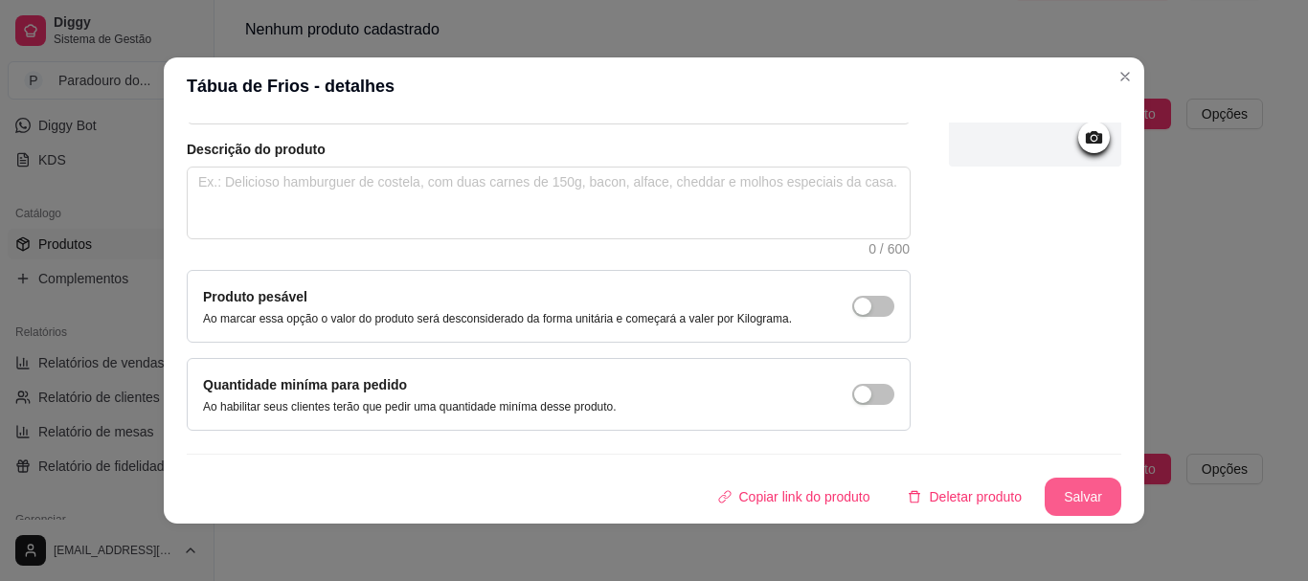
click at [1084, 483] on button "Salvar" at bounding box center [1082, 497] width 77 height 38
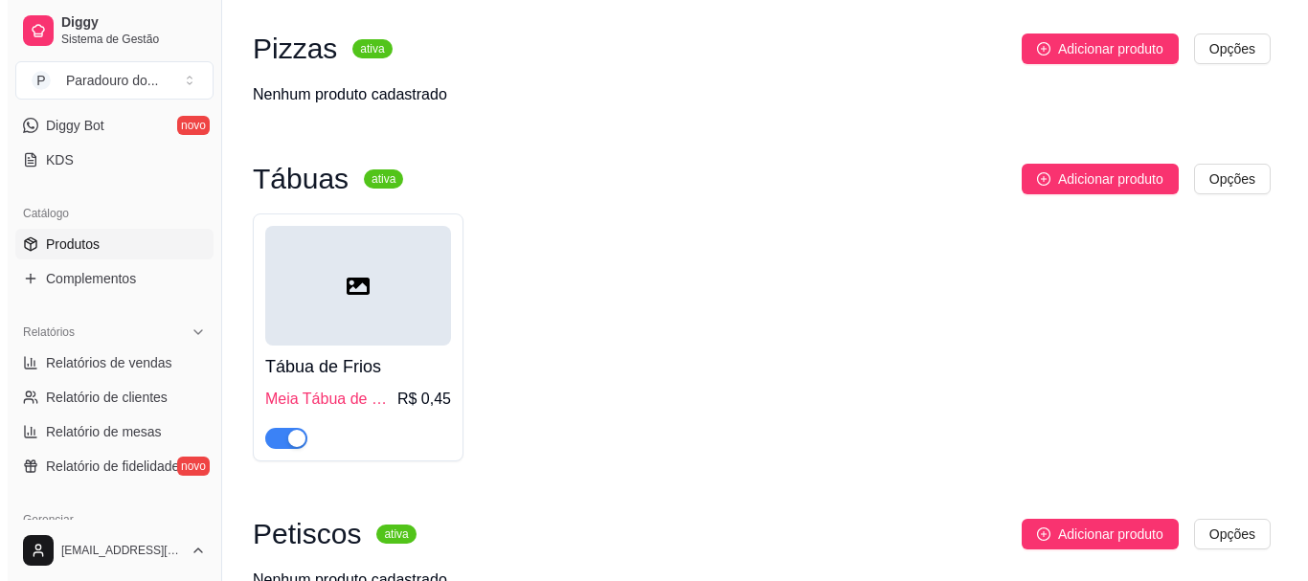
scroll to position [257, 0]
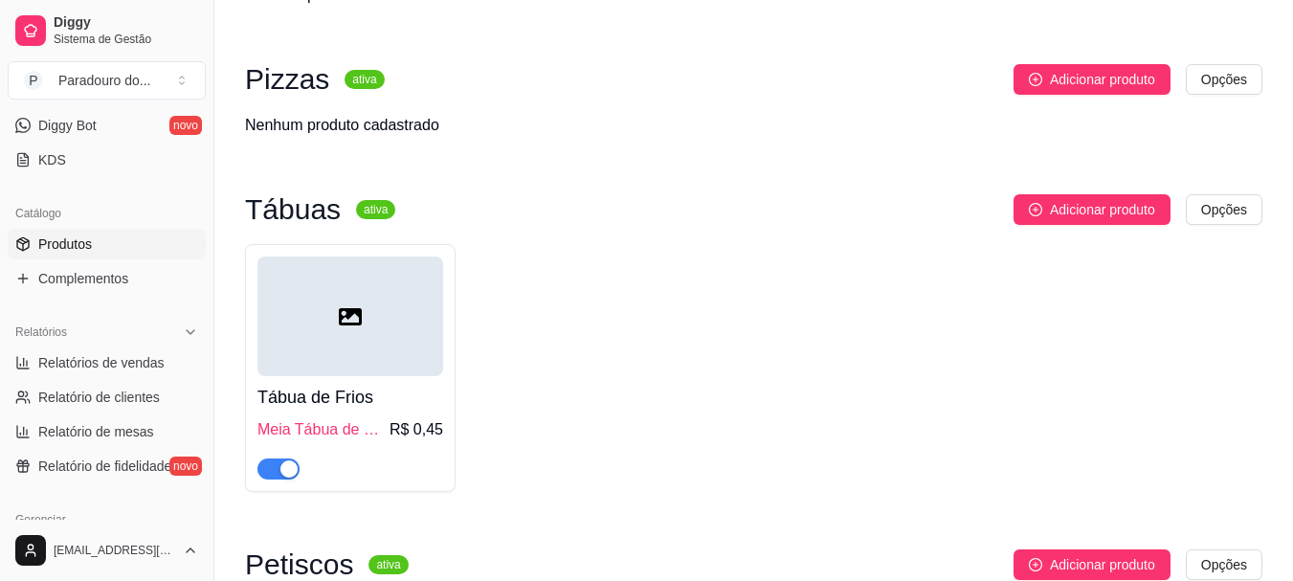
click at [391, 420] on div "Meia Tábua de Frios R$ 0,45" at bounding box center [350, 429] width 186 height 23
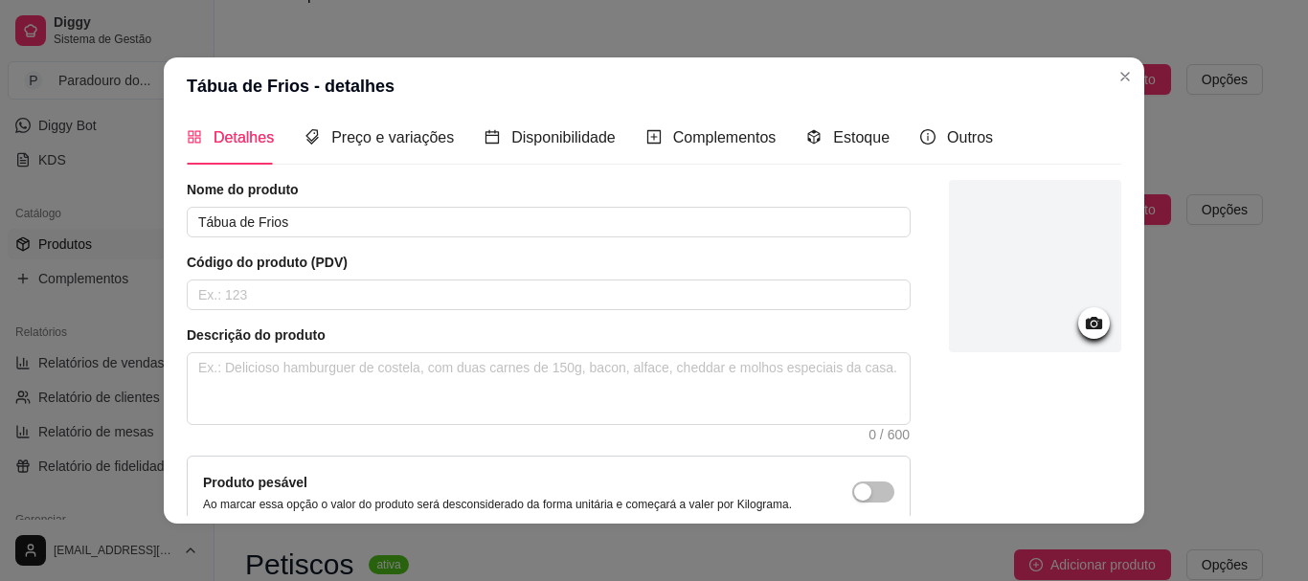
scroll to position [0, 0]
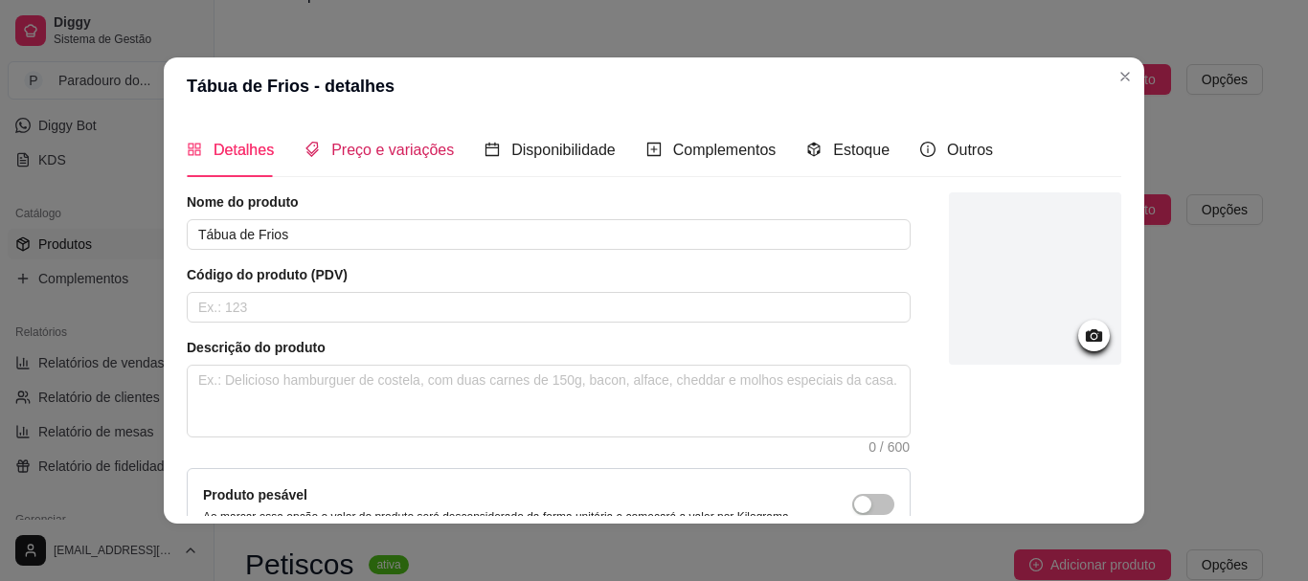
click at [360, 157] on span "Preço e variações" at bounding box center [392, 150] width 123 height 16
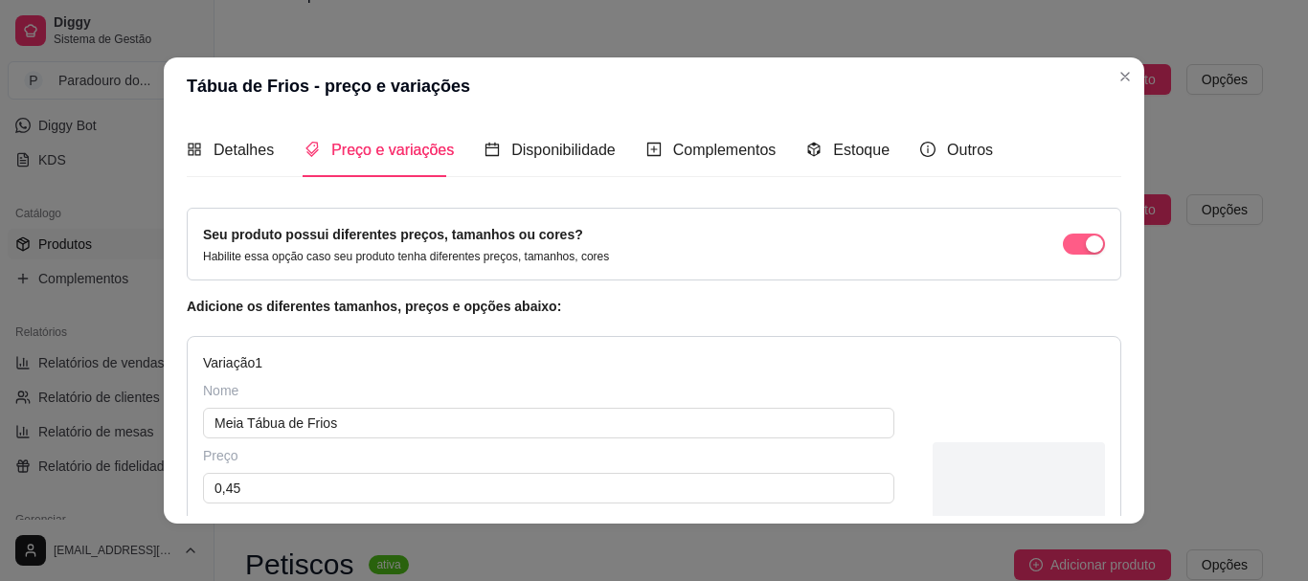
drag, startPoint x: 1068, startPoint y: 242, endPoint x: 1041, endPoint y: 350, distance: 111.4
click at [1086, 242] on div "button" at bounding box center [1094, 243] width 17 height 17
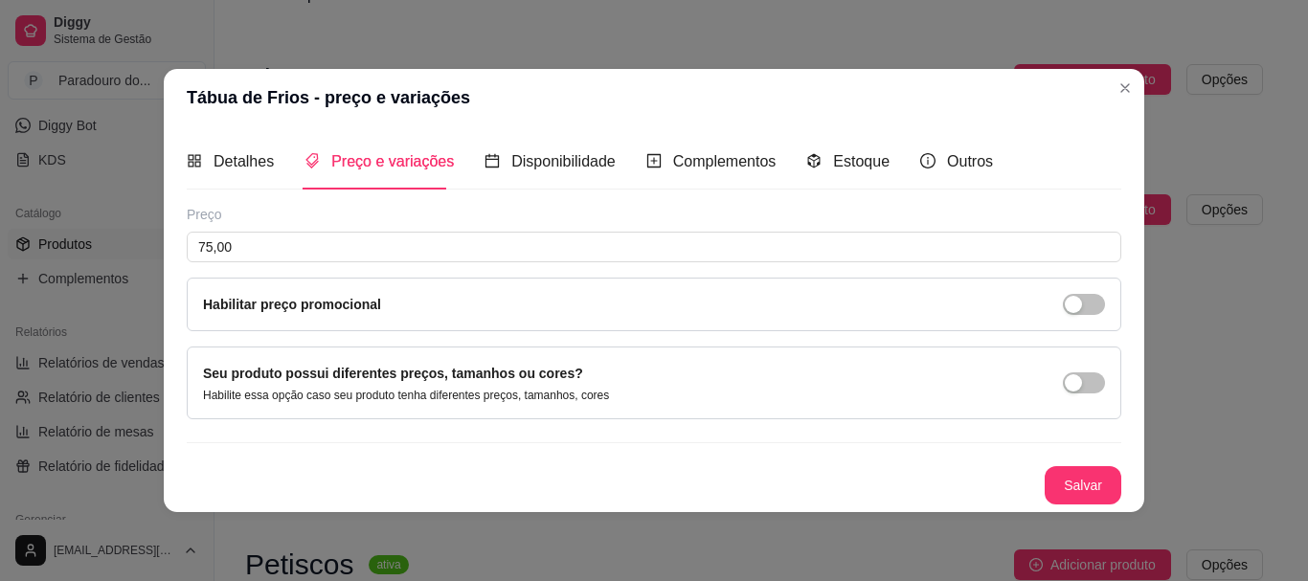
click at [1081, 466] on button "Salvar" at bounding box center [1082, 485] width 77 height 38
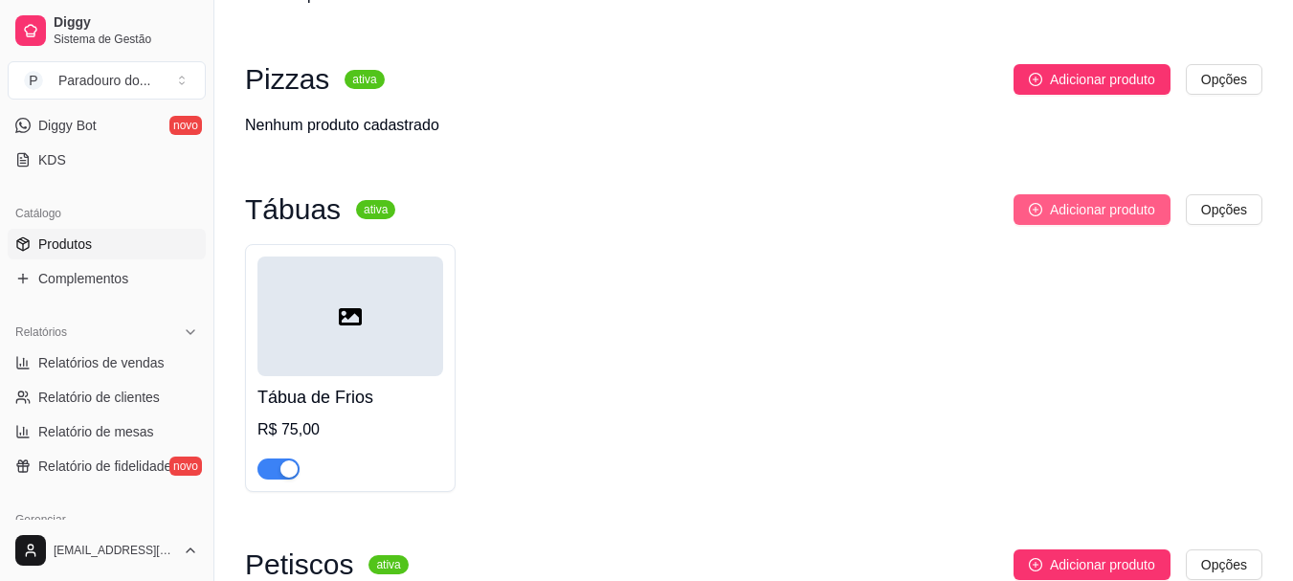
click at [1108, 200] on span "Adicionar produto" at bounding box center [1102, 209] width 105 height 21
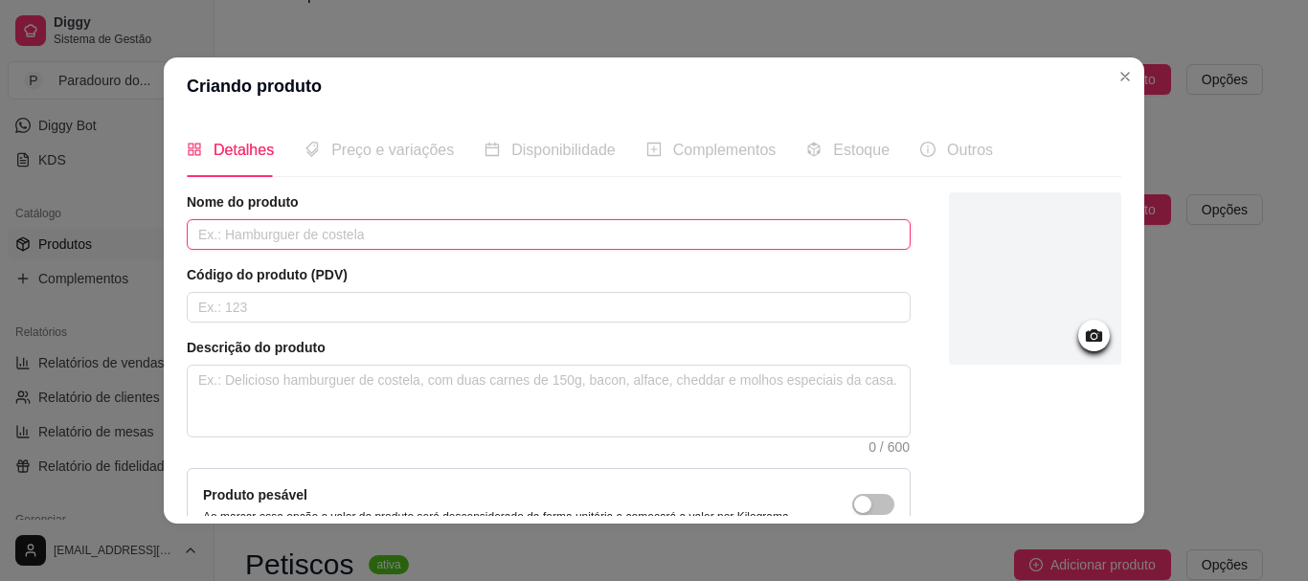
drag, startPoint x: 225, startPoint y: 227, endPoint x: 232, endPoint y: 217, distance: 11.7
click at [226, 227] on input "text" at bounding box center [549, 234] width 724 height 31
drag, startPoint x: 354, startPoint y: 226, endPoint x: 0, endPoint y: 266, distance: 356.5
click at [0, 266] on div "Criando produto Detalhes Preço e variações Disponibilidade Complementos Estoque…" at bounding box center [654, 290] width 1308 height 581
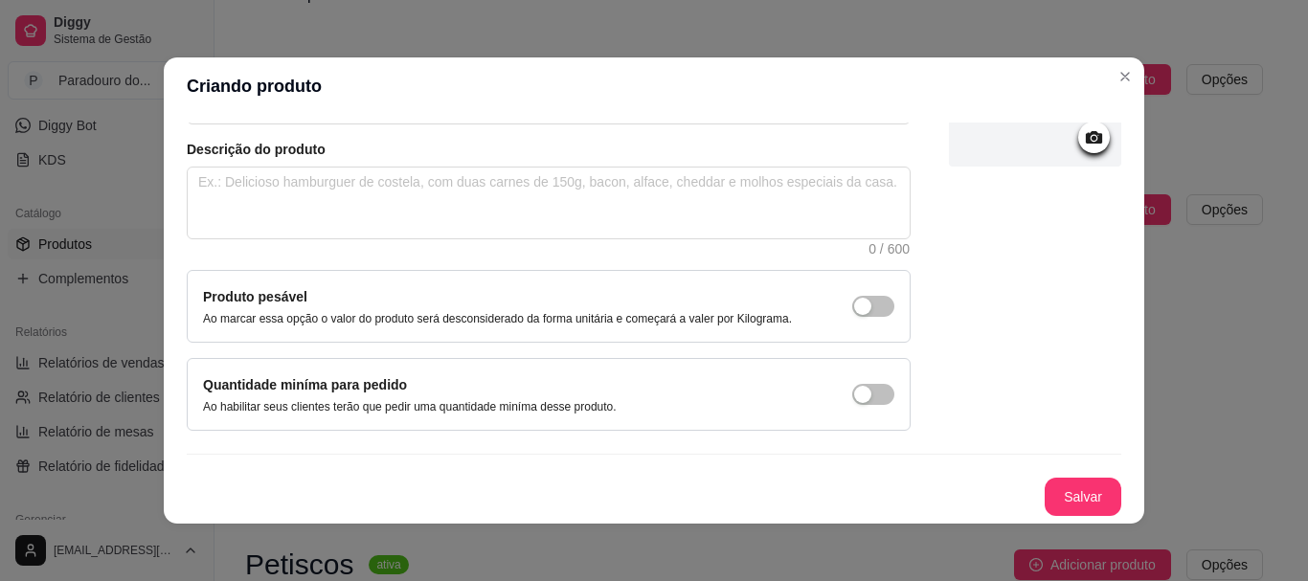
scroll to position [4, 0]
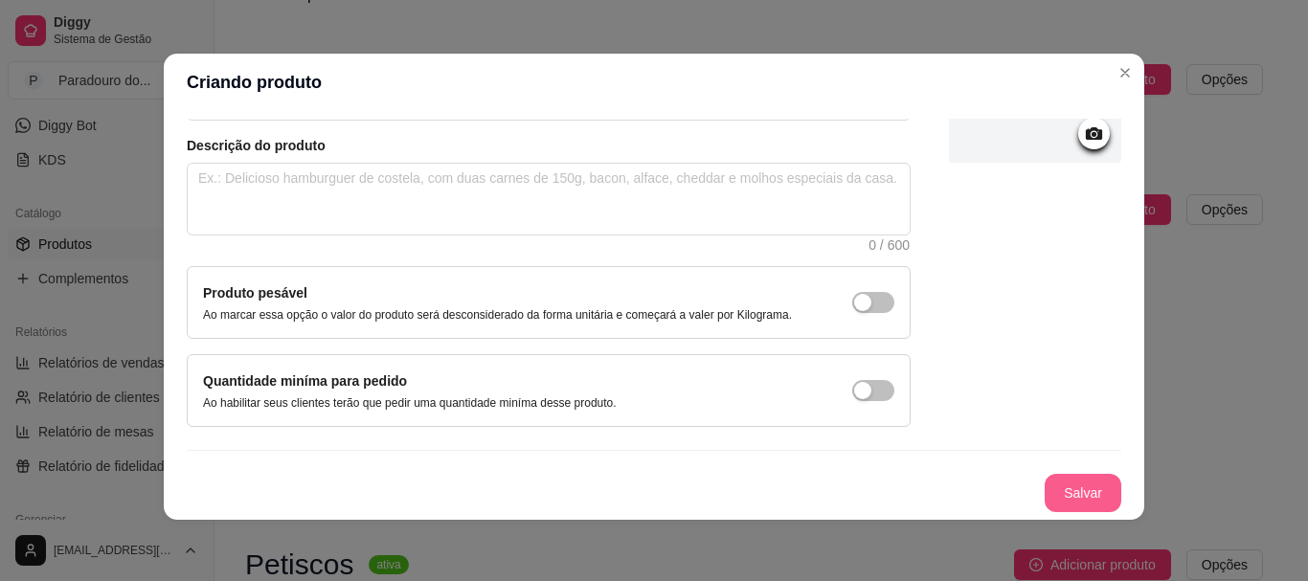
type input "Mini Tábua de Frios"
click at [1072, 493] on button "Salvar" at bounding box center [1082, 493] width 77 height 38
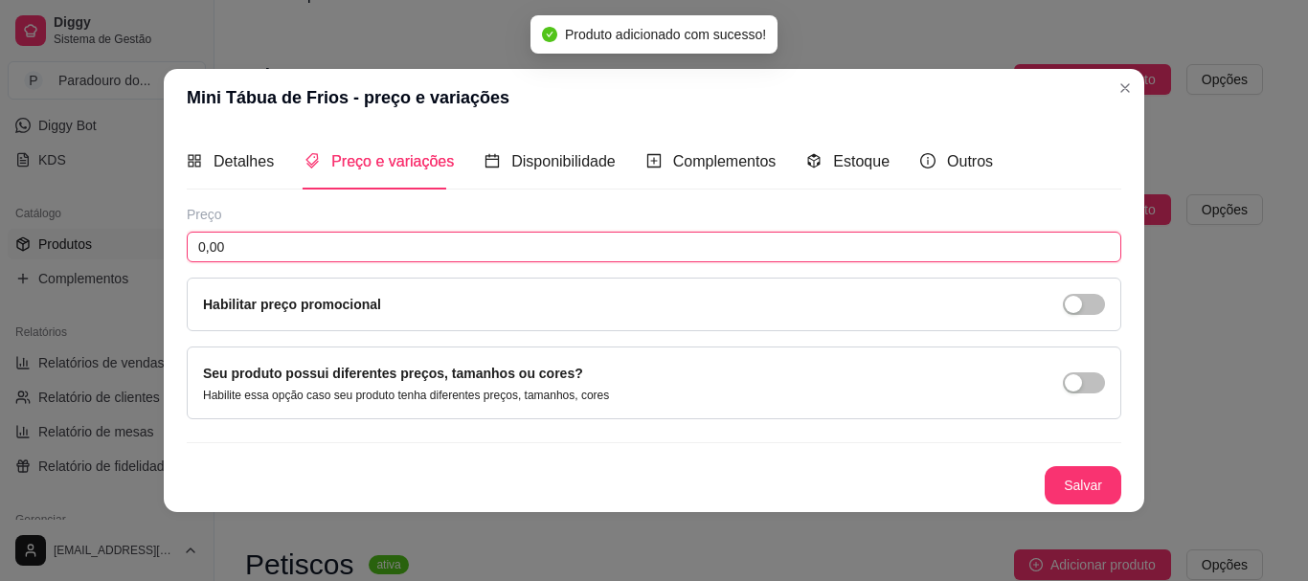
drag, startPoint x: 262, startPoint y: 249, endPoint x: 40, endPoint y: 260, distance: 222.4
click at [38, 261] on div "Mini Tábua de Frios - preço e variações Detalhes Preço e variações Disponibilid…" at bounding box center [654, 290] width 1308 height 581
type input "45,00"
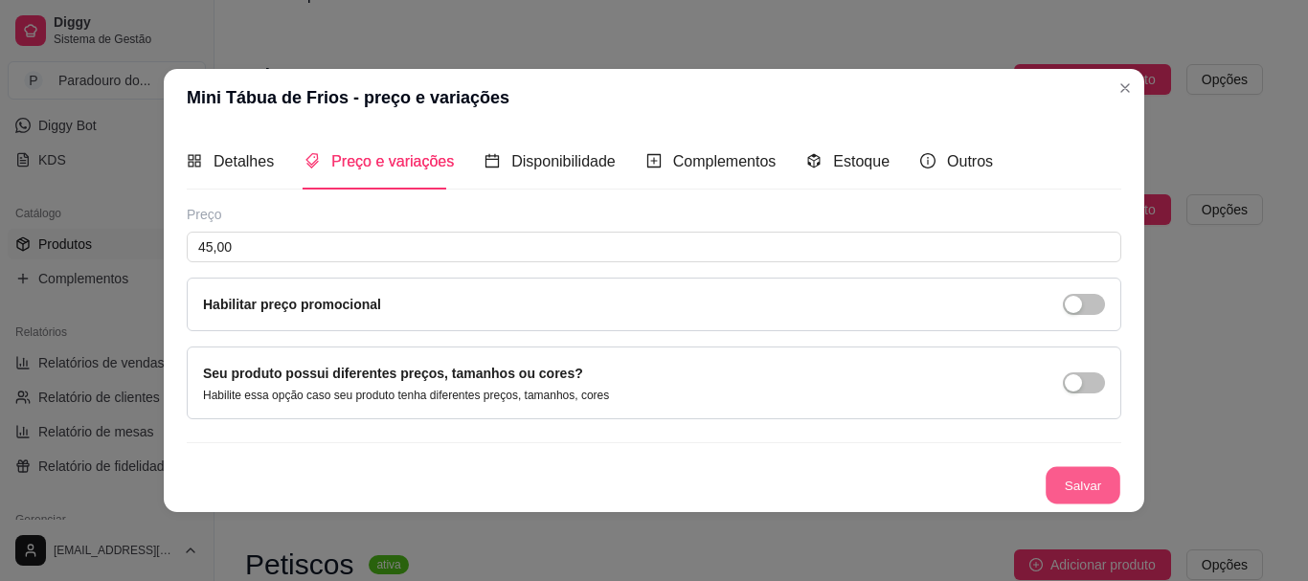
click at [1079, 485] on button "Salvar" at bounding box center [1082, 484] width 75 height 37
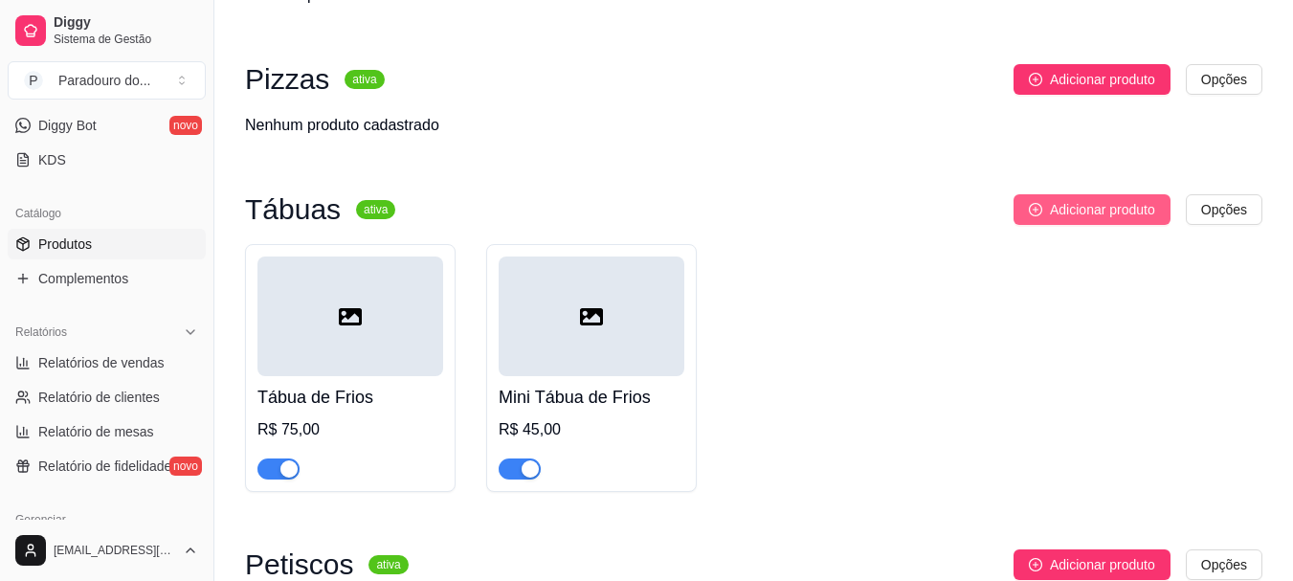
click at [1088, 216] on span "Adicionar produto" at bounding box center [1102, 209] width 105 height 21
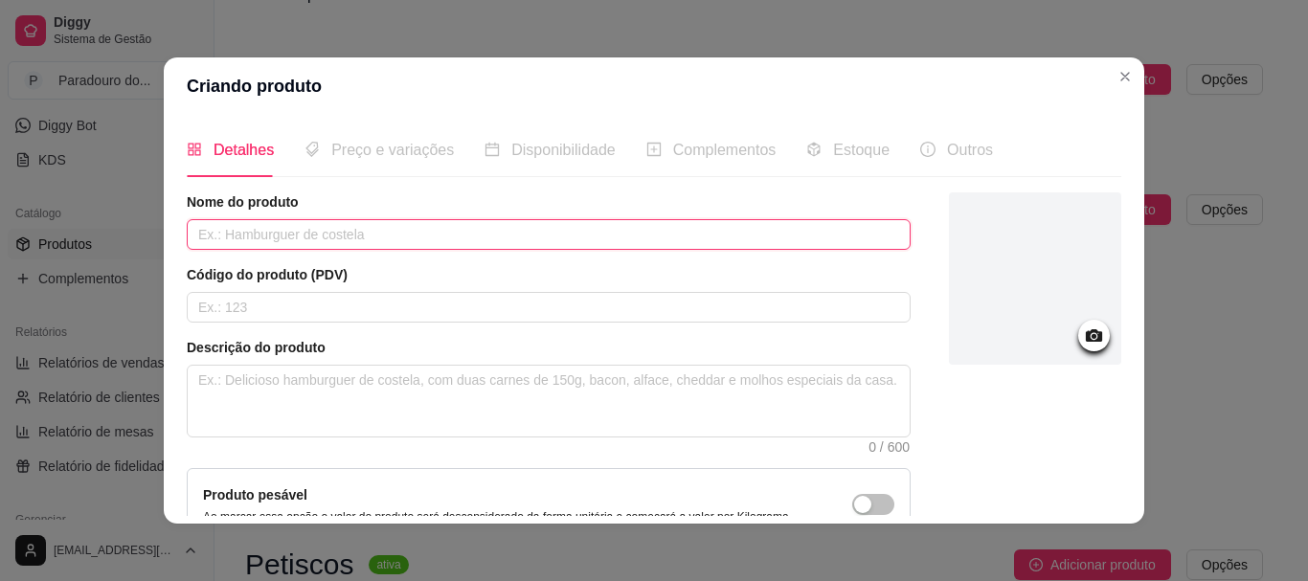
drag, startPoint x: 400, startPoint y: 243, endPoint x: 414, endPoint y: 214, distance: 31.7
click at [407, 232] on input "text" at bounding box center [549, 234] width 724 height 31
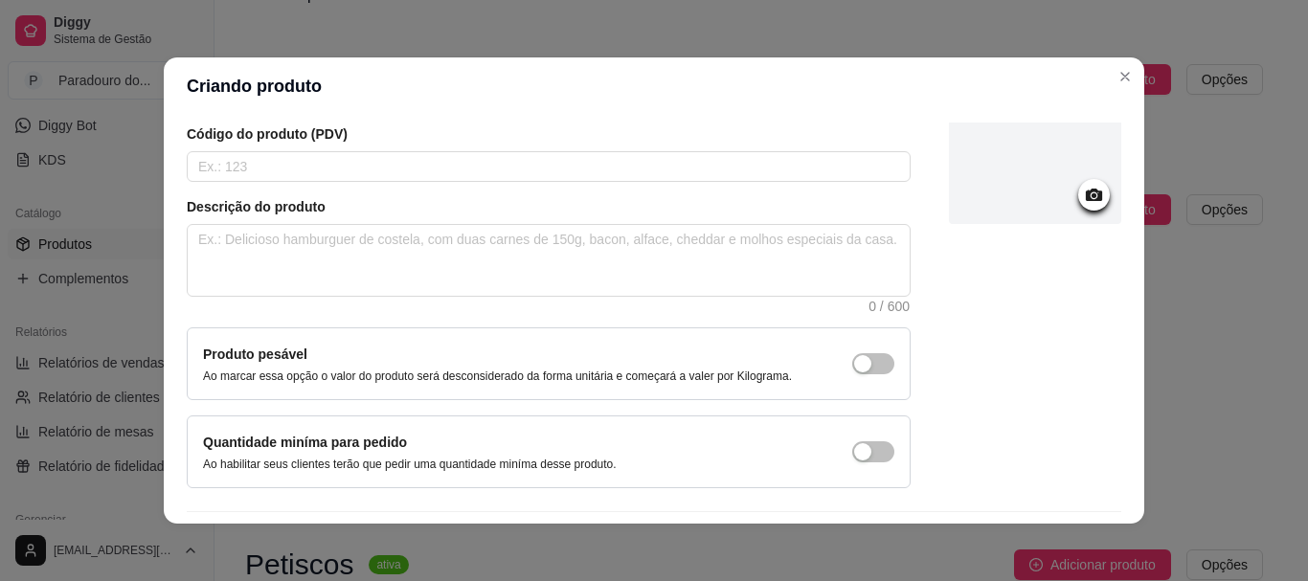
scroll to position [198, 0]
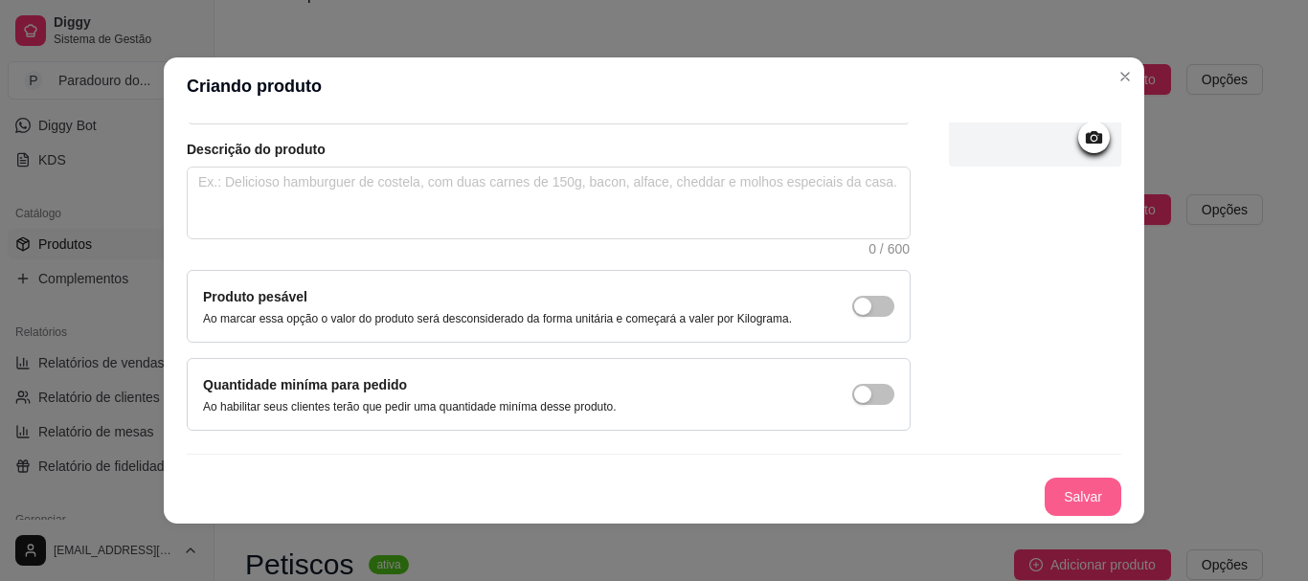
type input "Tábua de Doces"
click at [1057, 499] on button "Salvar" at bounding box center [1082, 497] width 77 height 38
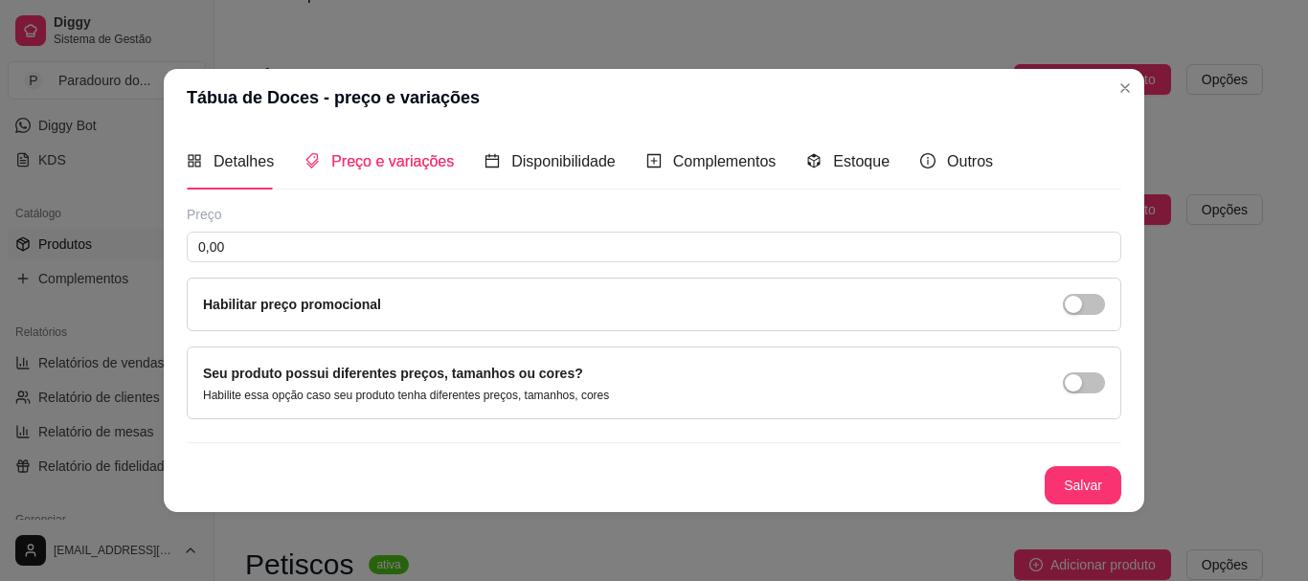
scroll to position [0, 0]
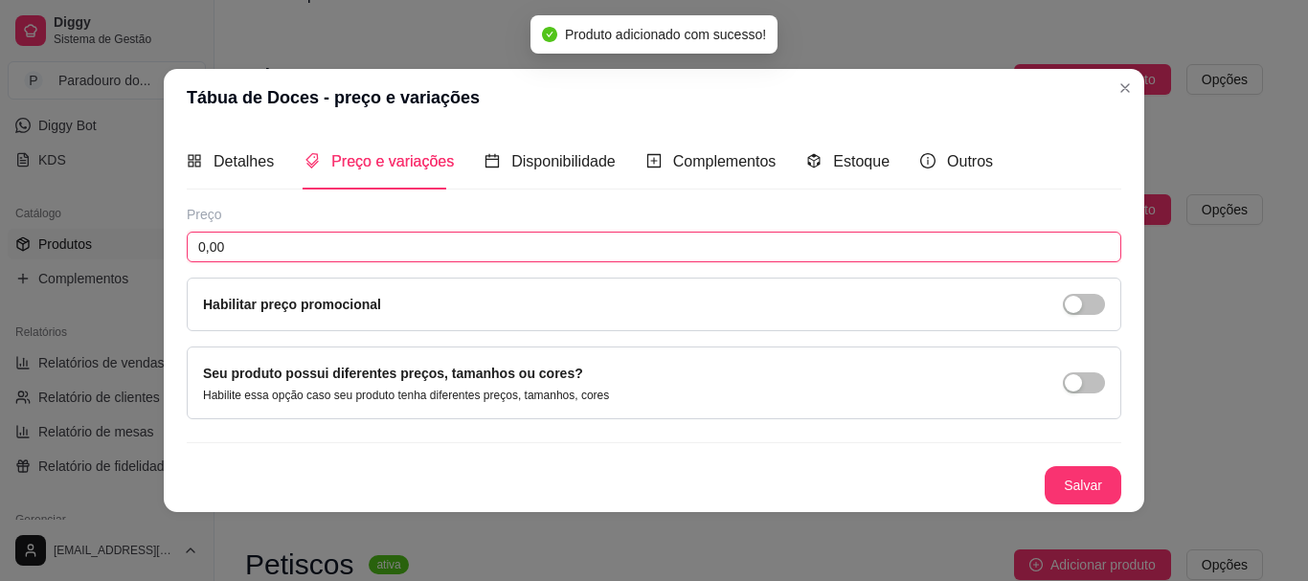
drag, startPoint x: 298, startPoint y: 256, endPoint x: 1, endPoint y: 286, distance: 298.3
click at [1, 286] on div "Tábua de Doces - preço e variações Detalhes Preço e variações Disponibilidade C…" at bounding box center [654, 290] width 1308 height 581
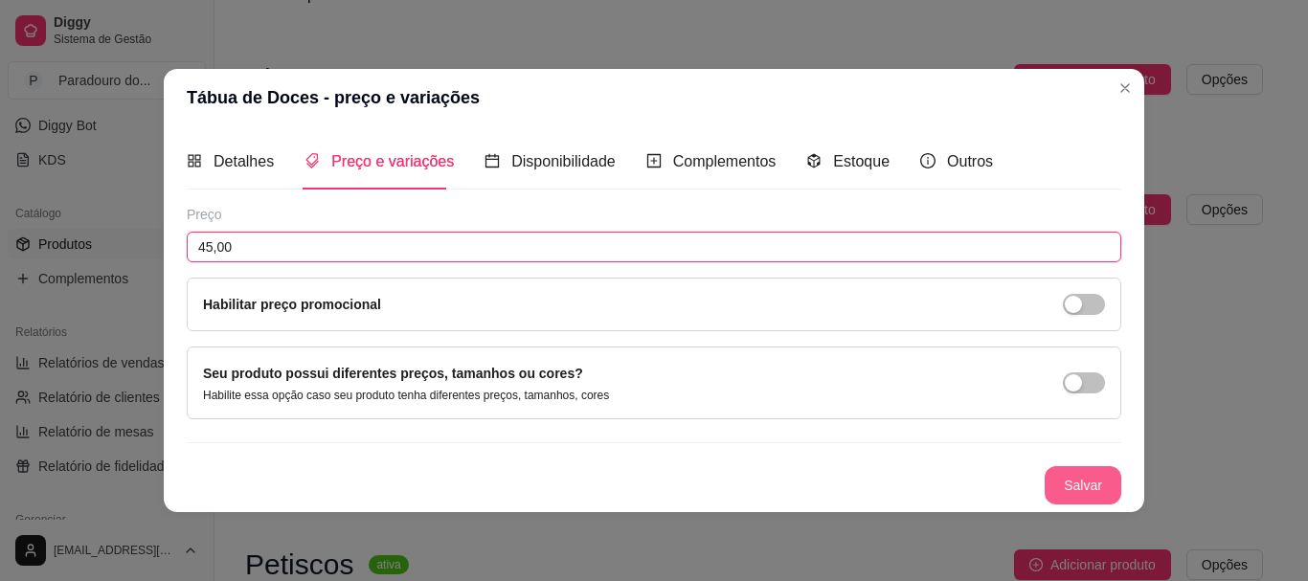
type input "45,00"
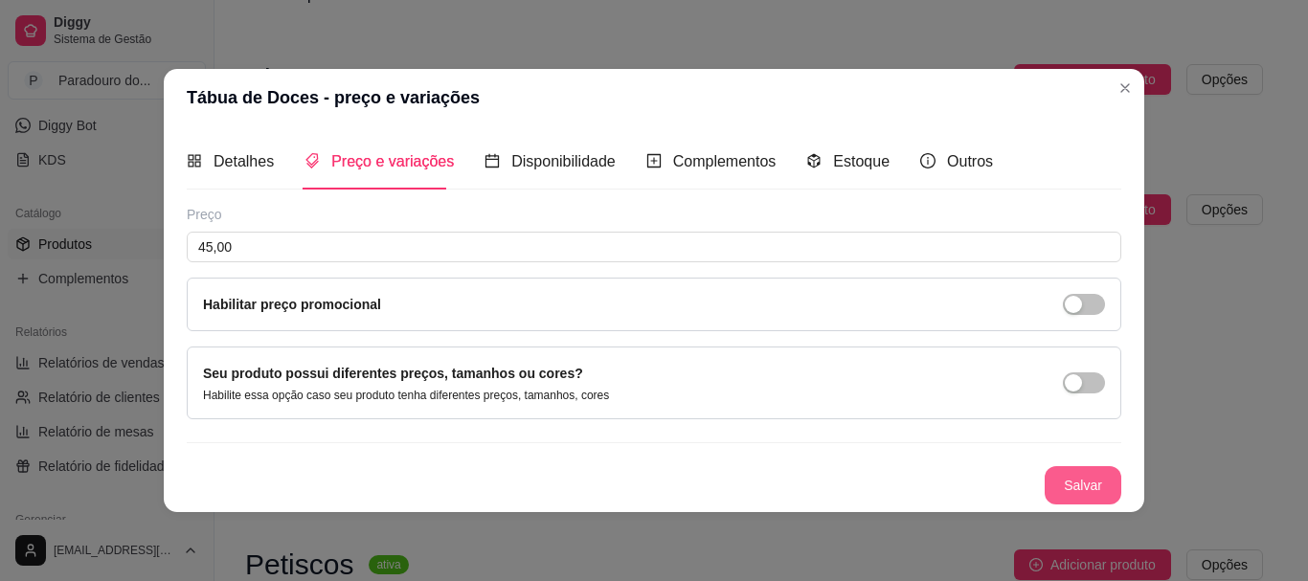
click at [1102, 502] on button "Salvar" at bounding box center [1082, 485] width 77 height 38
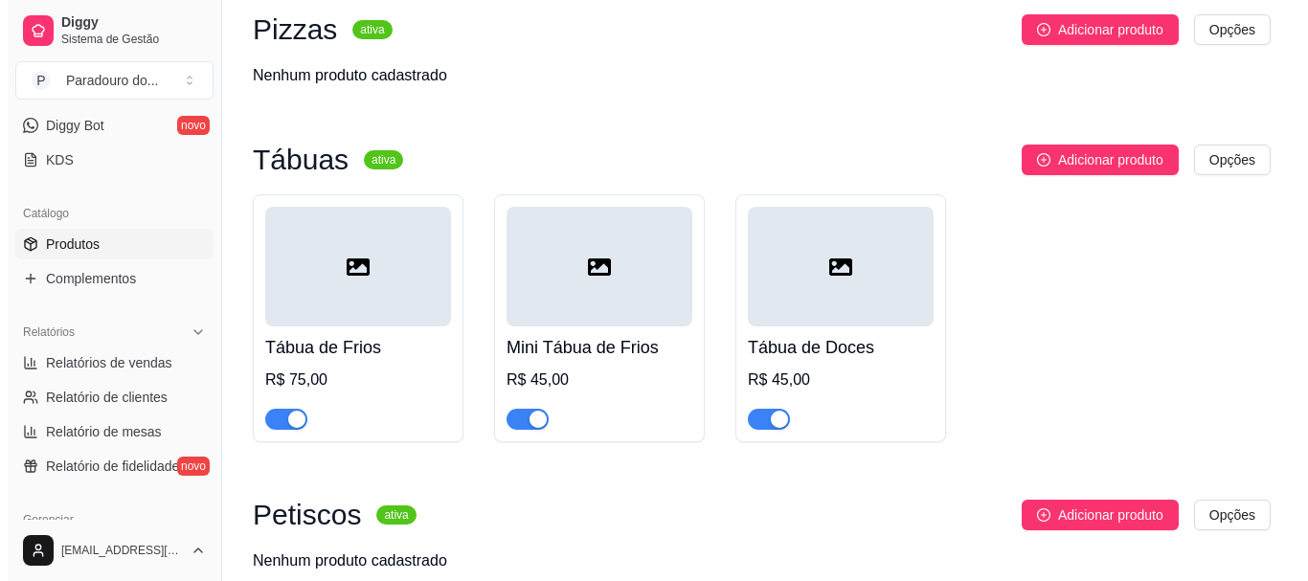
scroll to position [162, 0]
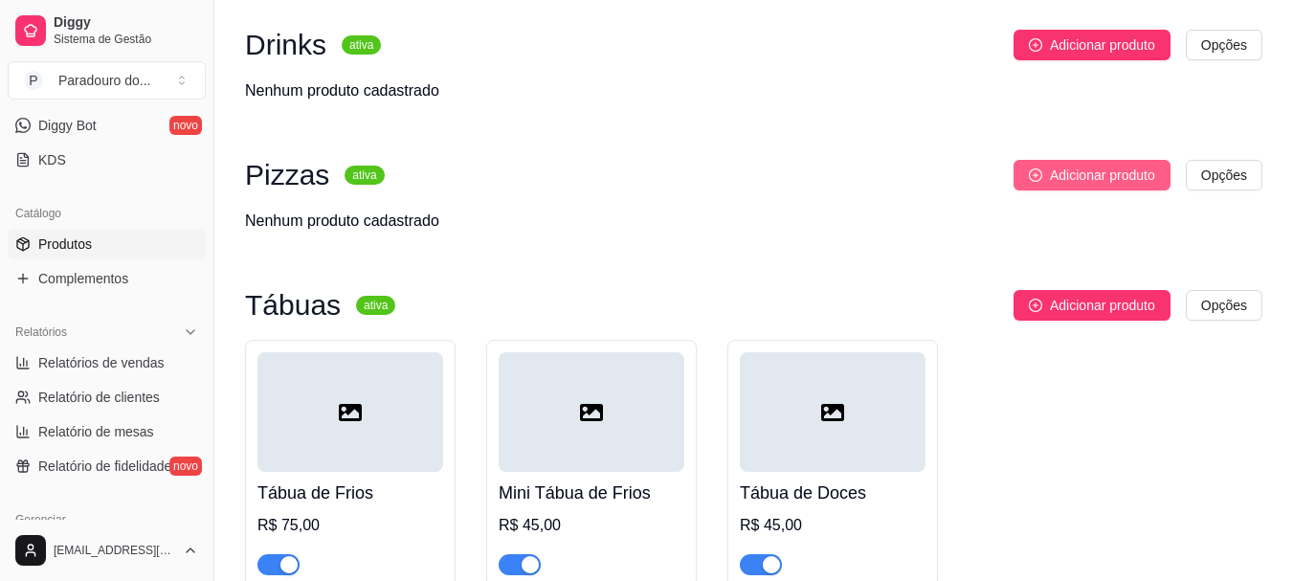
click at [1050, 176] on span "Adicionar produto" at bounding box center [1102, 175] width 105 height 21
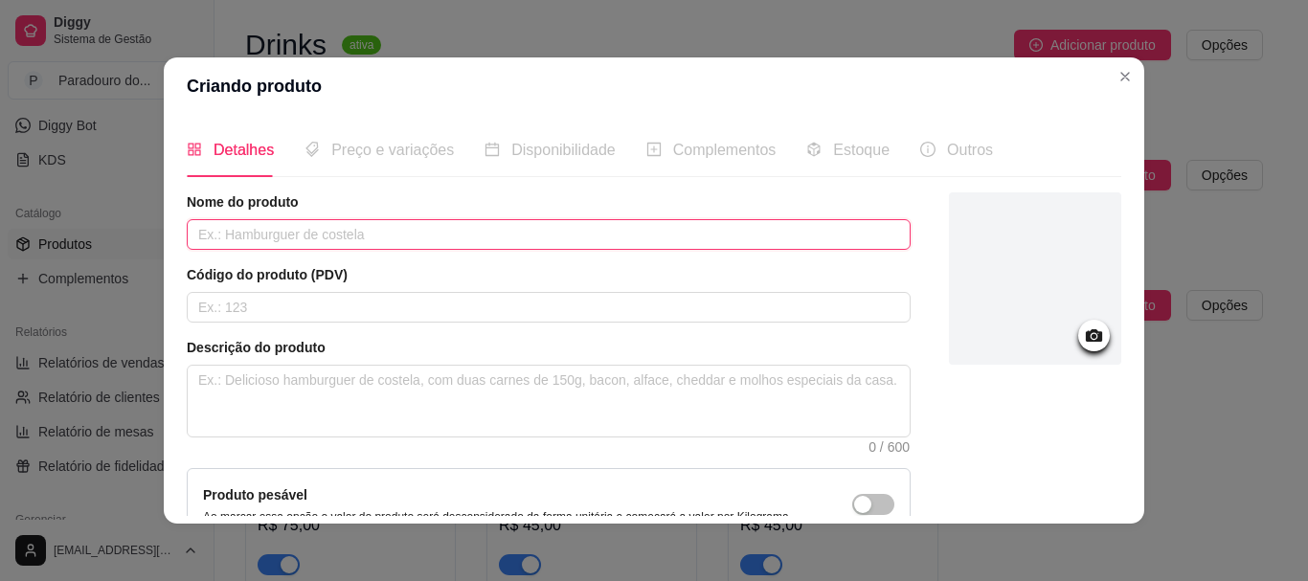
click at [234, 241] on input "text" at bounding box center [549, 234] width 724 height 31
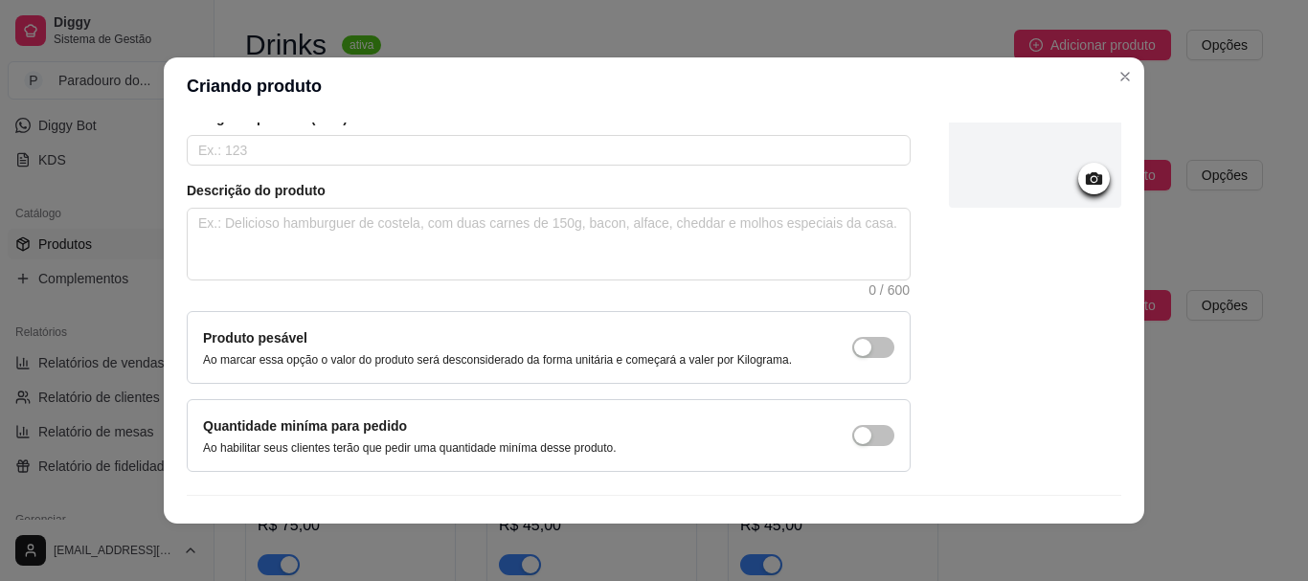
scroll to position [198, 0]
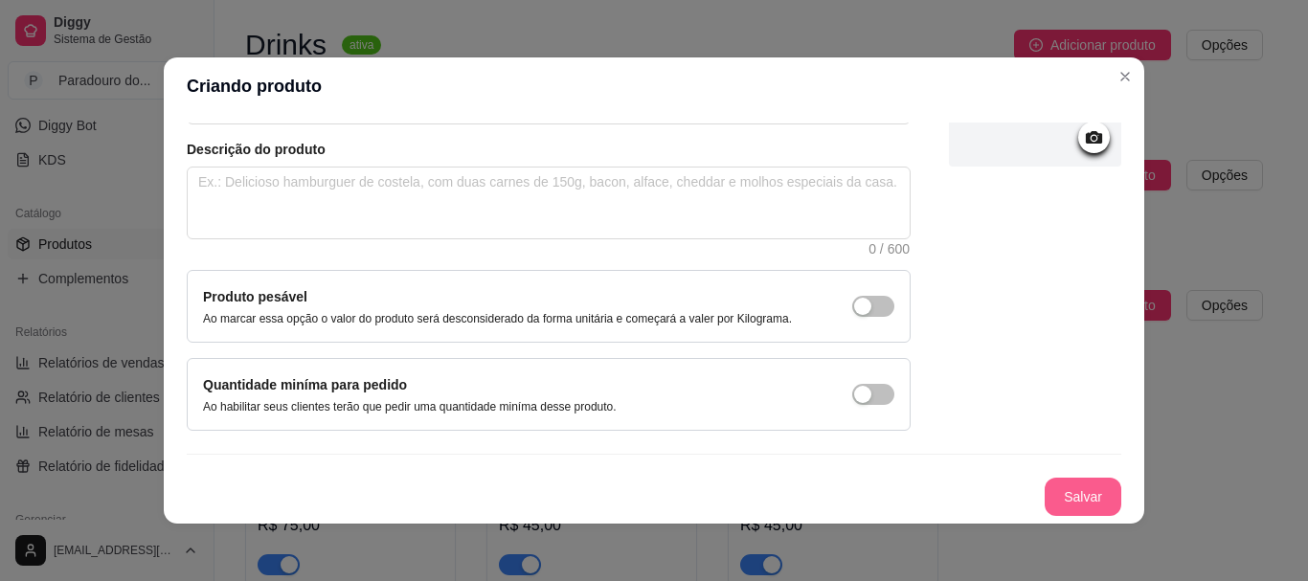
type input "Pizza de Filé"
click at [1072, 505] on button "Salvar" at bounding box center [1082, 497] width 77 height 38
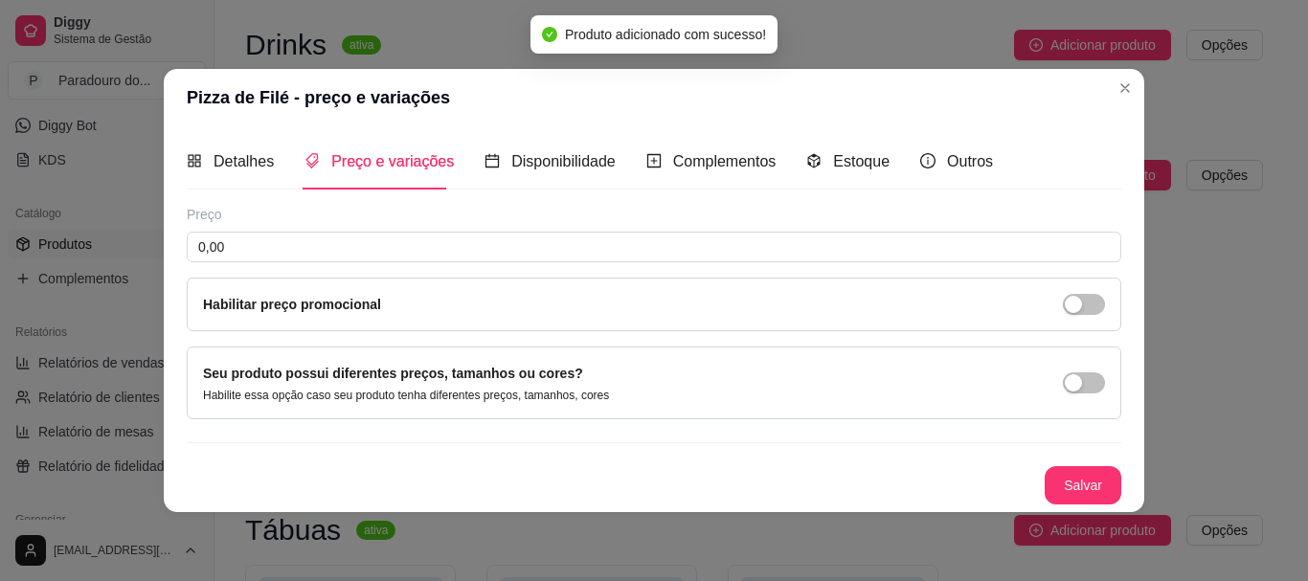
scroll to position [0, 0]
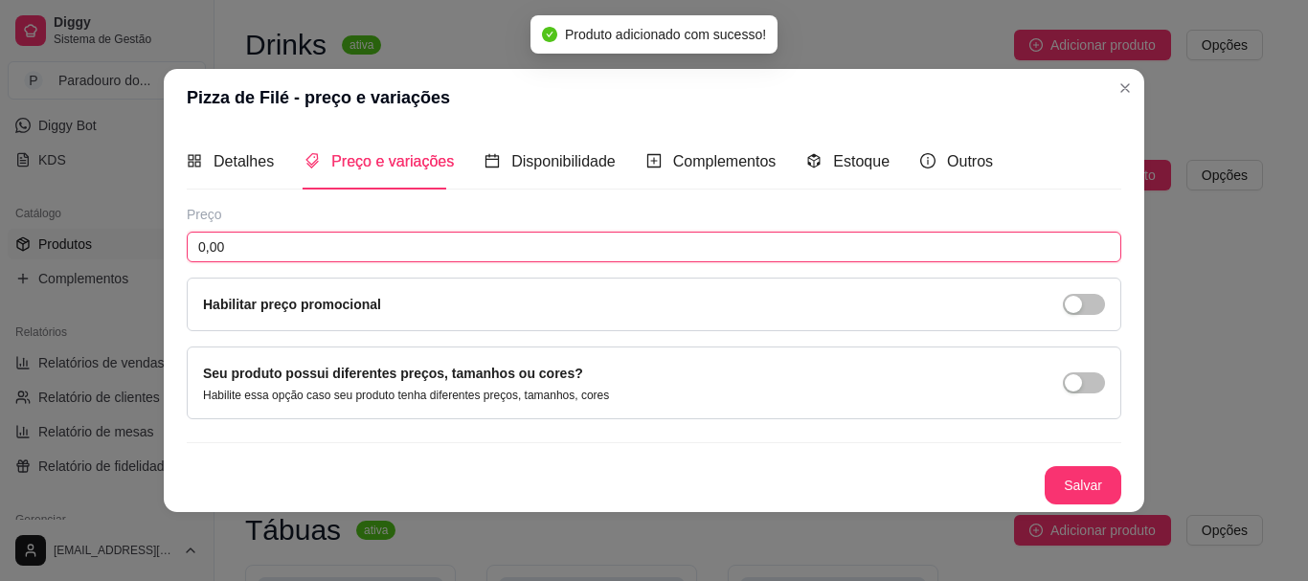
drag, startPoint x: 281, startPoint y: 243, endPoint x: 8, endPoint y: 221, distance: 274.7
click at [8, 222] on div "Pizza de Filé - preço e variações Detalhes Preço e variações Disponibilidade Co…" at bounding box center [654, 290] width 1308 height 581
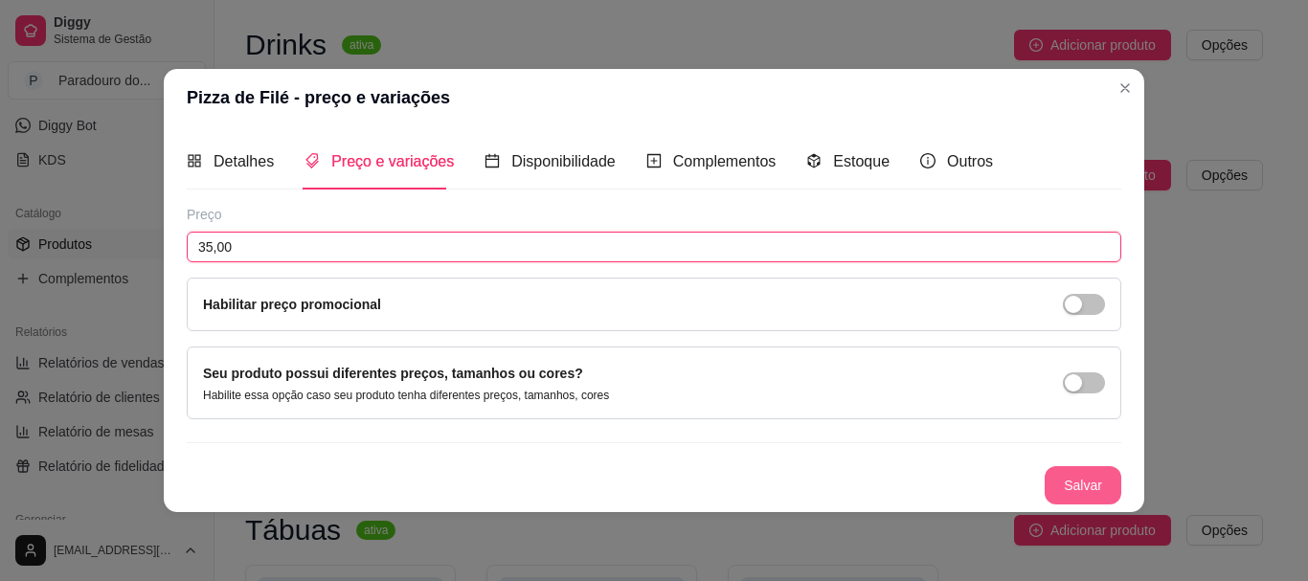
type input "35,00"
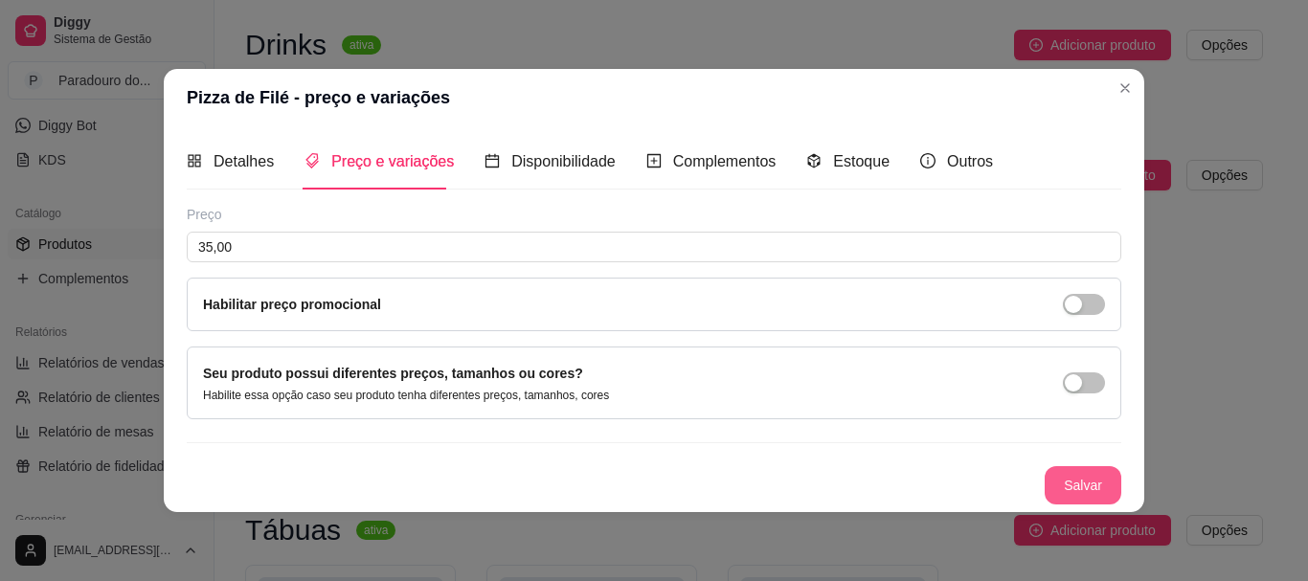
click at [1077, 471] on button "Salvar" at bounding box center [1082, 485] width 77 height 38
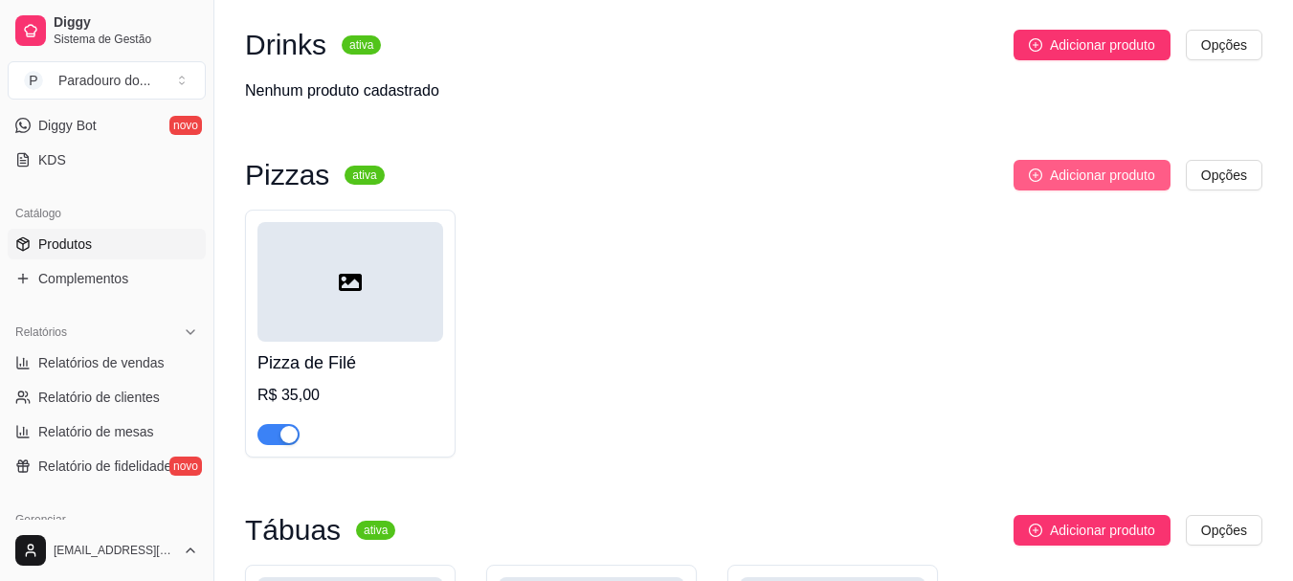
click at [1125, 176] on span "Adicionar produto" at bounding box center [1102, 175] width 105 height 21
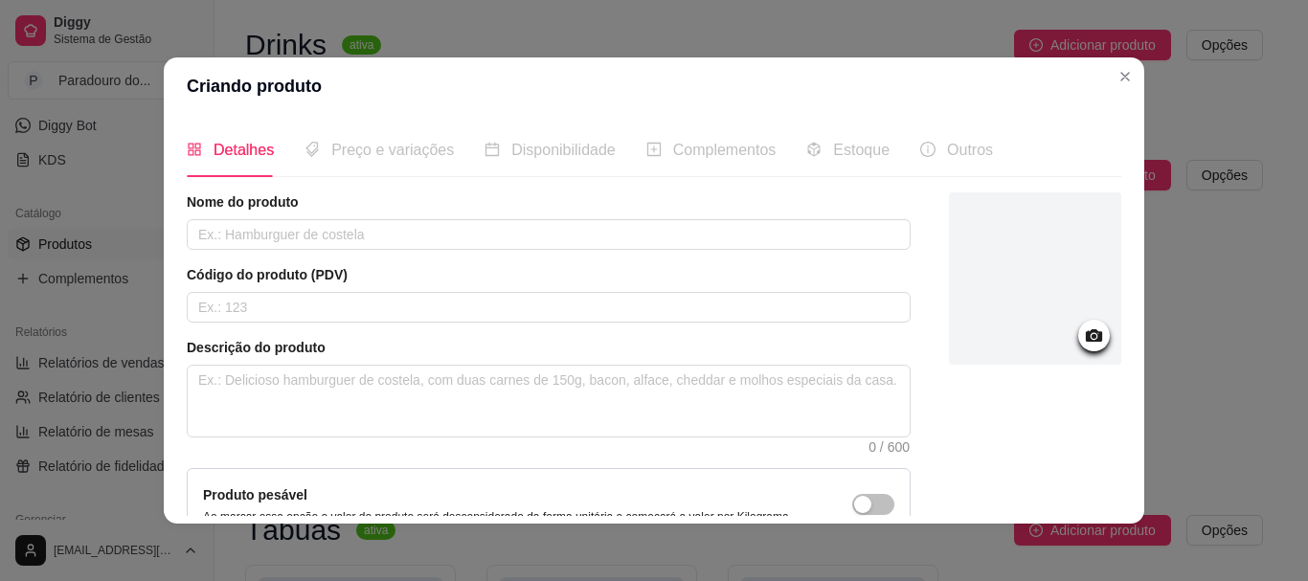
click at [491, 215] on div "Nome do produto" at bounding box center [549, 220] width 724 height 57
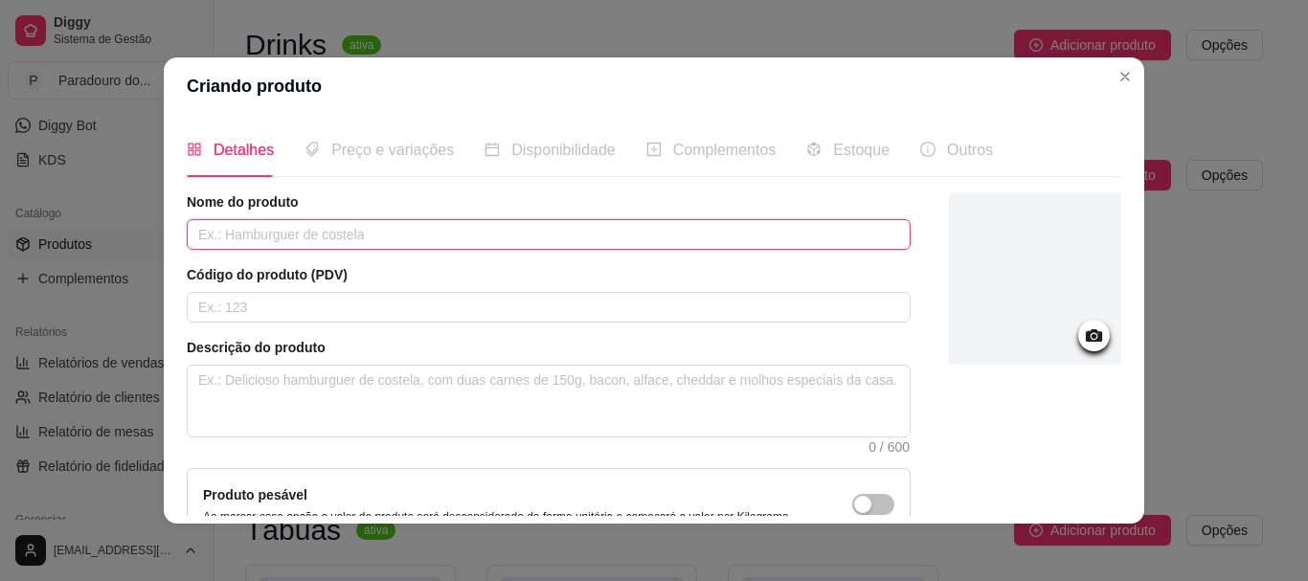
click at [483, 221] on input "text" at bounding box center [549, 234] width 724 height 31
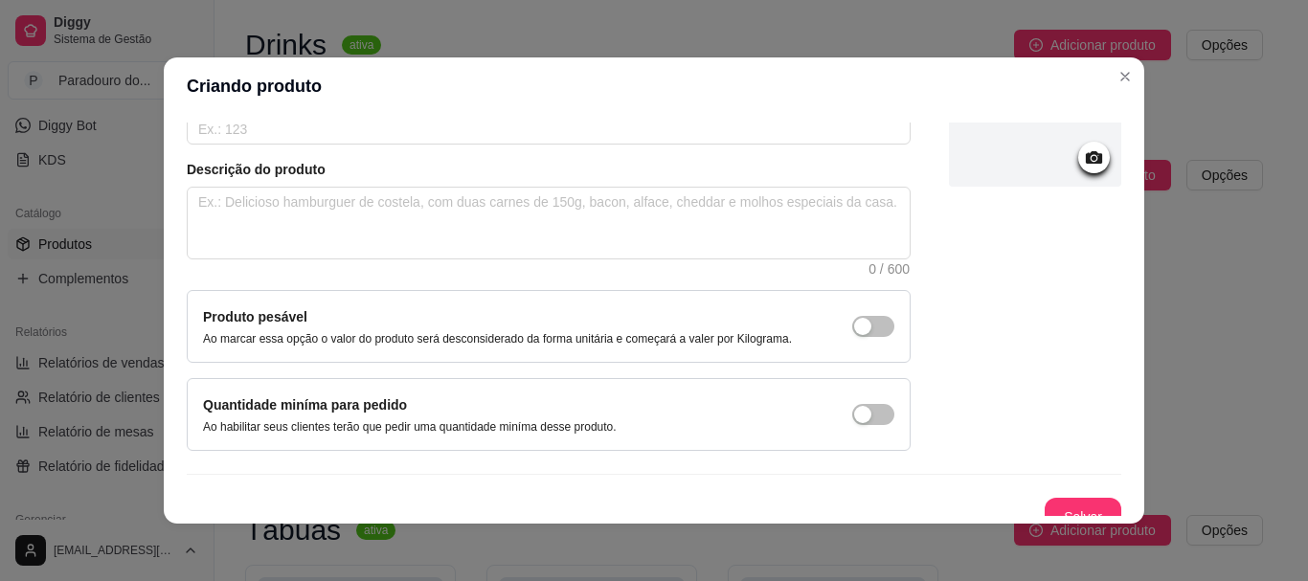
scroll to position [198, 0]
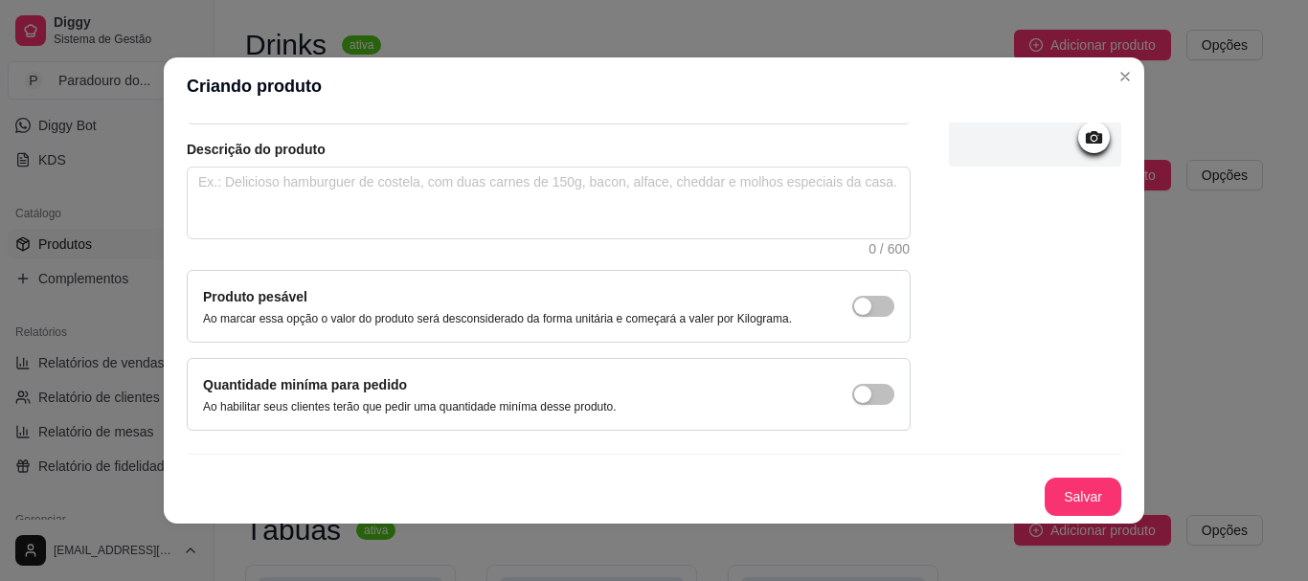
type input "Pizza de Calabresa"
click at [1050, 491] on button "Salvar" at bounding box center [1082, 497] width 75 height 37
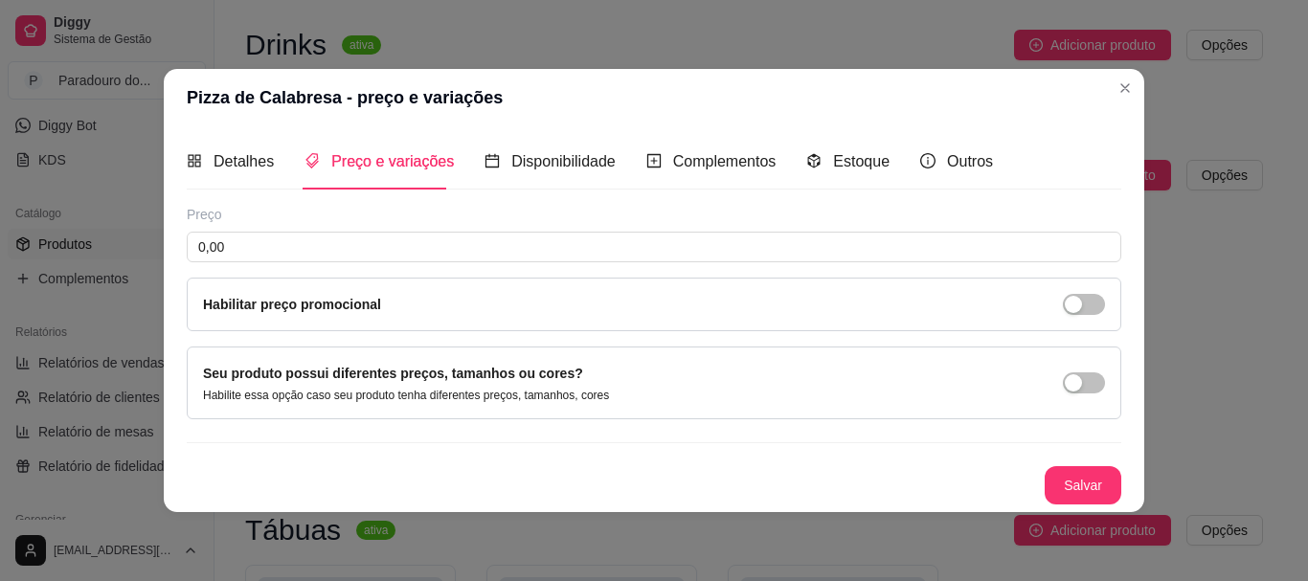
scroll to position [0, 0]
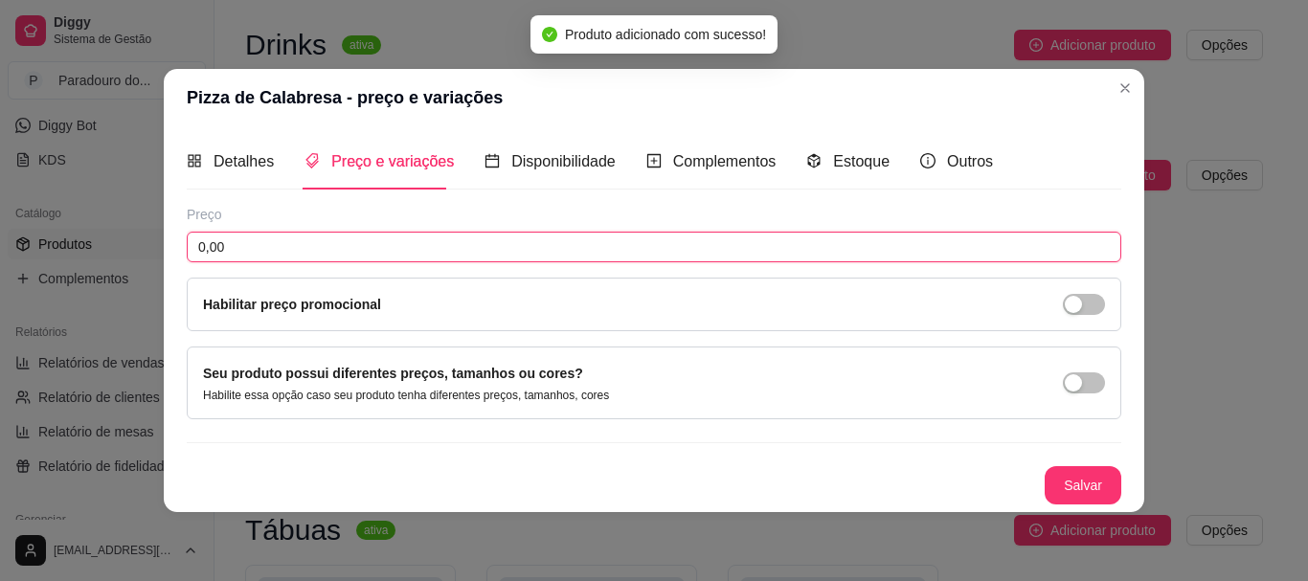
drag, startPoint x: 292, startPoint y: 239, endPoint x: 0, endPoint y: 230, distance: 292.1
click at [0, 230] on div "Pizza de Calabresa - preço e variações Detalhes Preço e variações Disponibilida…" at bounding box center [654, 290] width 1308 height 581
type input "35,00"
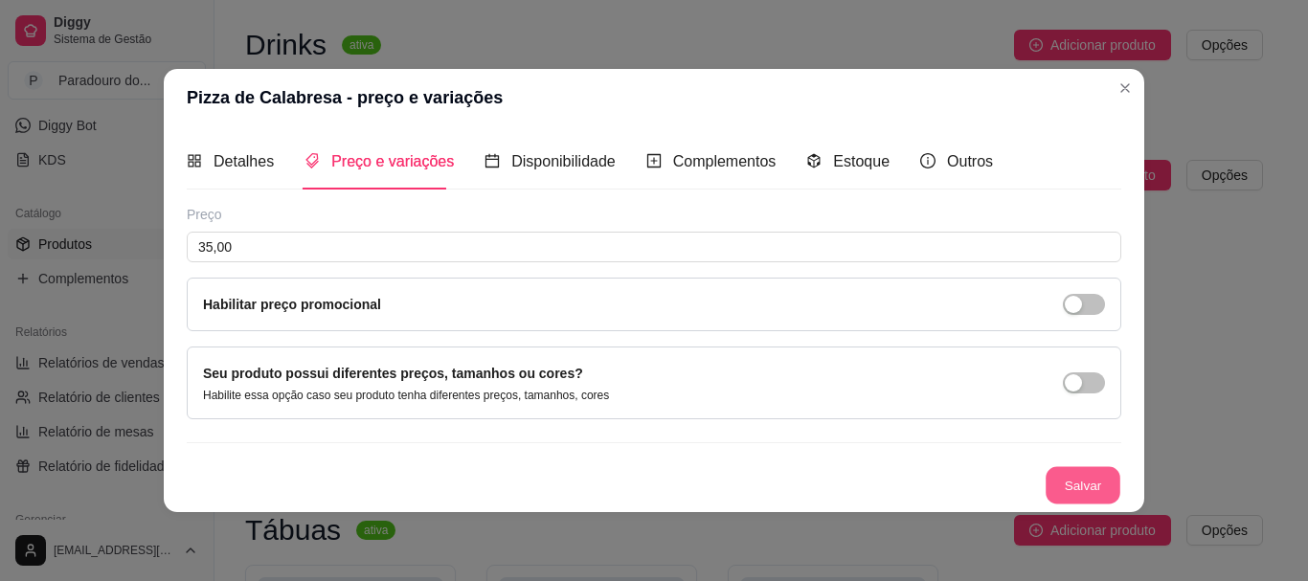
click at [1080, 480] on button "Salvar" at bounding box center [1082, 484] width 75 height 37
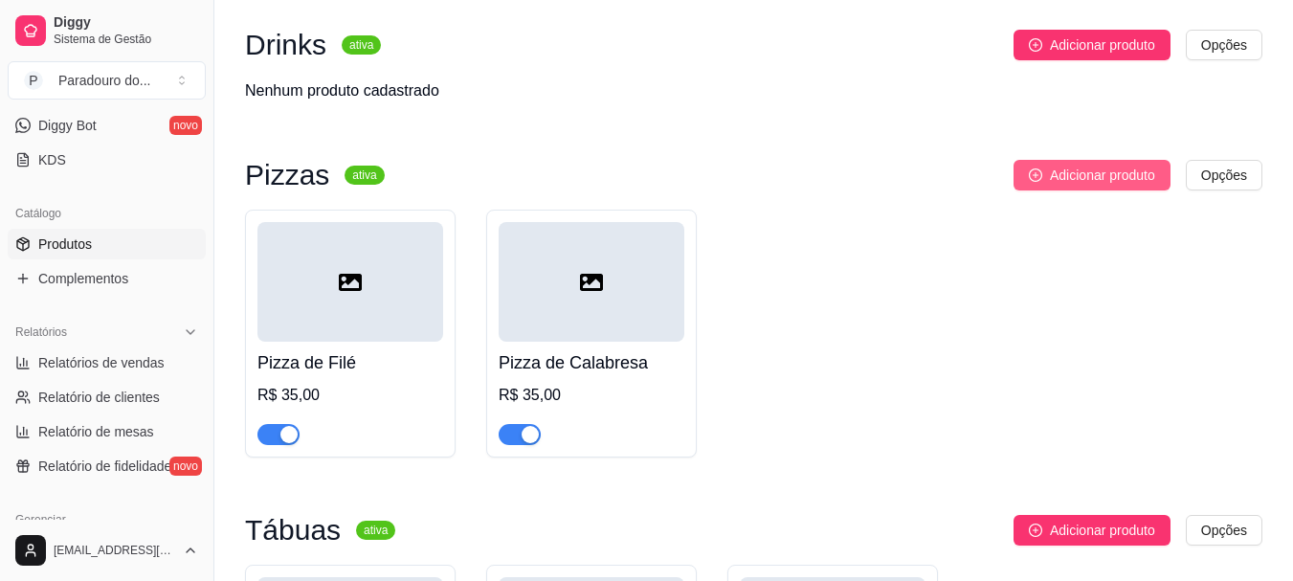
click at [1102, 173] on span "Adicionar produto" at bounding box center [1102, 175] width 105 height 21
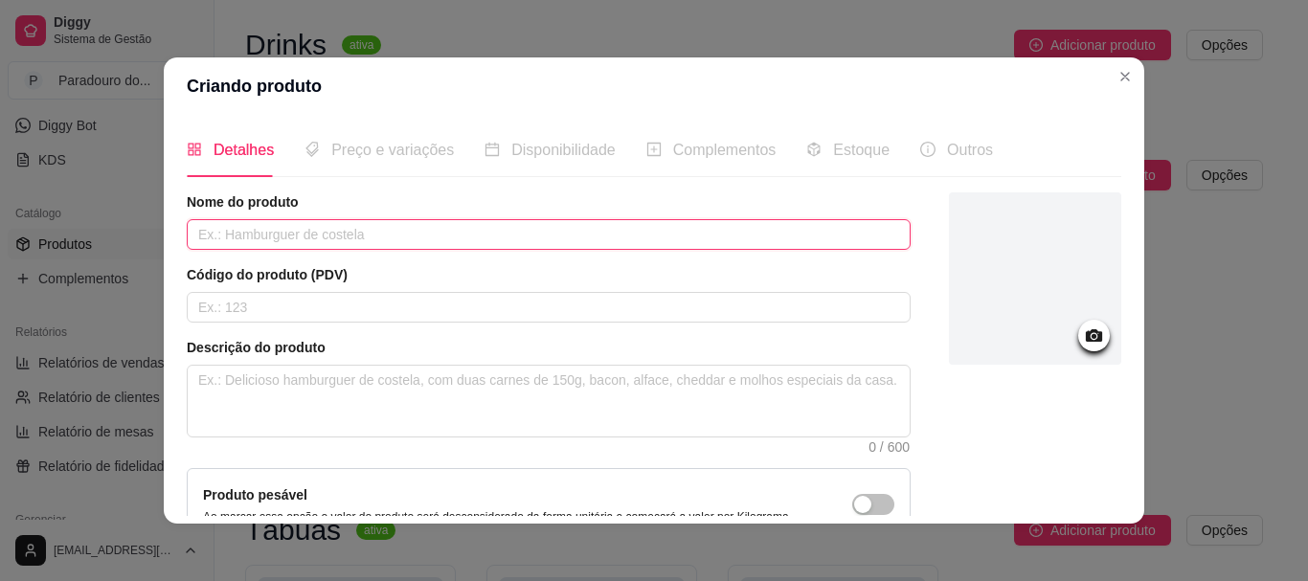
click at [257, 245] on input "text" at bounding box center [549, 234] width 724 height 31
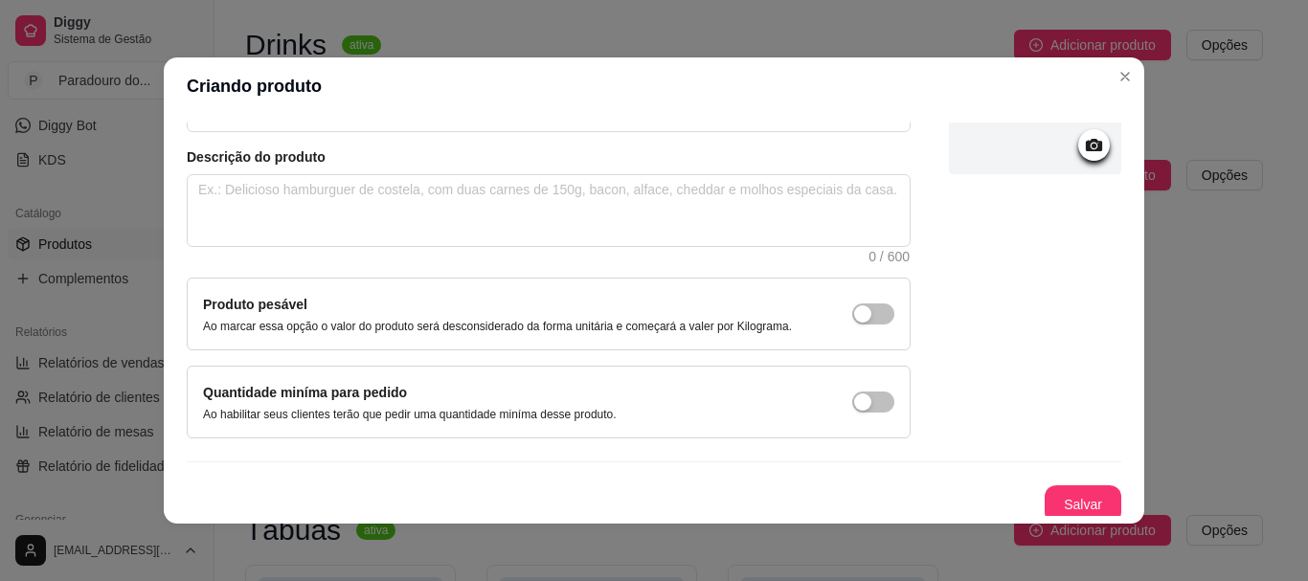
scroll to position [198, 0]
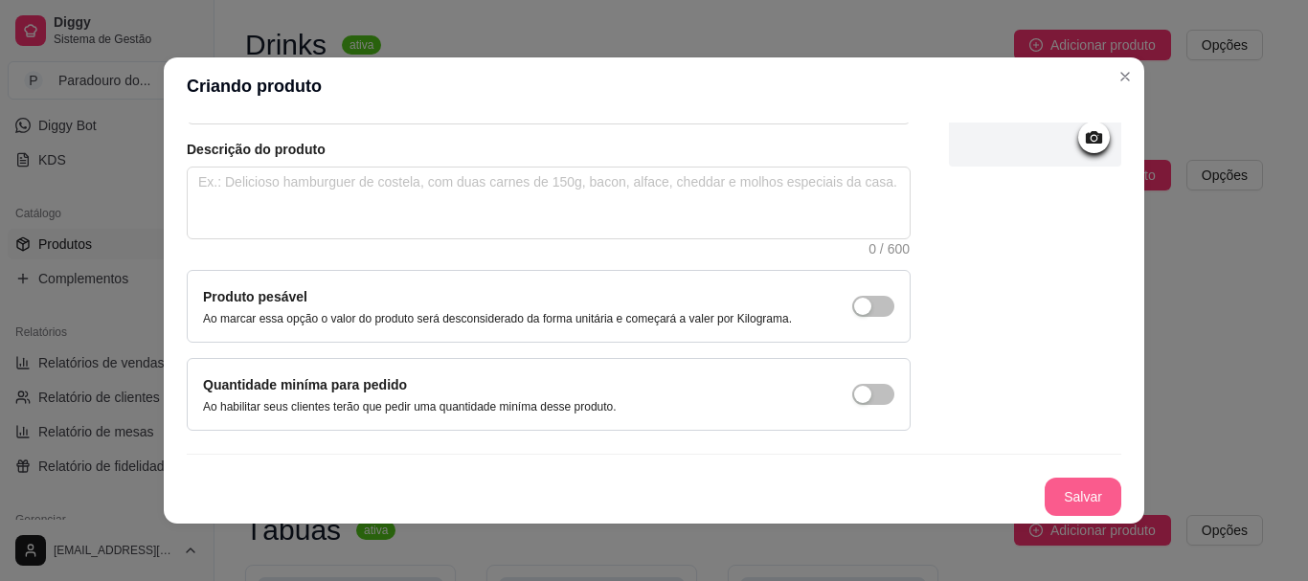
type input "Pizza de Lombo com Figo"
click at [1044, 487] on button "Salvar" at bounding box center [1082, 497] width 77 height 38
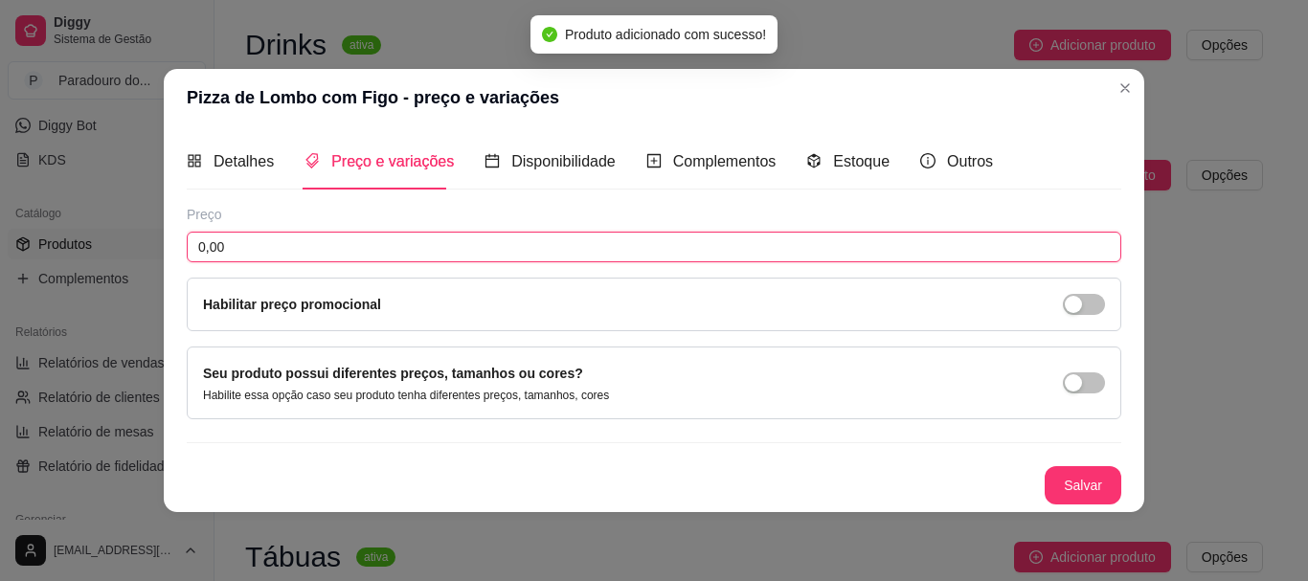
drag, startPoint x: 295, startPoint y: 245, endPoint x: 2, endPoint y: 248, distance: 292.9
click at [2, 248] on div "Pizza de Lombo com Figo - preço e variações Detalhes Preço e variações Disponib…" at bounding box center [654, 290] width 1308 height 581
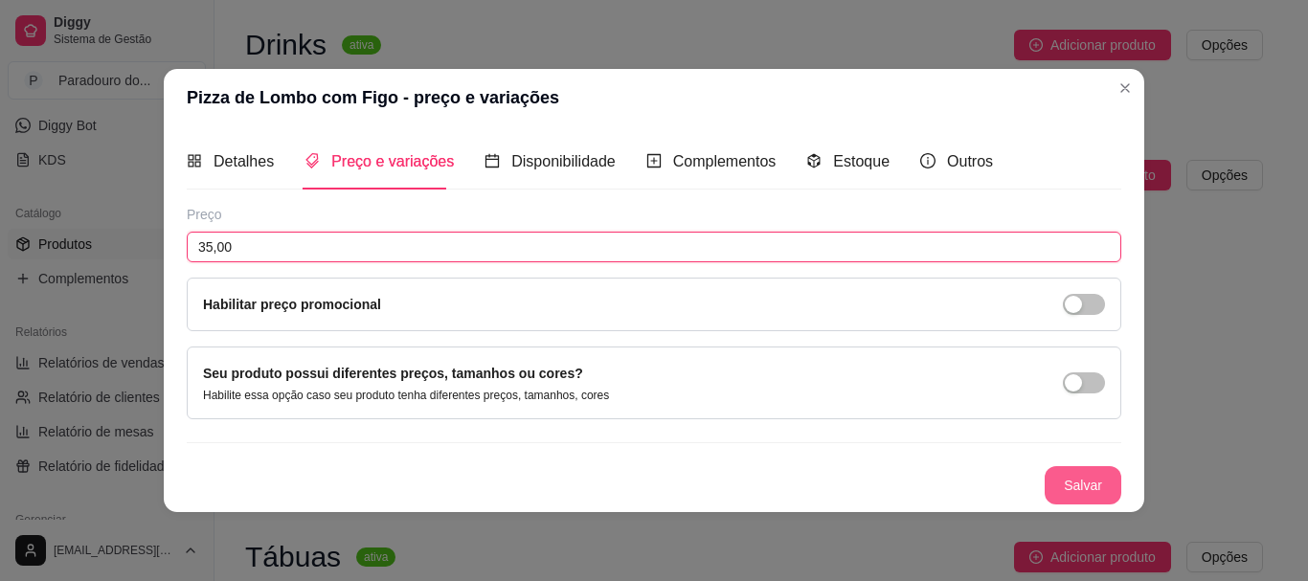
type input "35,00"
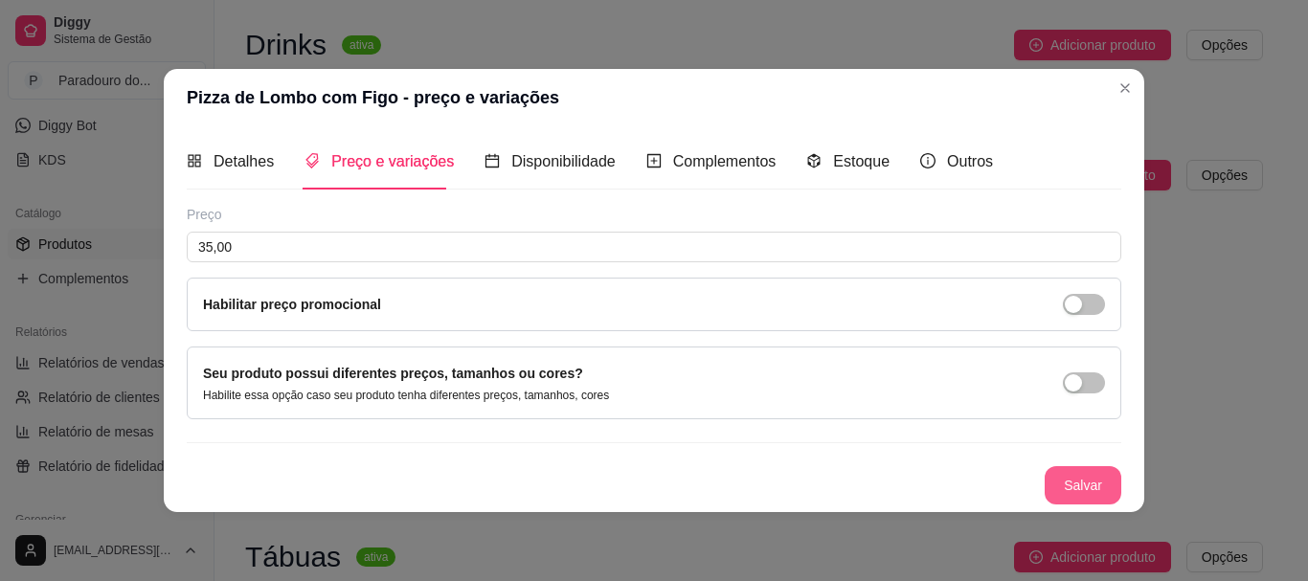
click at [1064, 483] on button "Salvar" at bounding box center [1082, 485] width 77 height 38
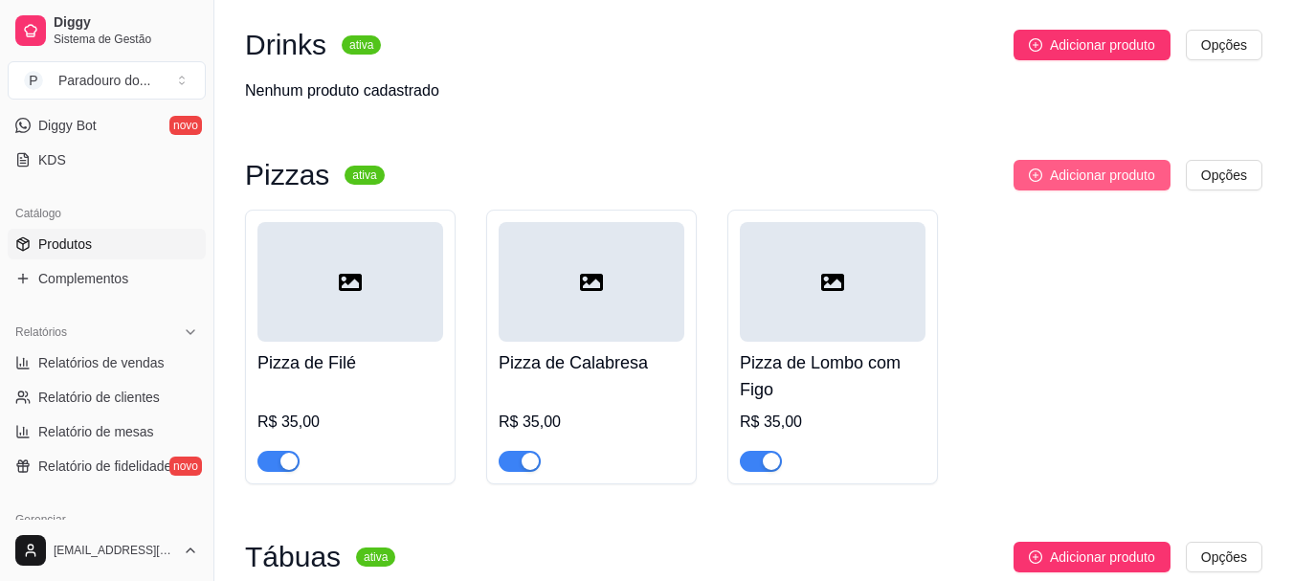
click at [1100, 180] on span "Adicionar produto" at bounding box center [1102, 175] width 105 height 21
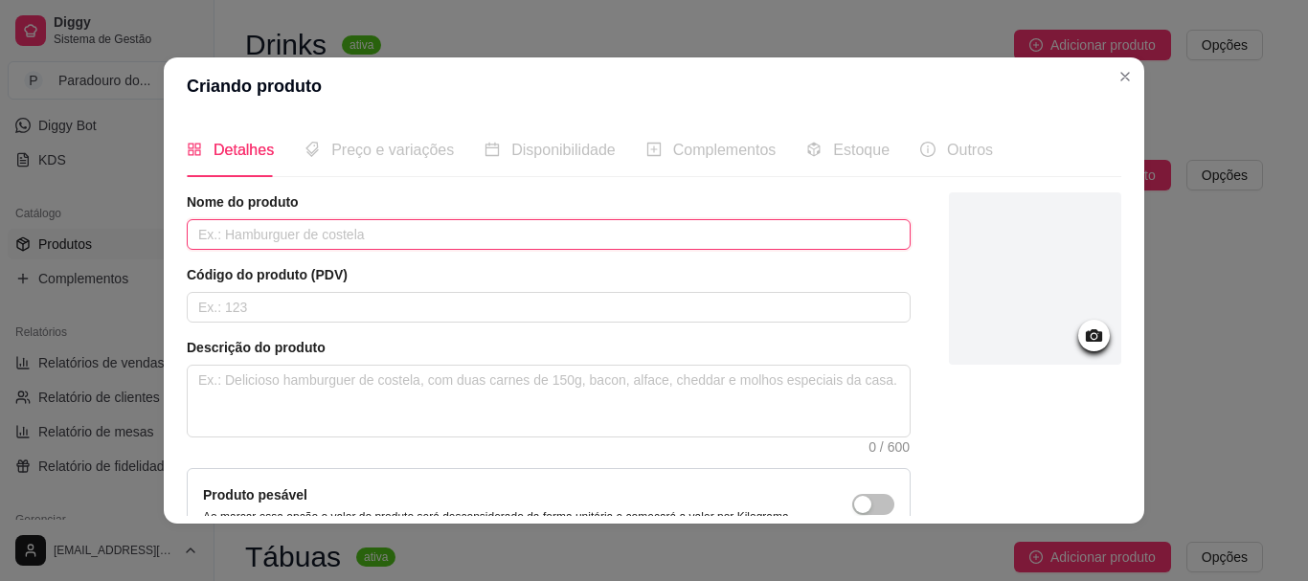
click at [296, 239] on input "text" at bounding box center [549, 234] width 724 height 31
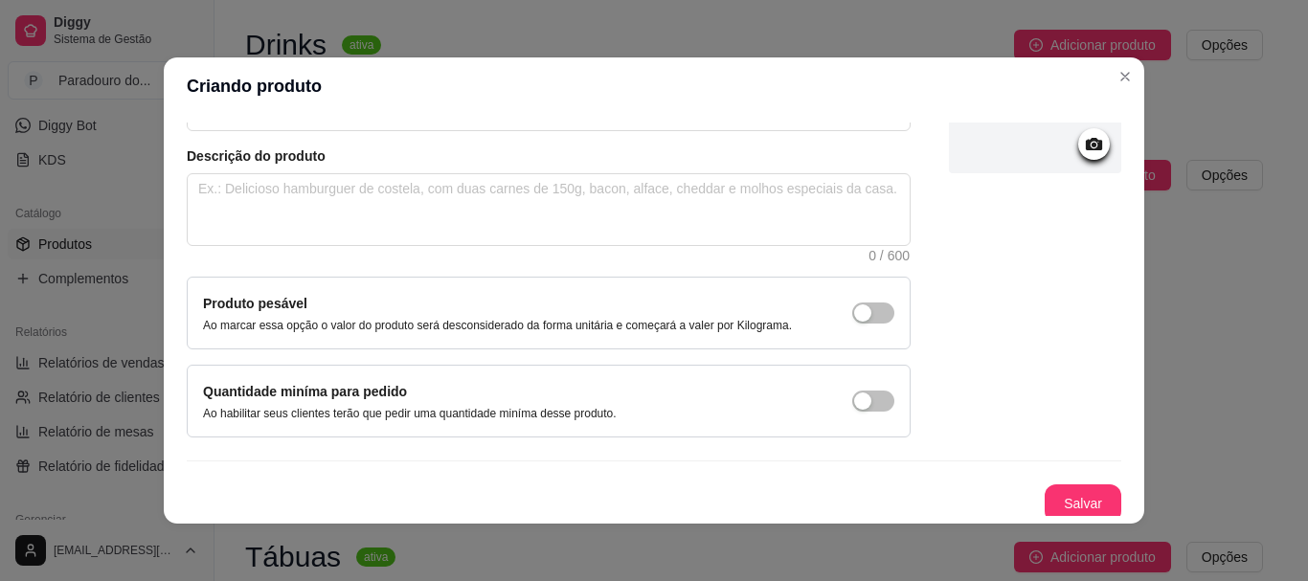
scroll to position [198, 0]
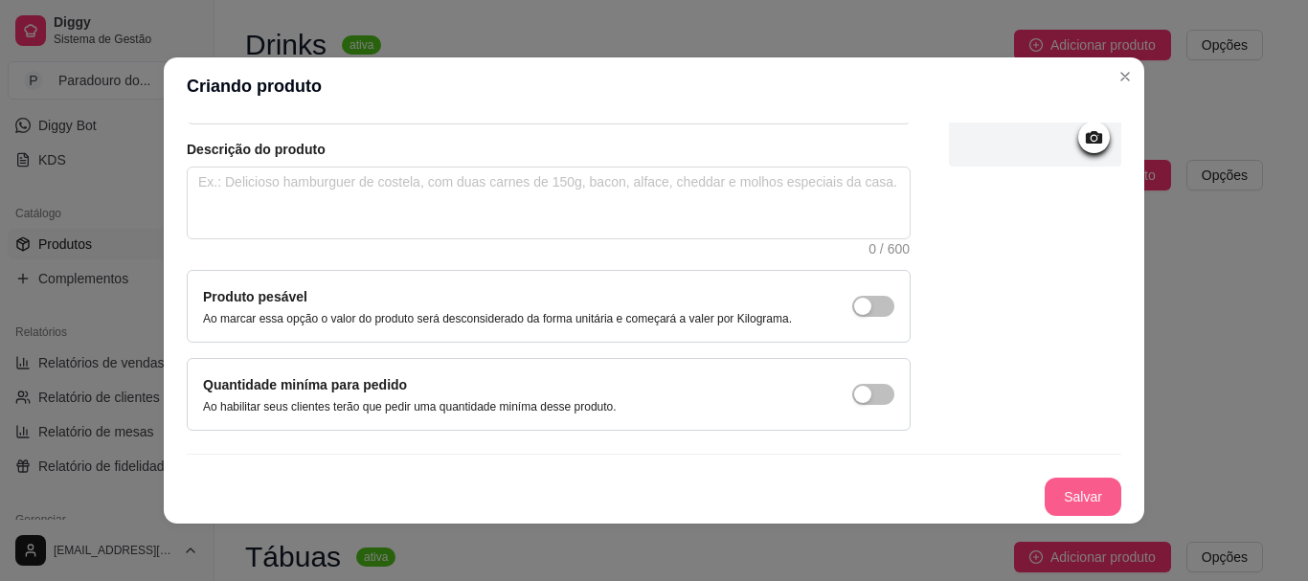
type input "Pizza de Bacon"
click at [1044, 502] on button "Salvar" at bounding box center [1082, 497] width 77 height 38
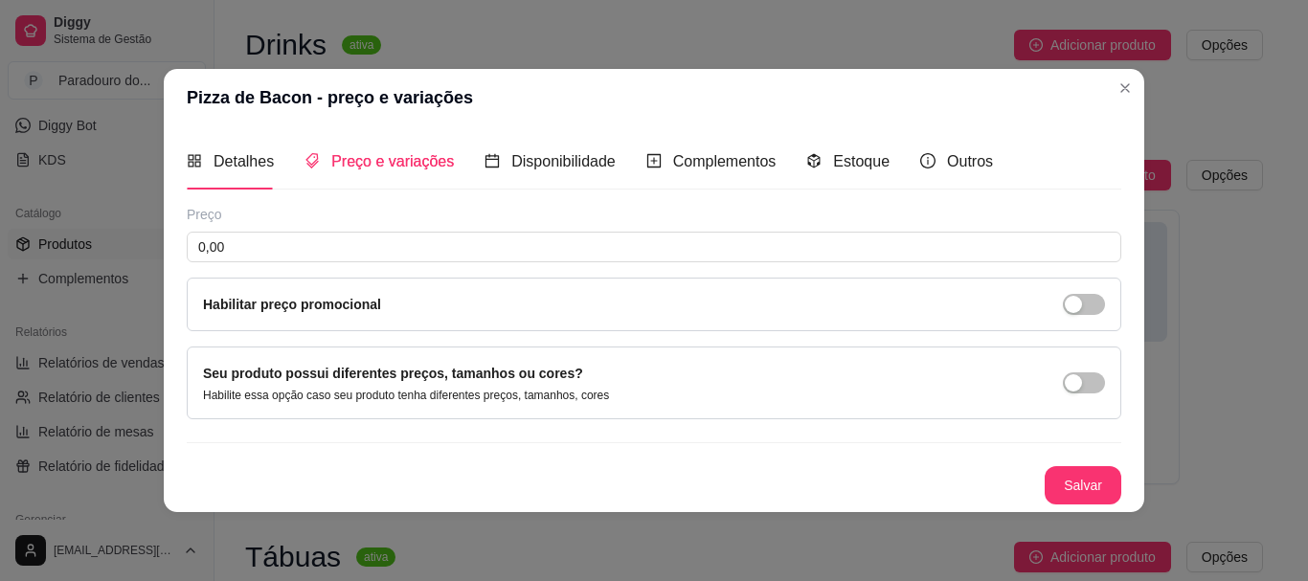
scroll to position [0, 0]
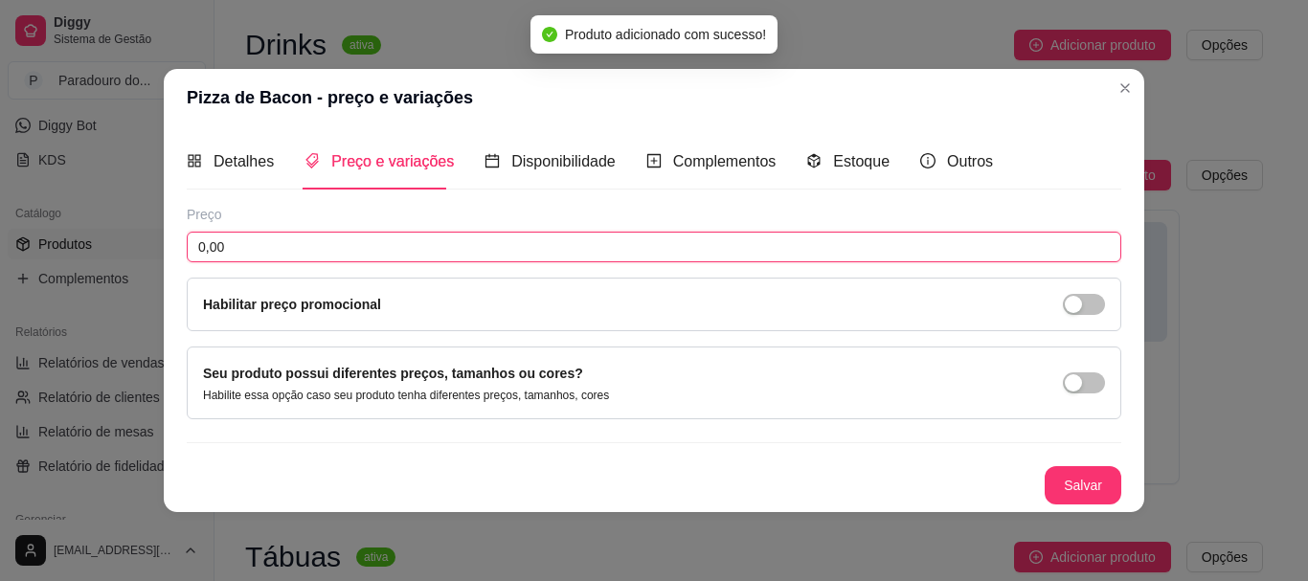
drag, startPoint x: 288, startPoint y: 246, endPoint x: 49, endPoint y: 248, distance: 239.3
click at [48, 250] on div "Pizza de Bacon - preço e variações Detalhes Preço e variações Disponibilidade C…" at bounding box center [654, 290] width 1308 height 581
type input "35,00"
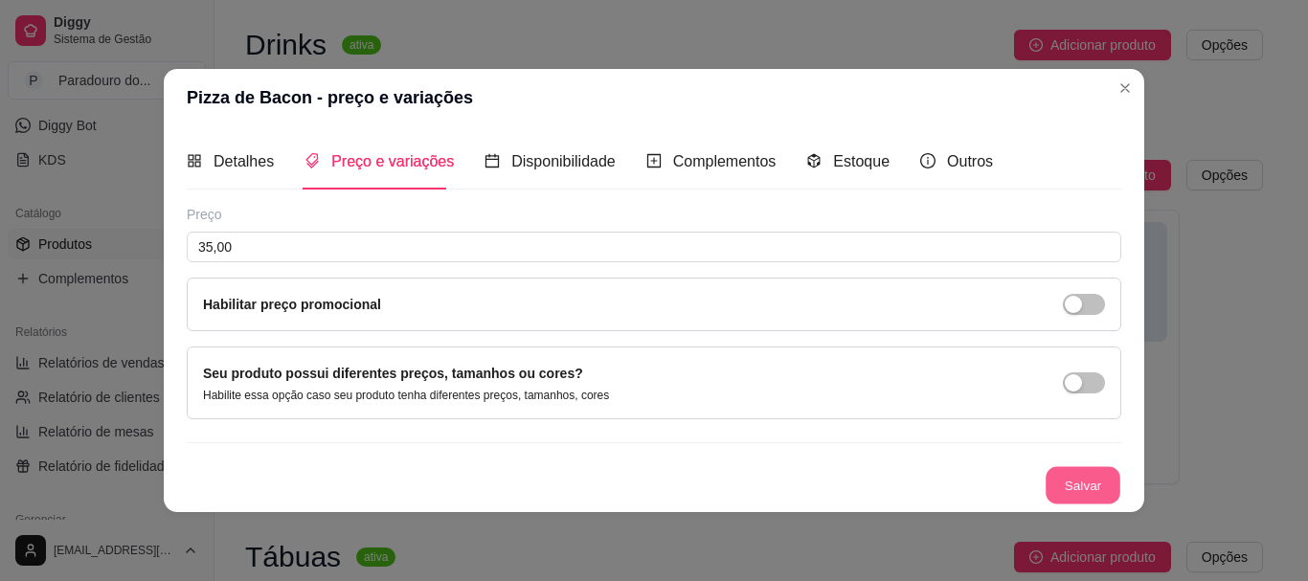
click at [1048, 484] on button "Salvar" at bounding box center [1082, 484] width 75 height 37
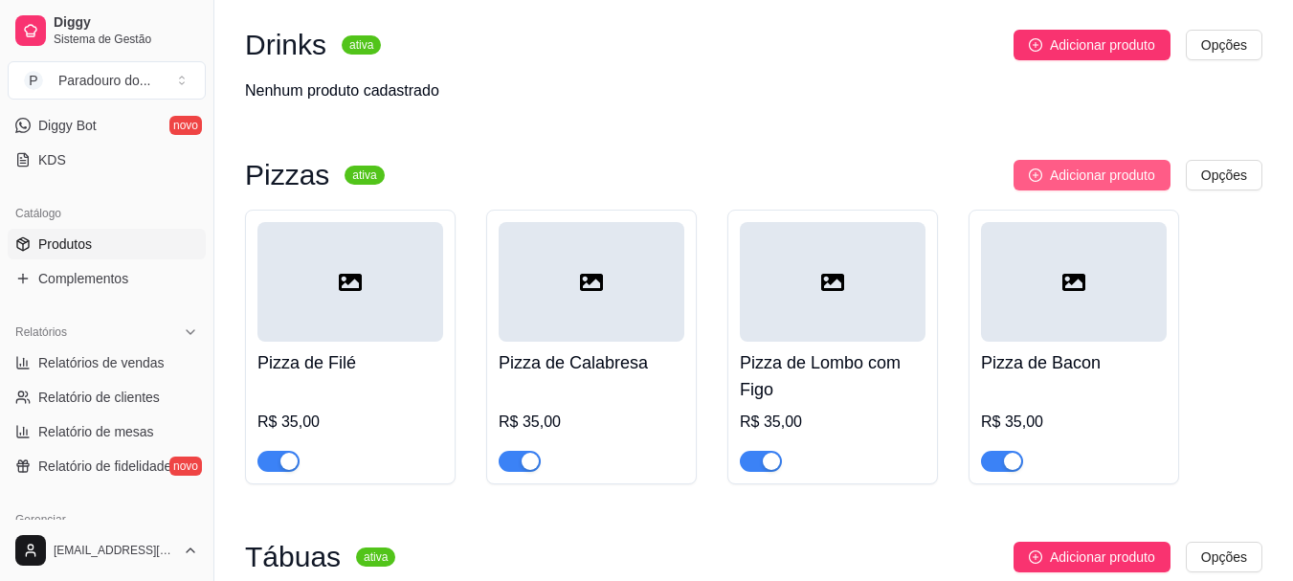
click at [1024, 178] on button "Adicionar produto" at bounding box center [1092, 175] width 157 height 31
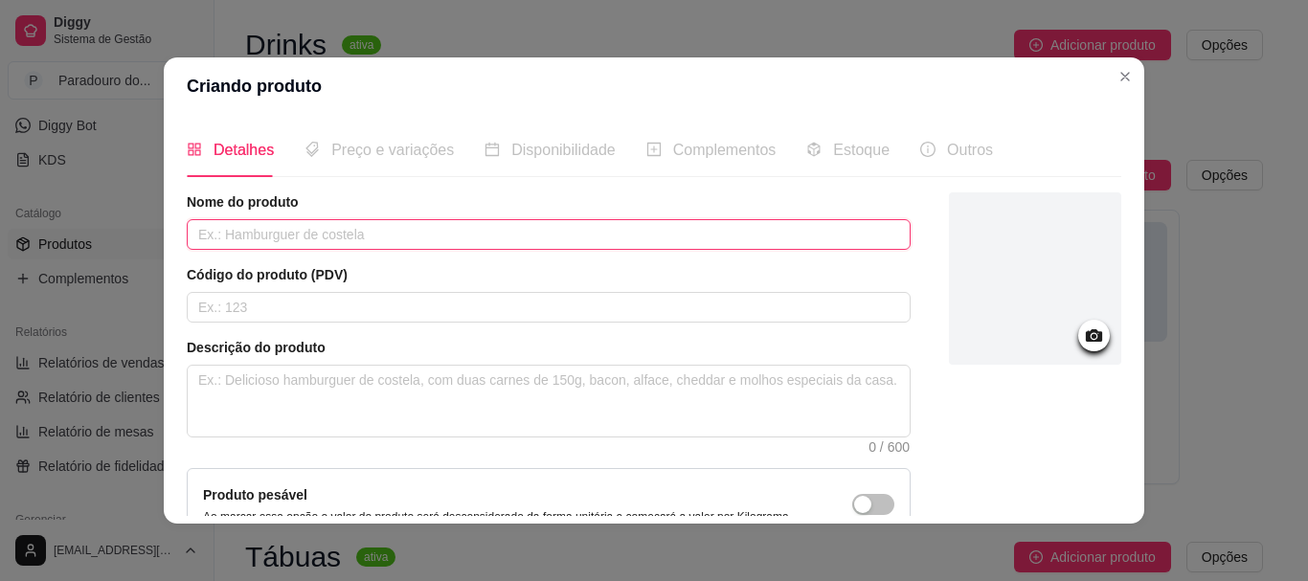
click at [504, 237] on input "text" at bounding box center [549, 234] width 724 height 31
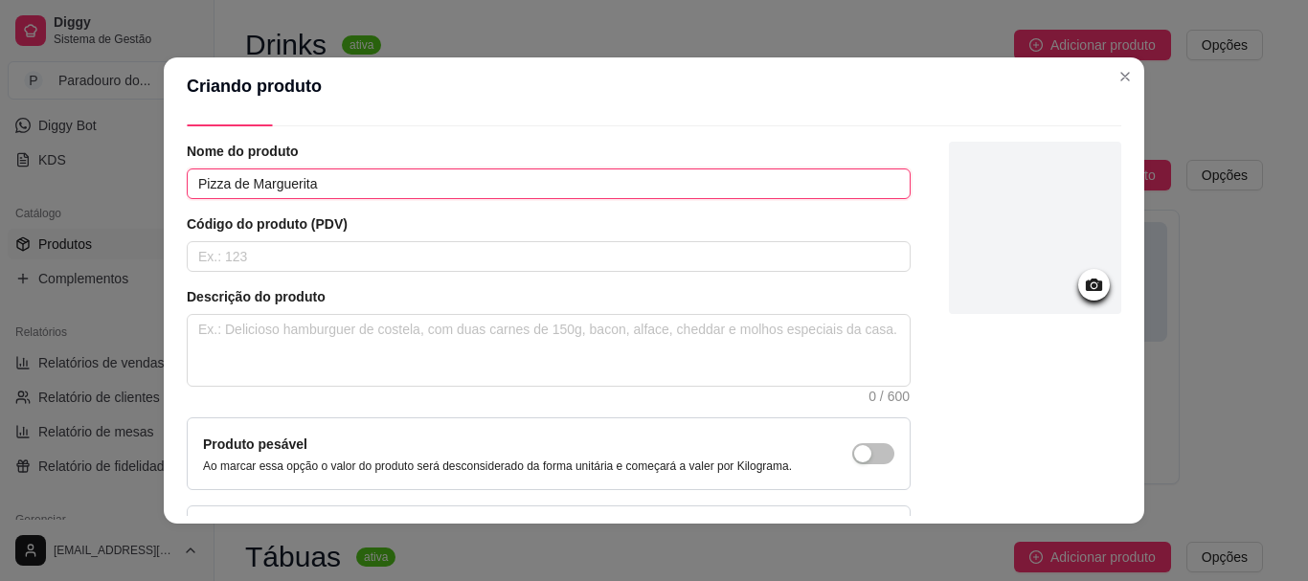
scroll to position [96, 0]
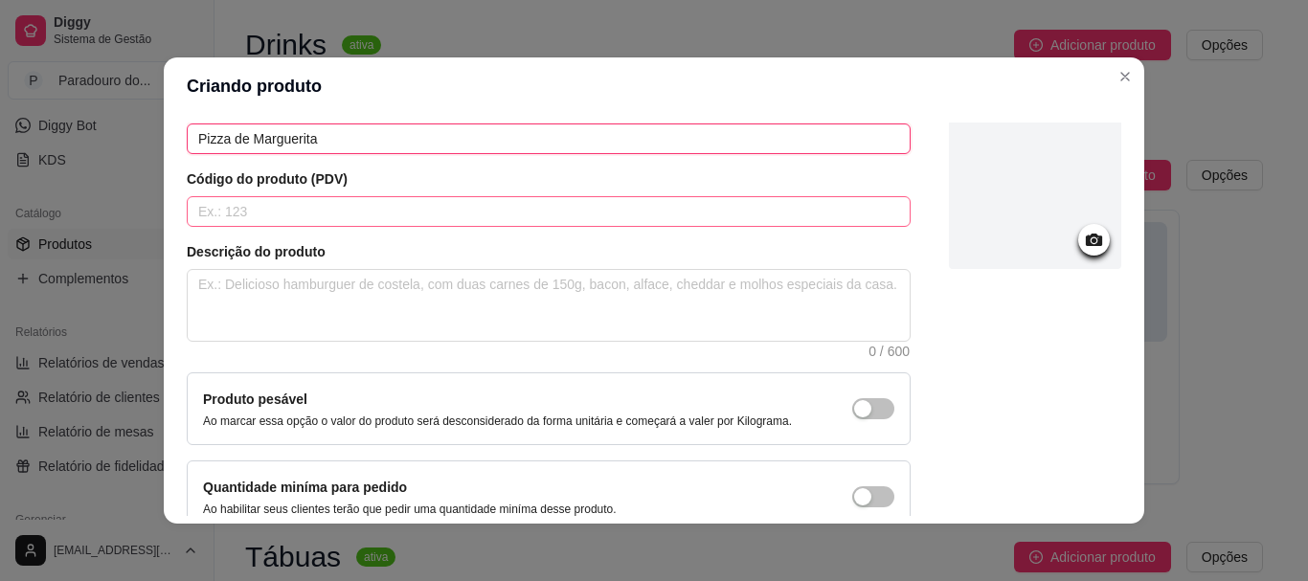
drag, startPoint x: 246, startPoint y: 144, endPoint x: 307, endPoint y: 204, distance: 86.0
click at [247, 144] on input "Pizza de Marguerita" at bounding box center [549, 138] width 724 height 31
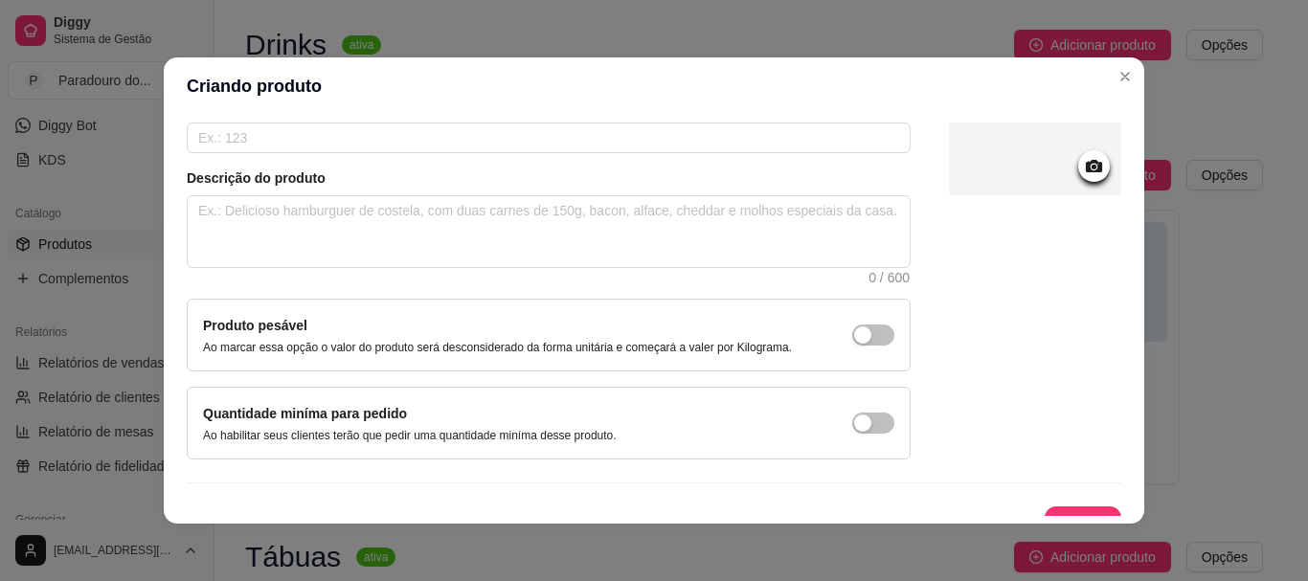
scroll to position [191, 0]
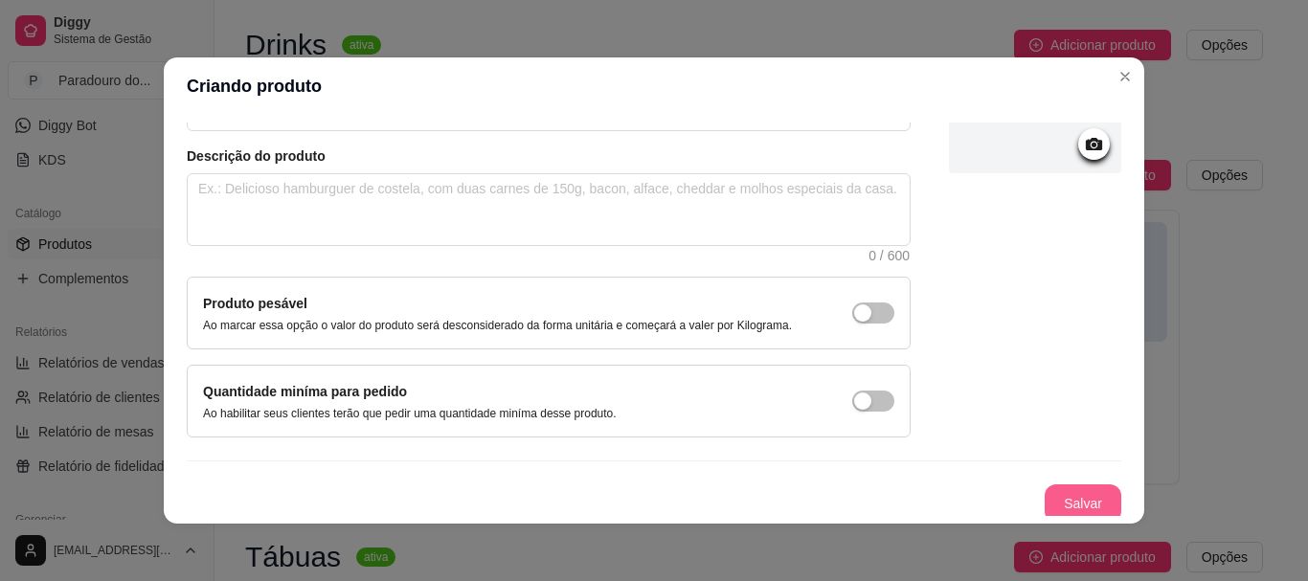
type input "Pizza Marguerita"
click at [1076, 495] on button "Salvar" at bounding box center [1082, 503] width 77 height 38
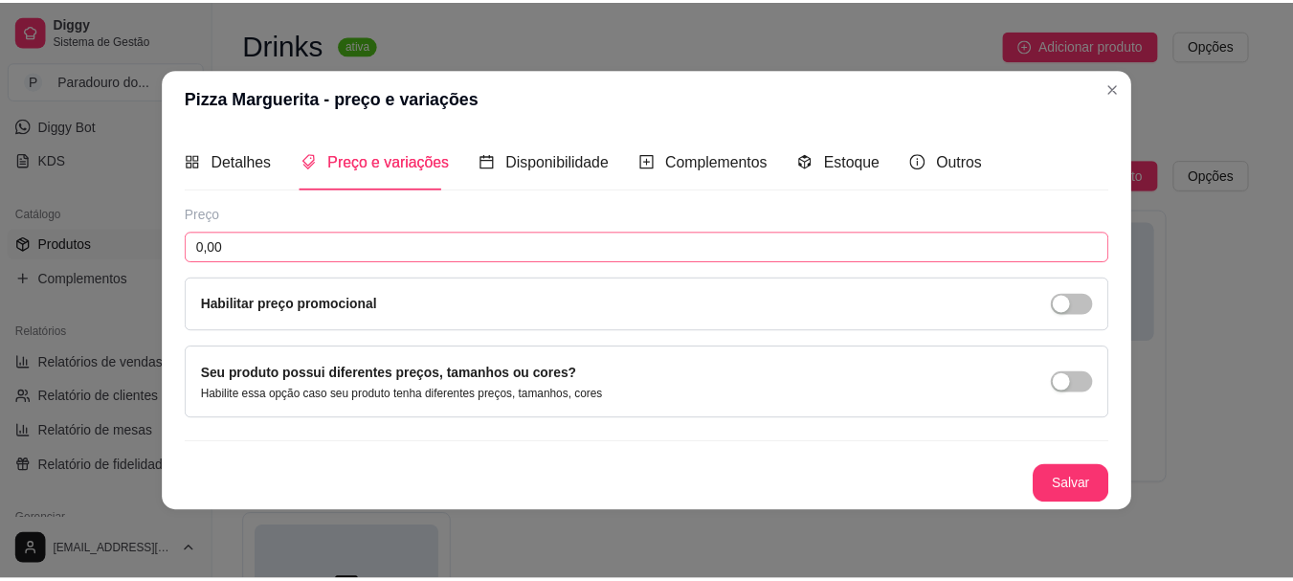
scroll to position [0, 0]
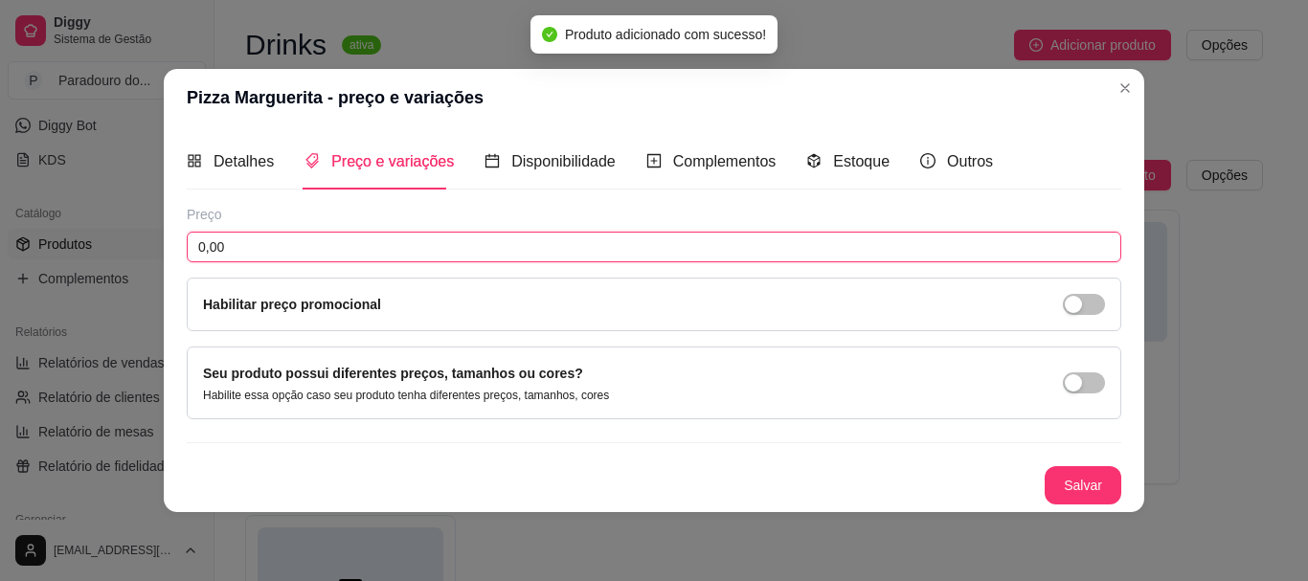
click at [314, 241] on input "0,00" at bounding box center [654, 247] width 934 height 31
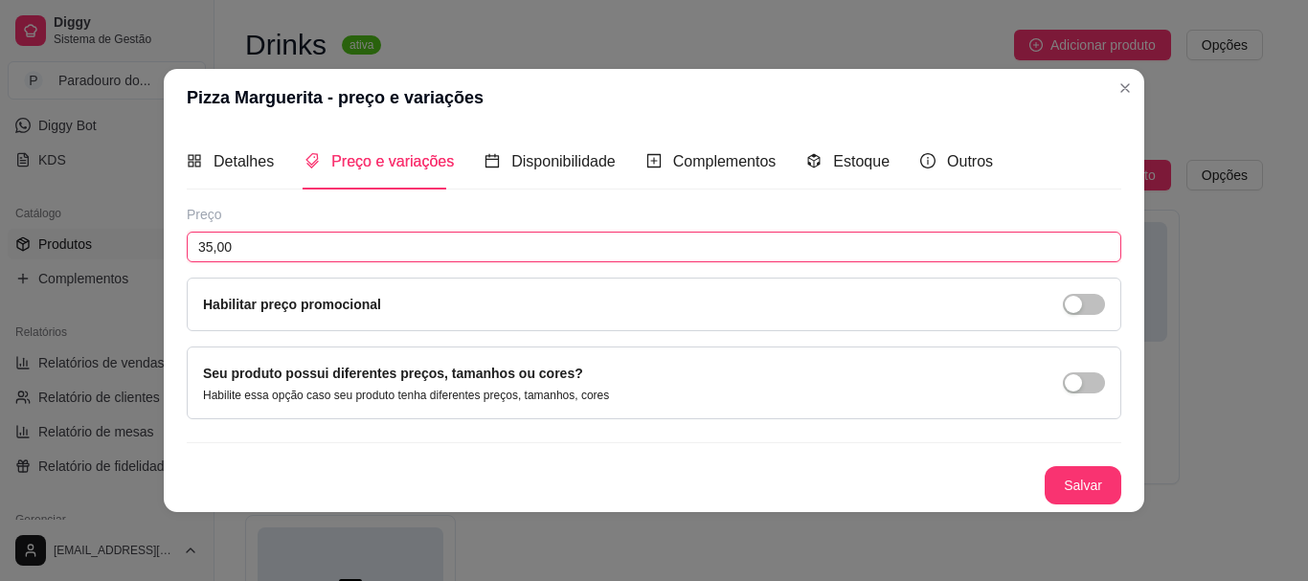
type input "35,00"
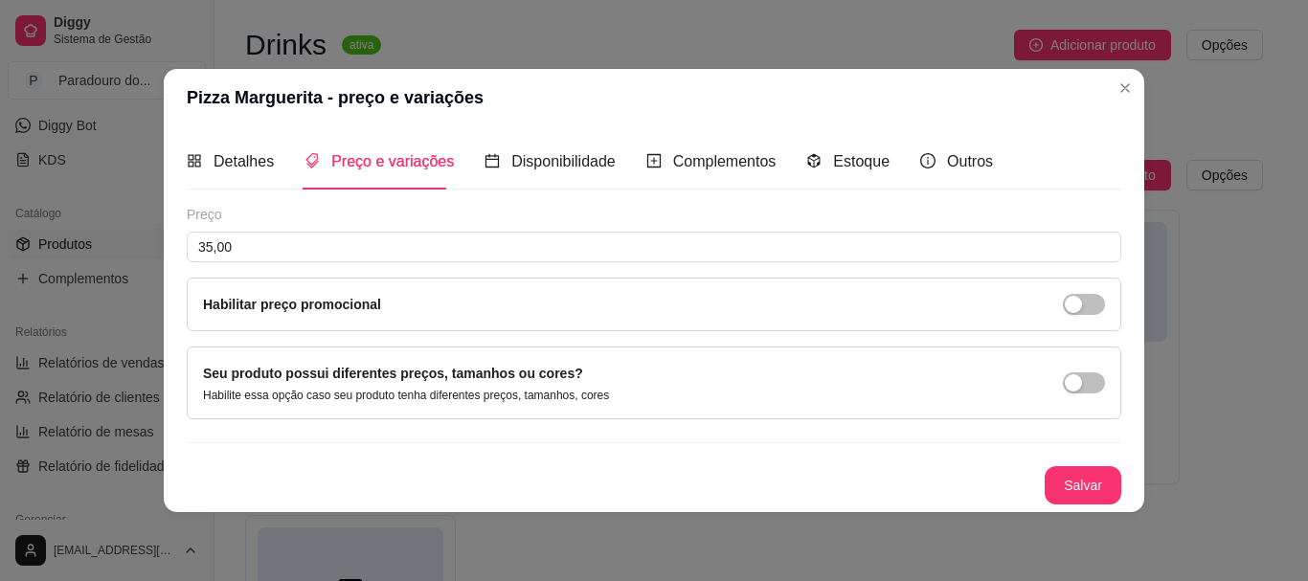
click at [1088, 463] on div "Preço 35,00 Habilitar preço promocional Seu produto possui diferentes preços, t…" at bounding box center [654, 355] width 934 height 300
click at [1094, 486] on button "Salvar" at bounding box center [1082, 485] width 77 height 38
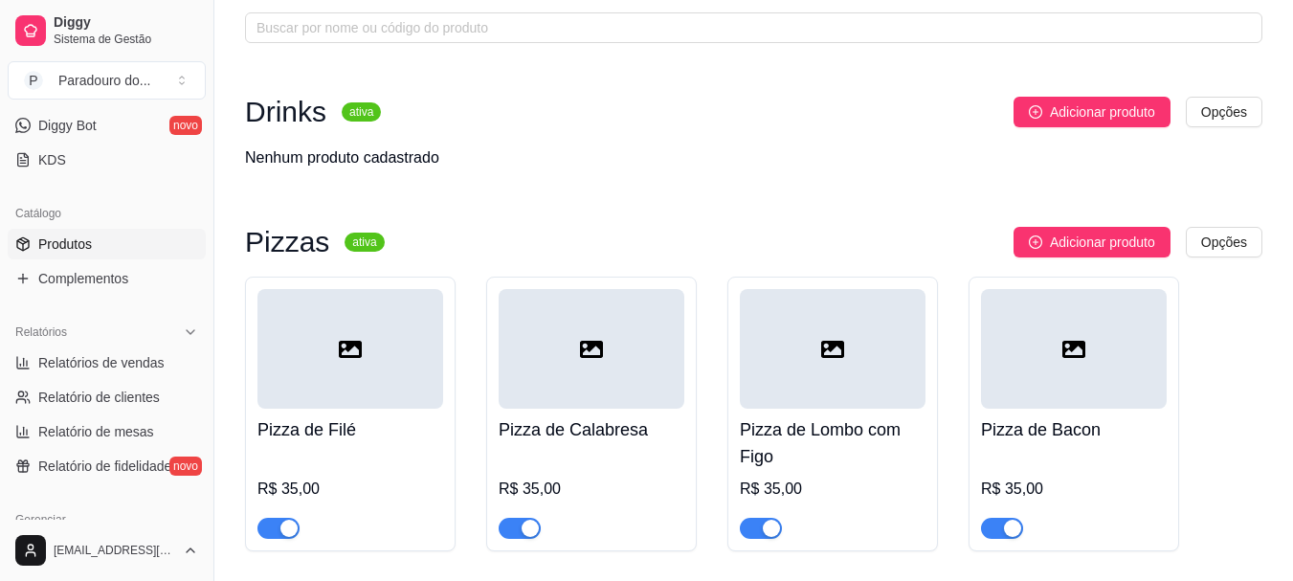
scroll to position [66, 0]
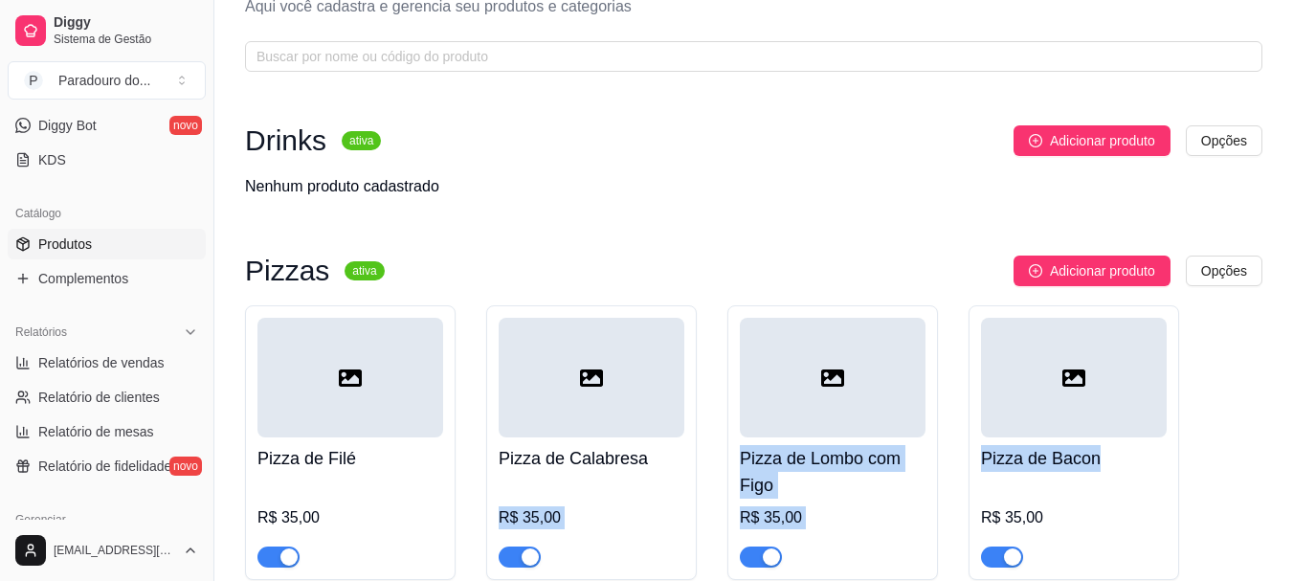
drag, startPoint x: 1108, startPoint y: 458, endPoint x: 475, endPoint y: 514, distance: 636.2
click at [475, 514] on div "Pizza de Filé R$ 35,00 Pizza de Calabresa R$ 35,00 Pizza de Lombo com Figo R$ 3…" at bounding box center [754, 581] width 1018 height 553
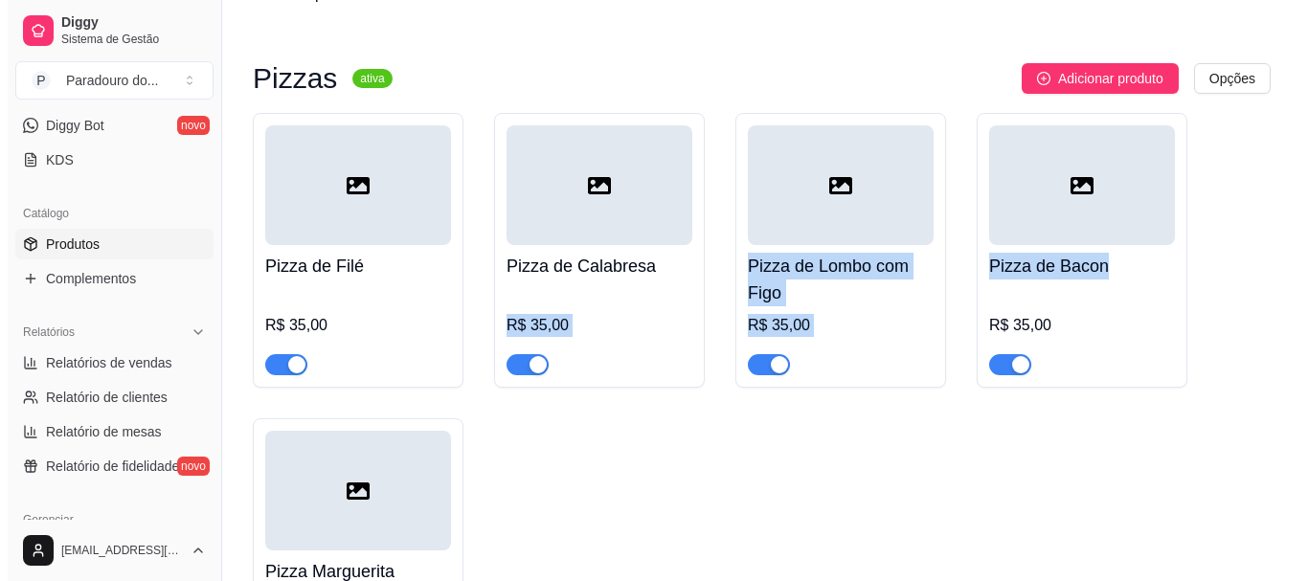
scroll to position [257, 0]
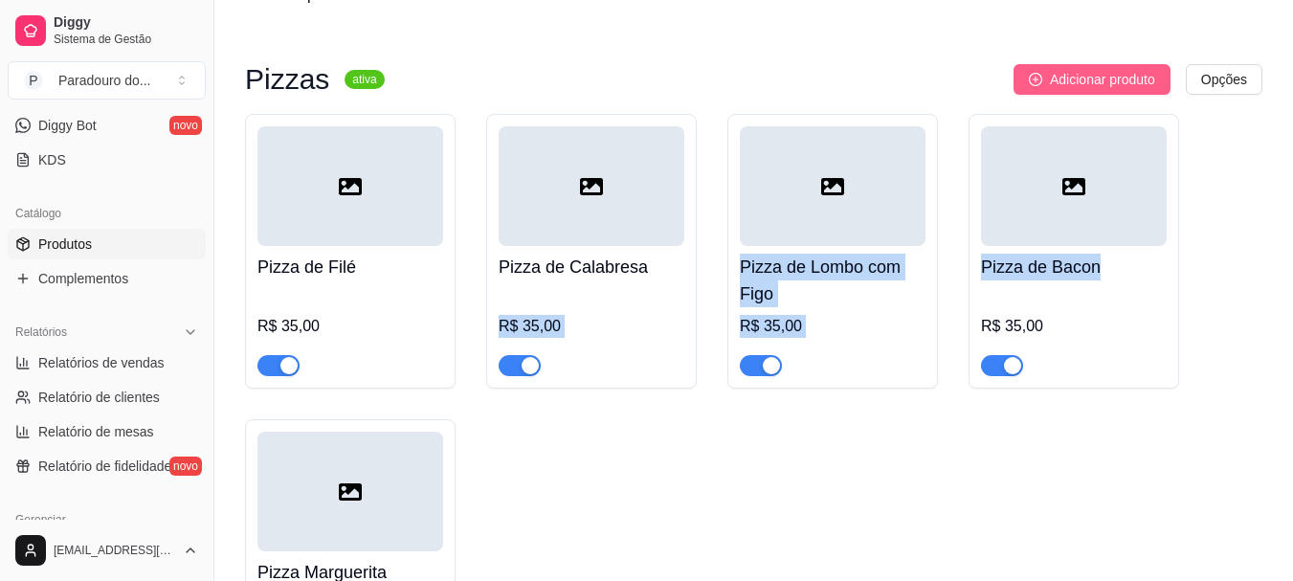
click at [1046, 84] on button "Adicionar produto" at bounding box center [1092, 79] width 157 height 31
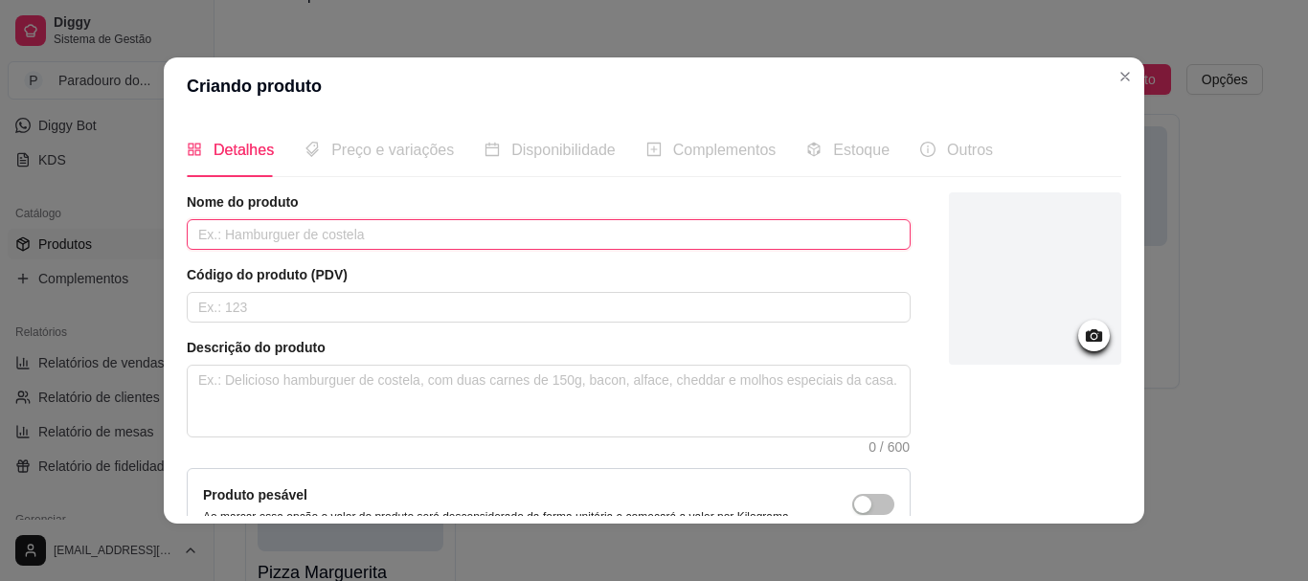
click at [293, 232] on input "text" at bounding box center [549, 234] width 724 height 31
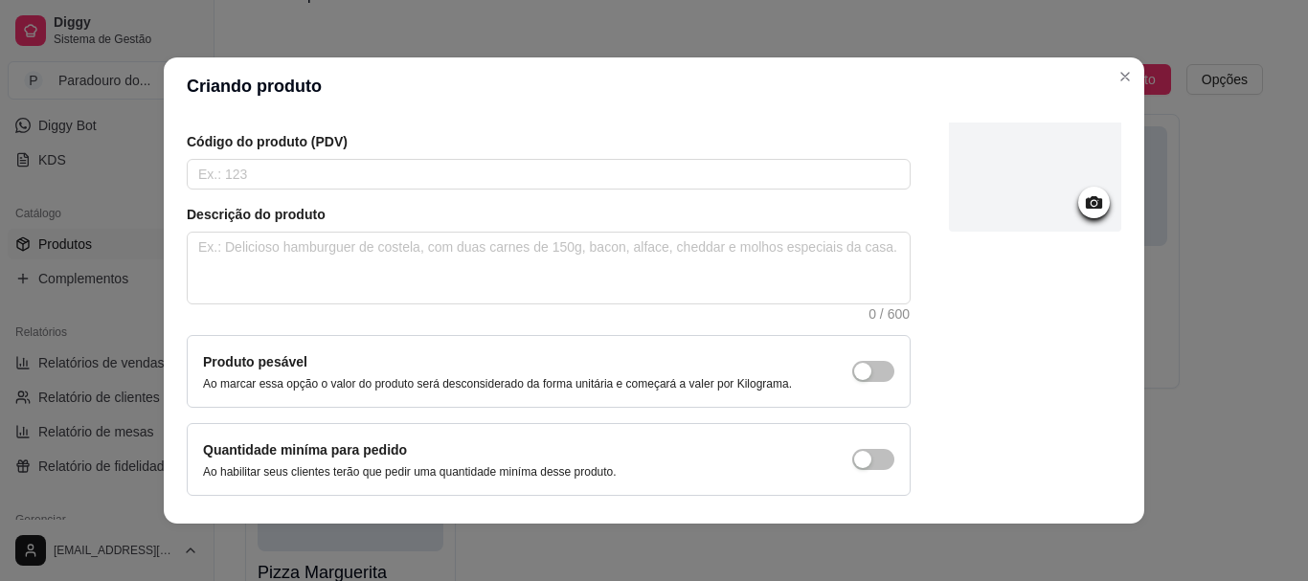
scroll to position [191, 0]
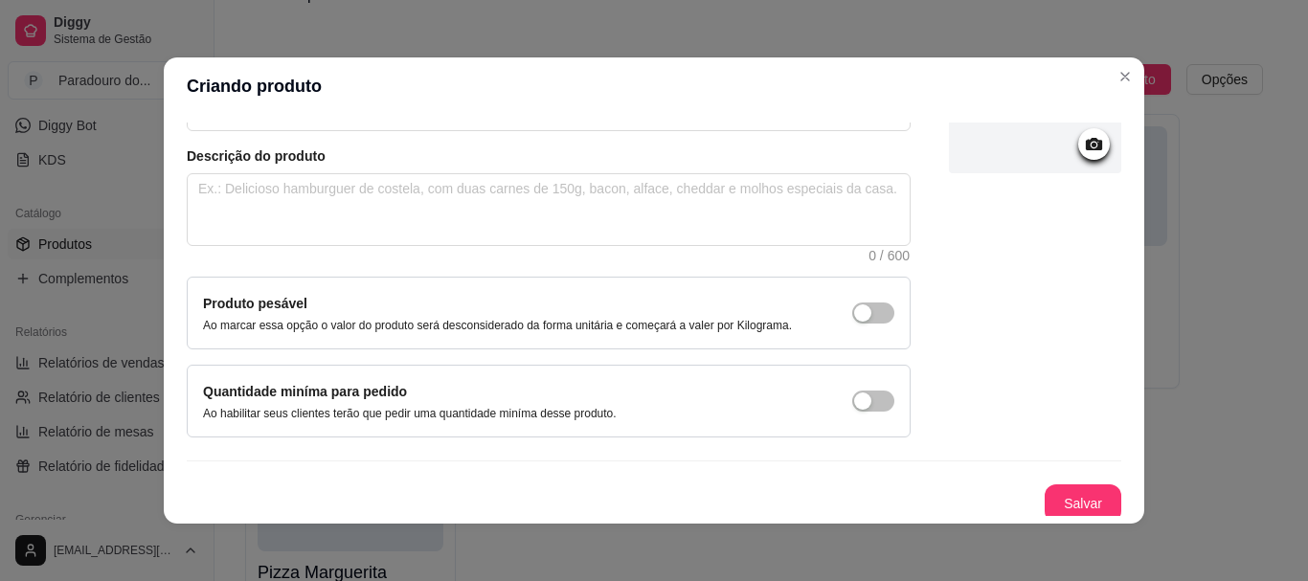
type input "Pizza de Pistache"
click at [1055, 506] on button "Salvar" at bounding box center [1082, 503] width 75 height 37
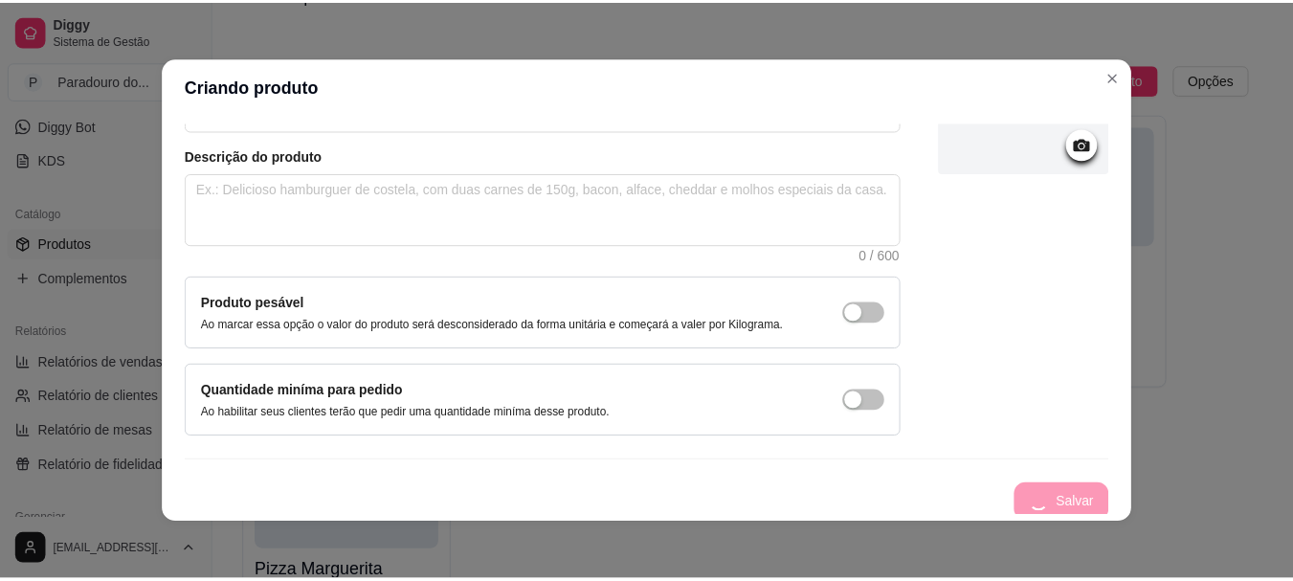
scroll to position [0, 0]
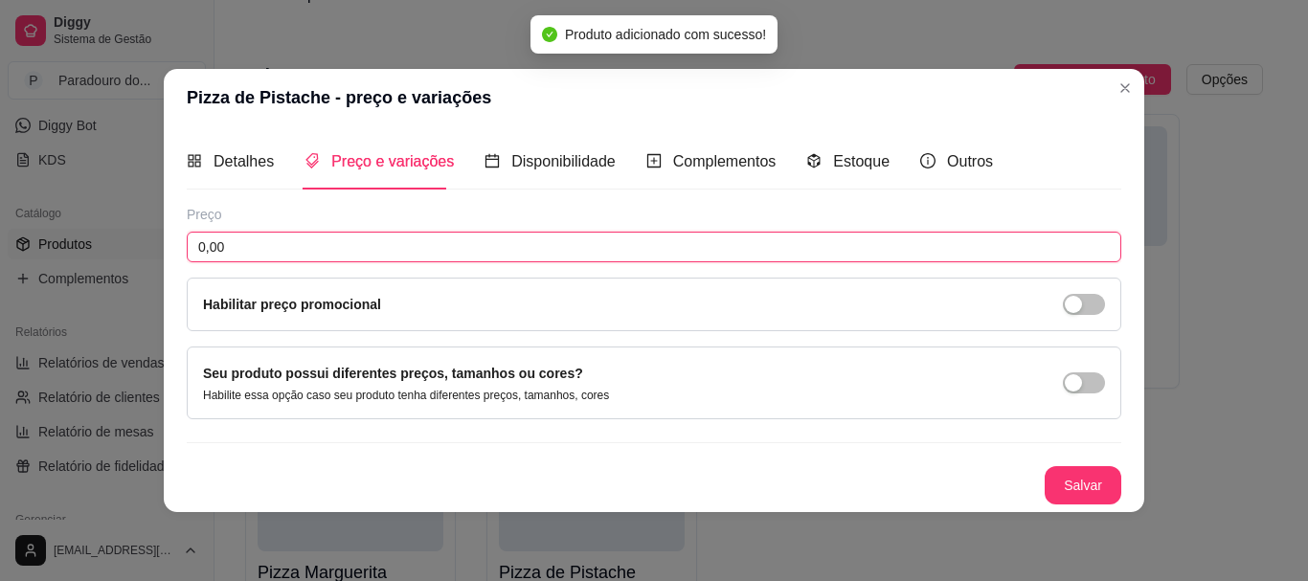
click at [278, 256] on input "0,00" at bounding box center [654, 247] width 934 height 31
type input "35,00"
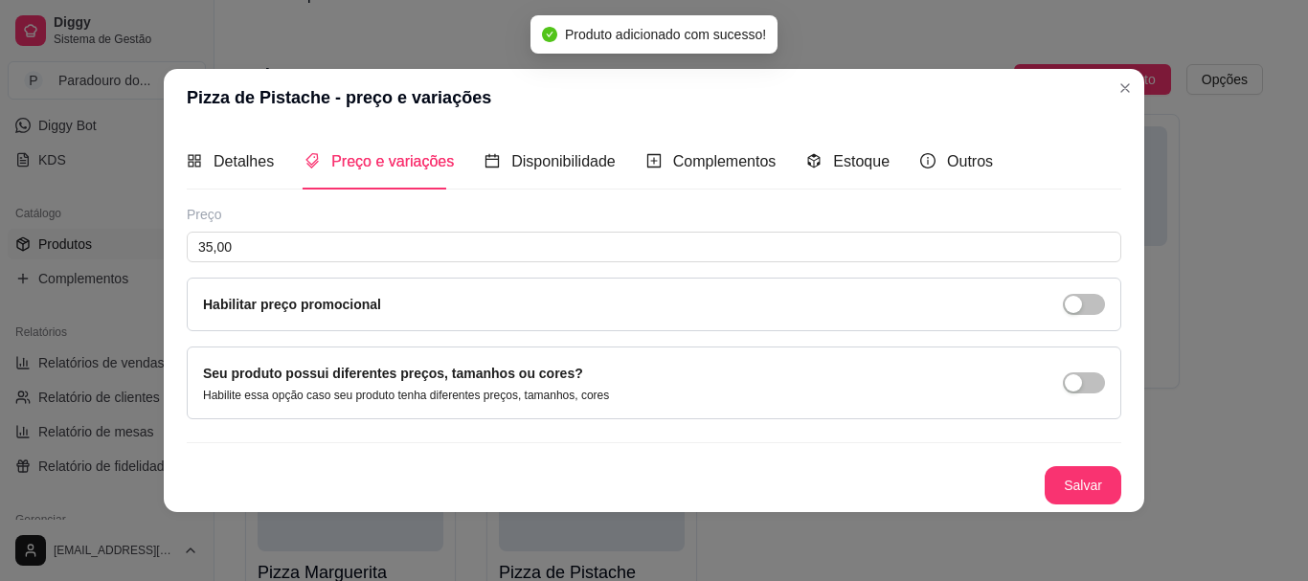
click at [1126, 486] on div "Detalhes Preço e variações Disponibilidade Complementos Estoque Outros Nome do …" at bounding box center [654, 318] width 980 height 385
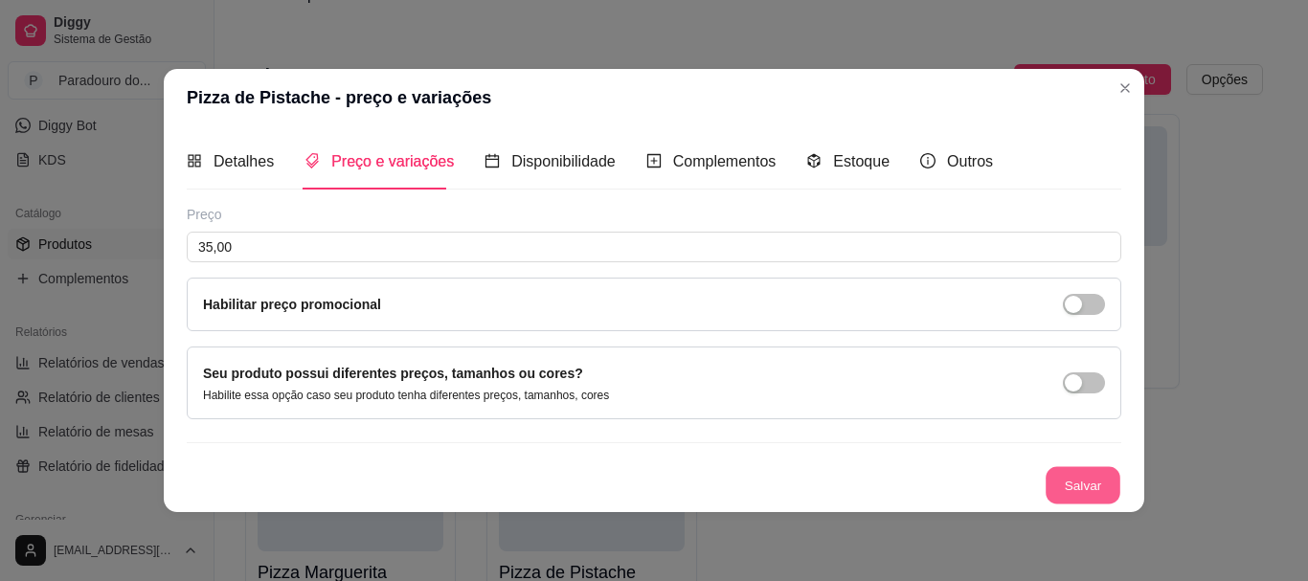
click at [1085, 483] on button "Salvar" at bounding box center [1082, 484] width 75 height 37
